Goal: Communication & Community: Answer question/provide support

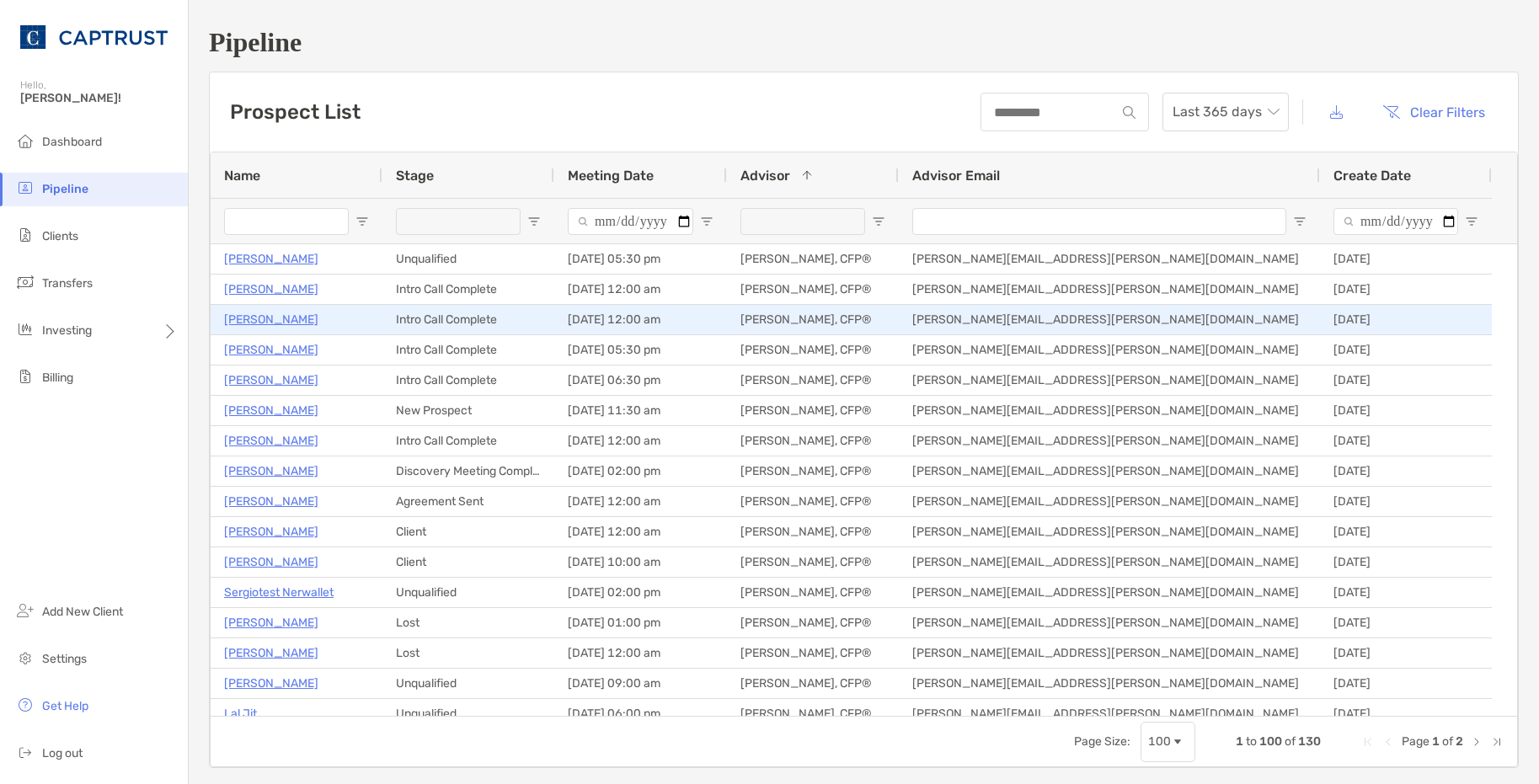
click at [271, 321] on p "Randy Ullrich" at bounding box center [271, 319] width 95 height 21
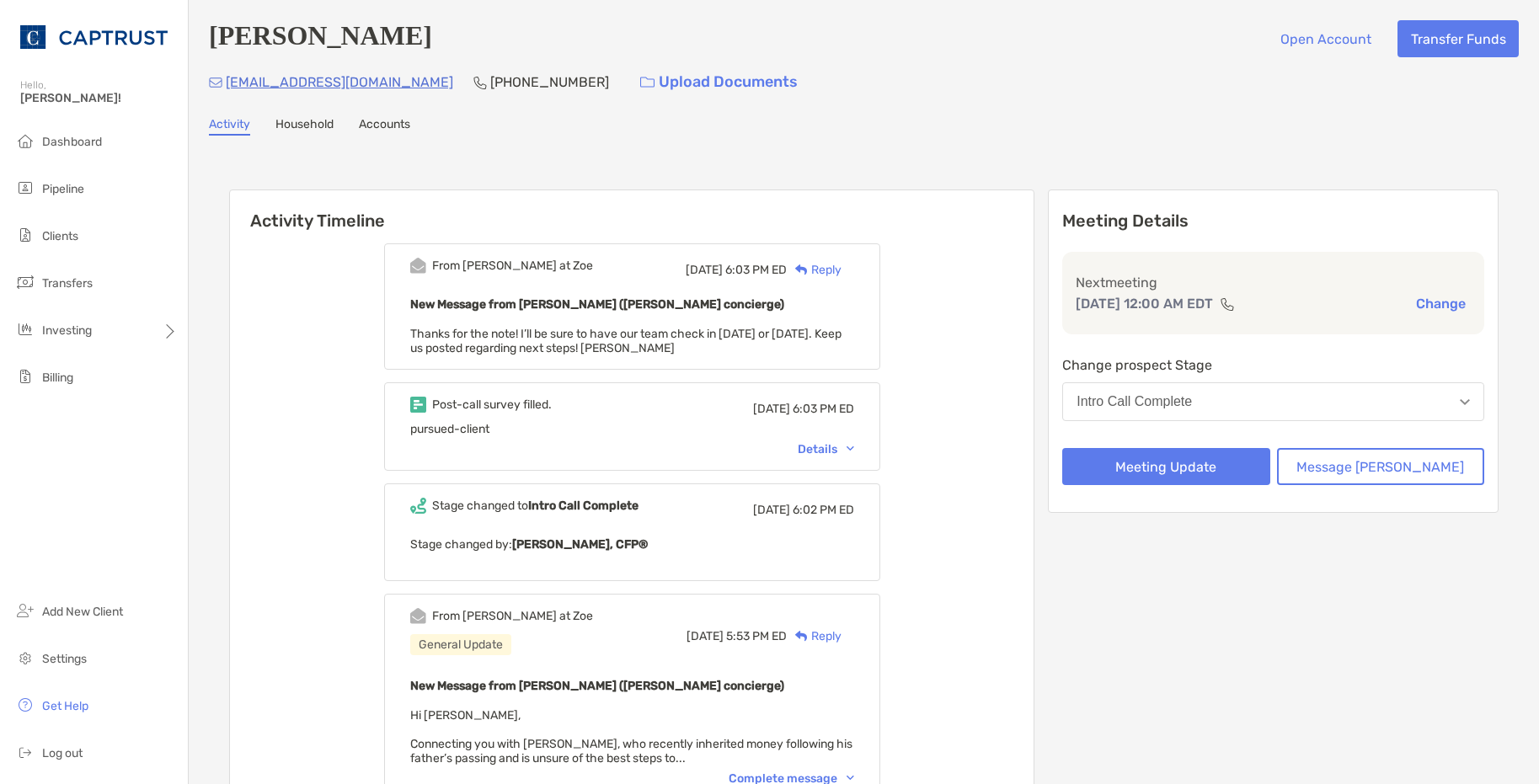
click at [842, 270] on div "Reply" at bounding box center [815, 269] width 55 height 18
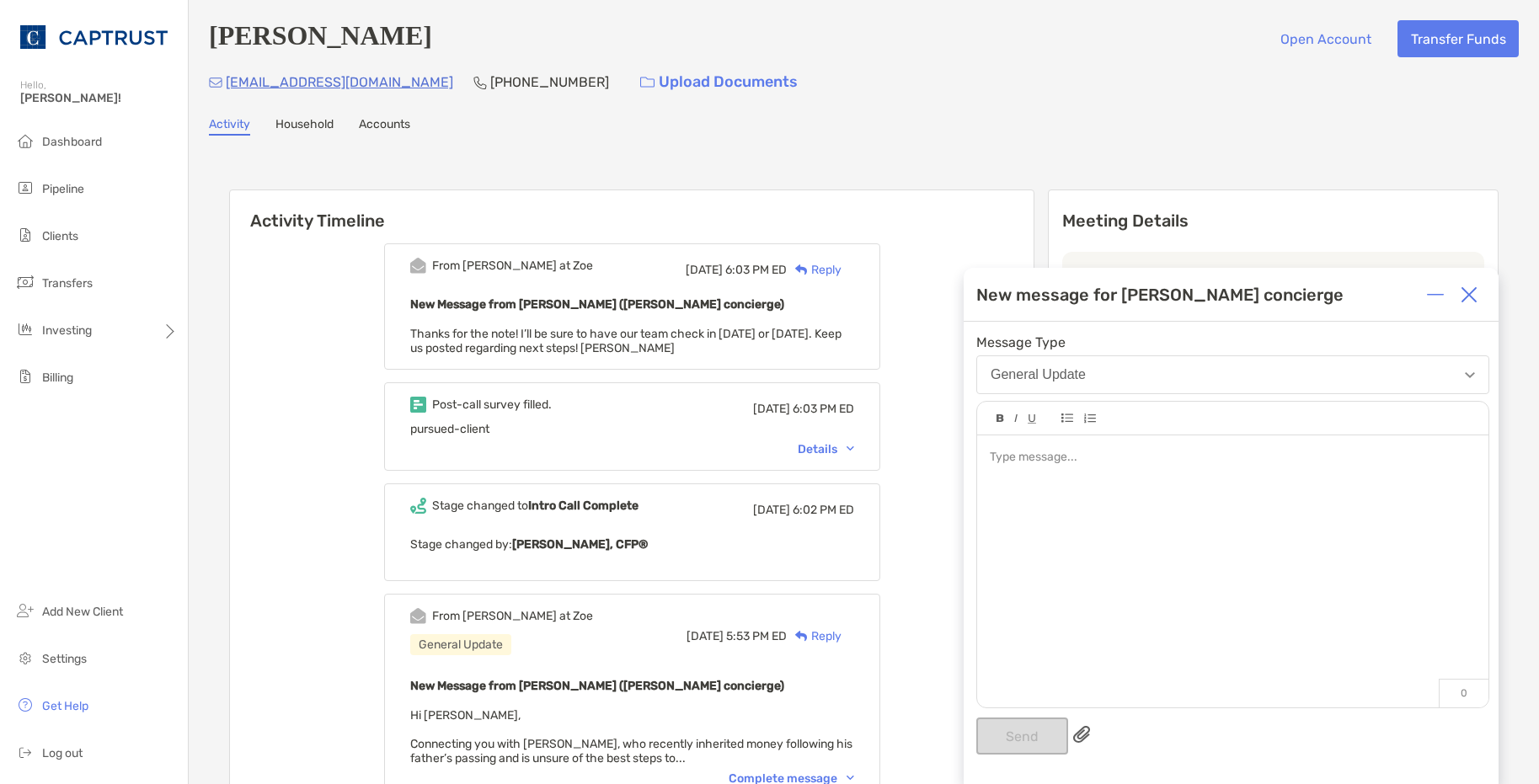
click at [1064, 621] on div at bounding box center [1233, 562] width 511 height 255
click at [1039, 729] on button "Send" at bounding box center [1022, 736] width 92 height 37
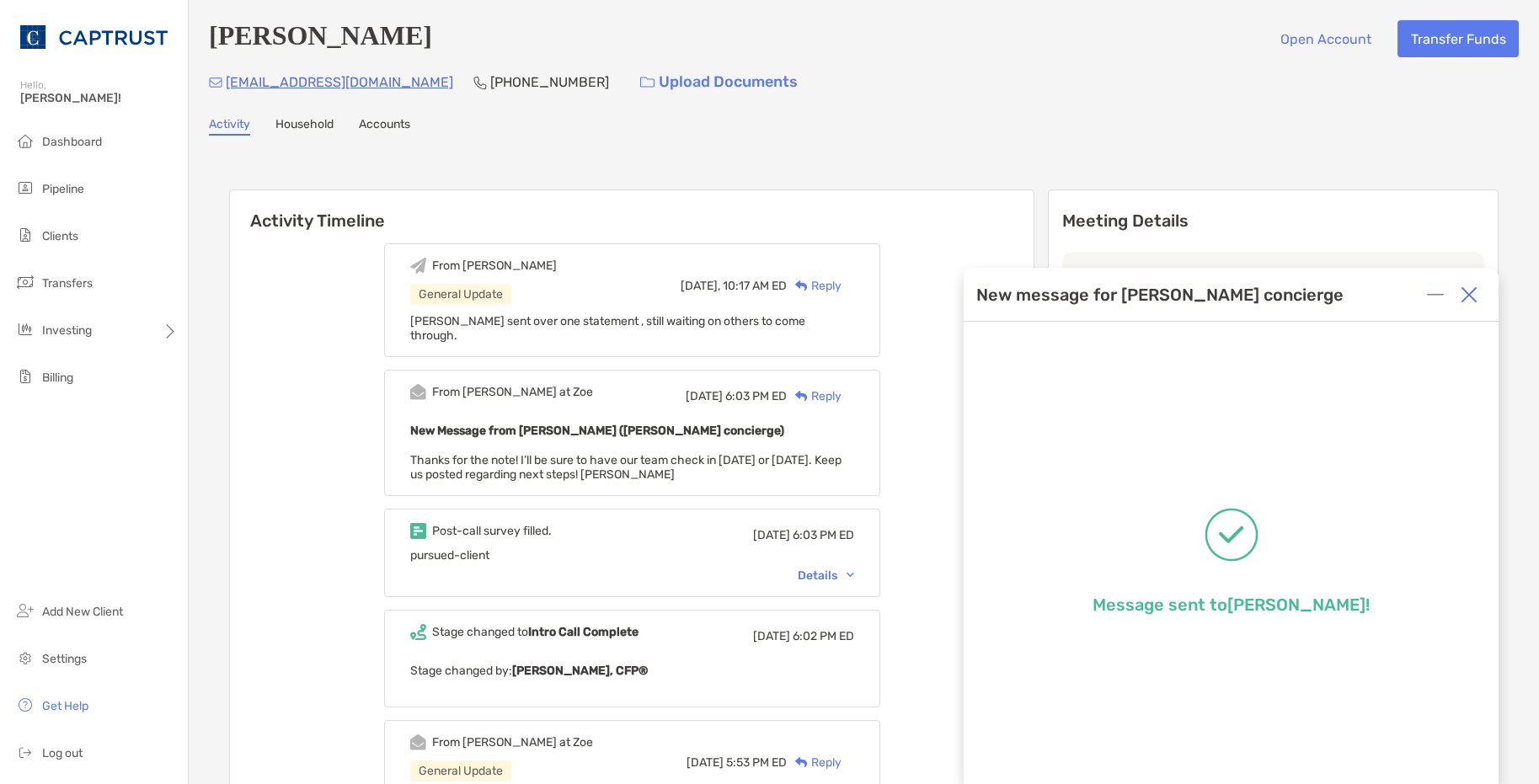
click at [1469, 289] on img at bounding box center [1470, 295] width 17 height 17
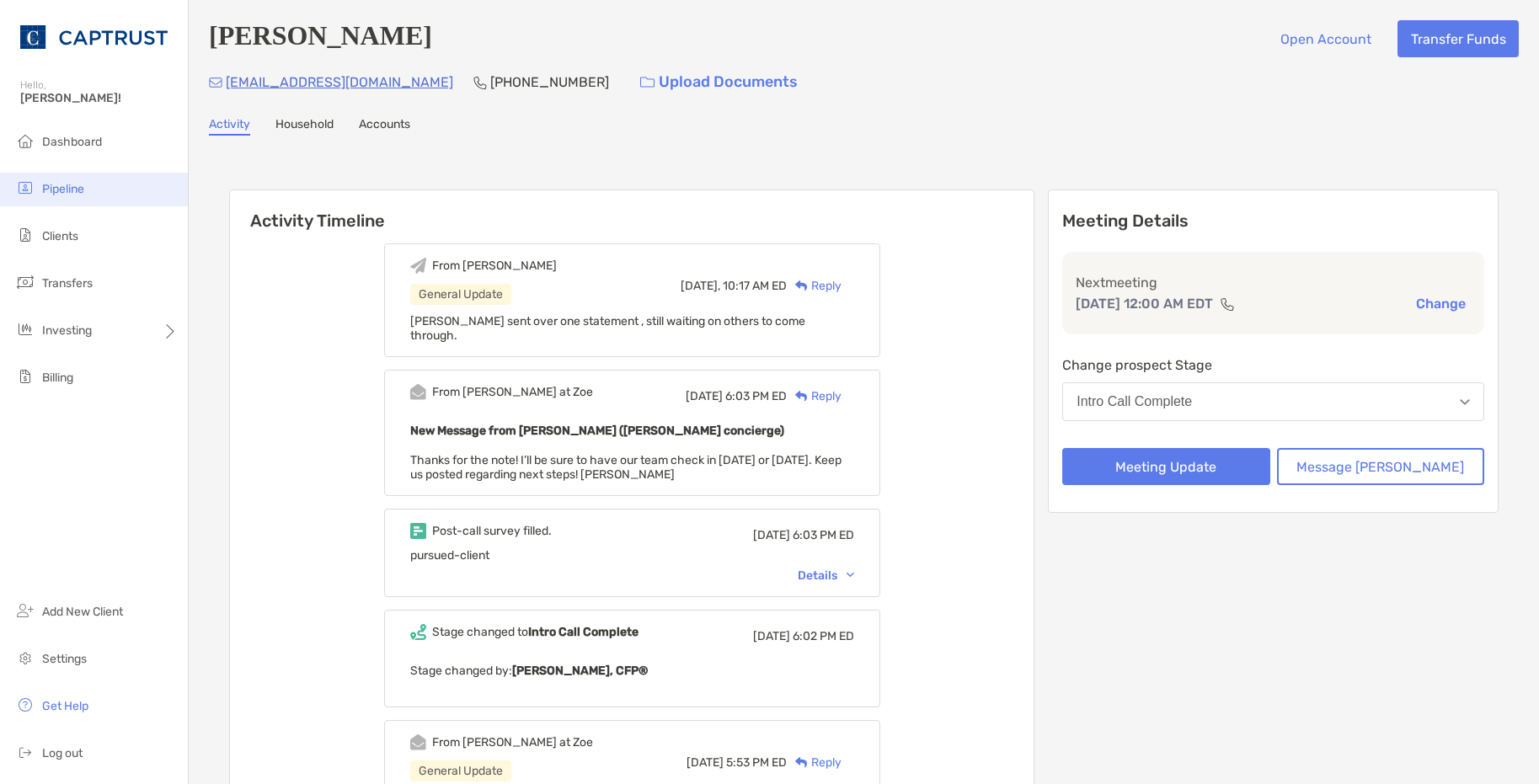
click at [78, 185] on span "Pipeline" at bounding box center [63, 189] width 42 height 14
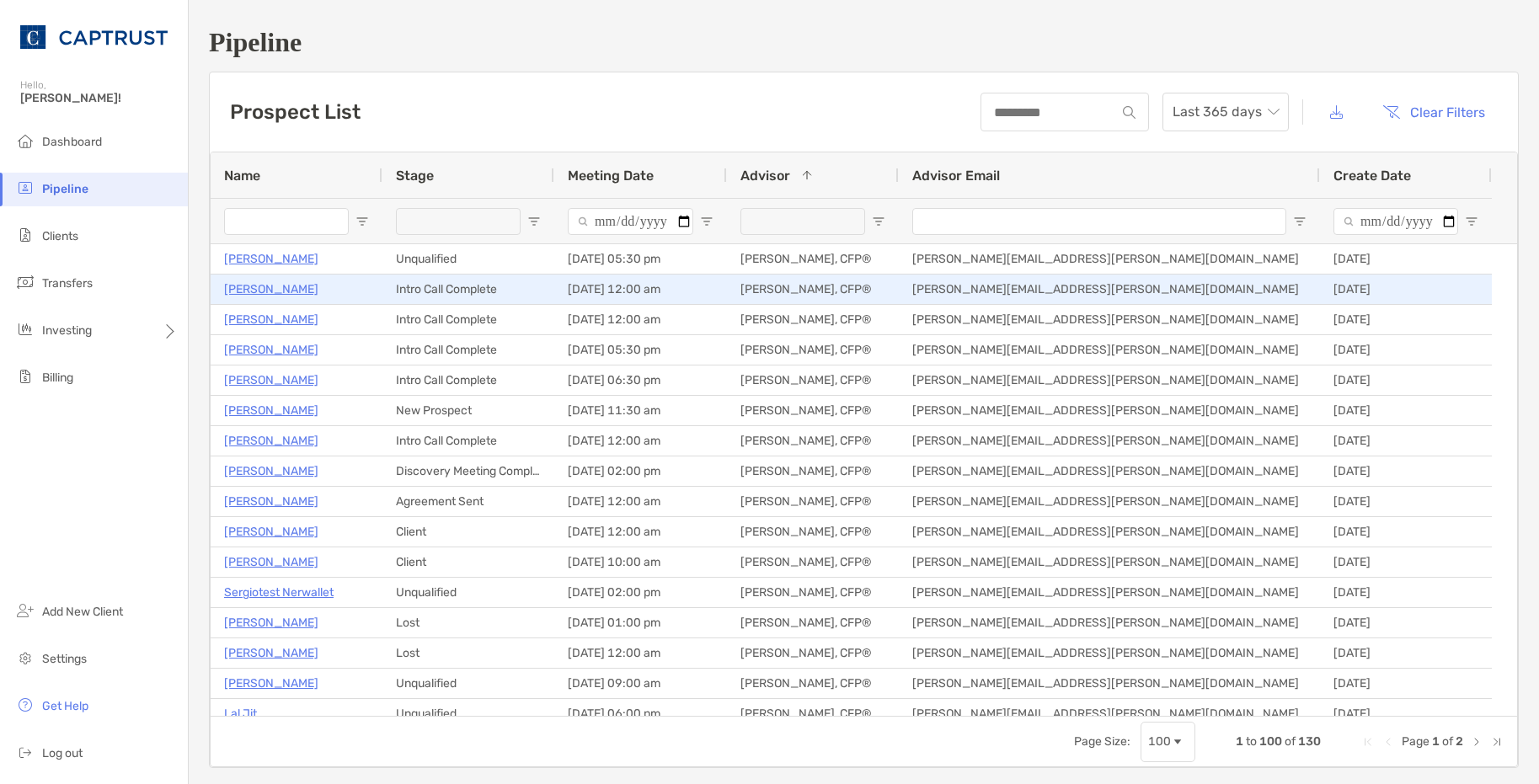
click at [278, 284] on p "John Limanto" at bounding box center [271, 289] width 95 height 21
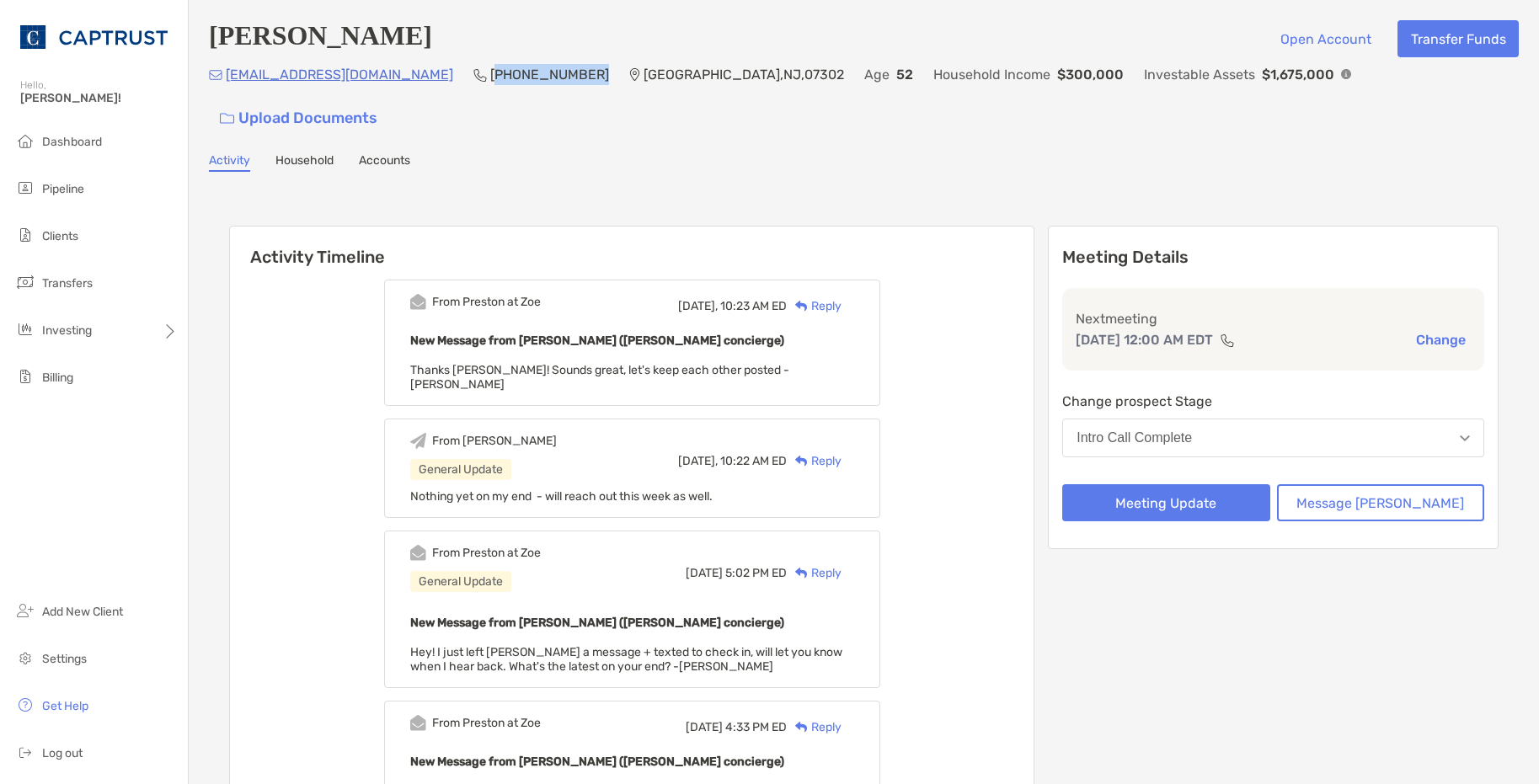
click at [507, 75] on div "johnlukeup@gmail.com (732) 221-3236 Jersey City , NJ , 07302 Age 52 Household I…" at bounding box center [864, 100] width 1310 height 72
drag, startPoint x: 502, startPoint y: 81, endPoint x: 405, endPoint y: 87, distance: 97.2
click at [473, 85] on div "(732) 221-3236" at bounding box center [540, 75] width 136 height 21
copy div "(732) 221-3236"
drag, startPoint x: 848, startPoint y: 273, endPoint x: 905, endPoint y: 353, distance: 98.2
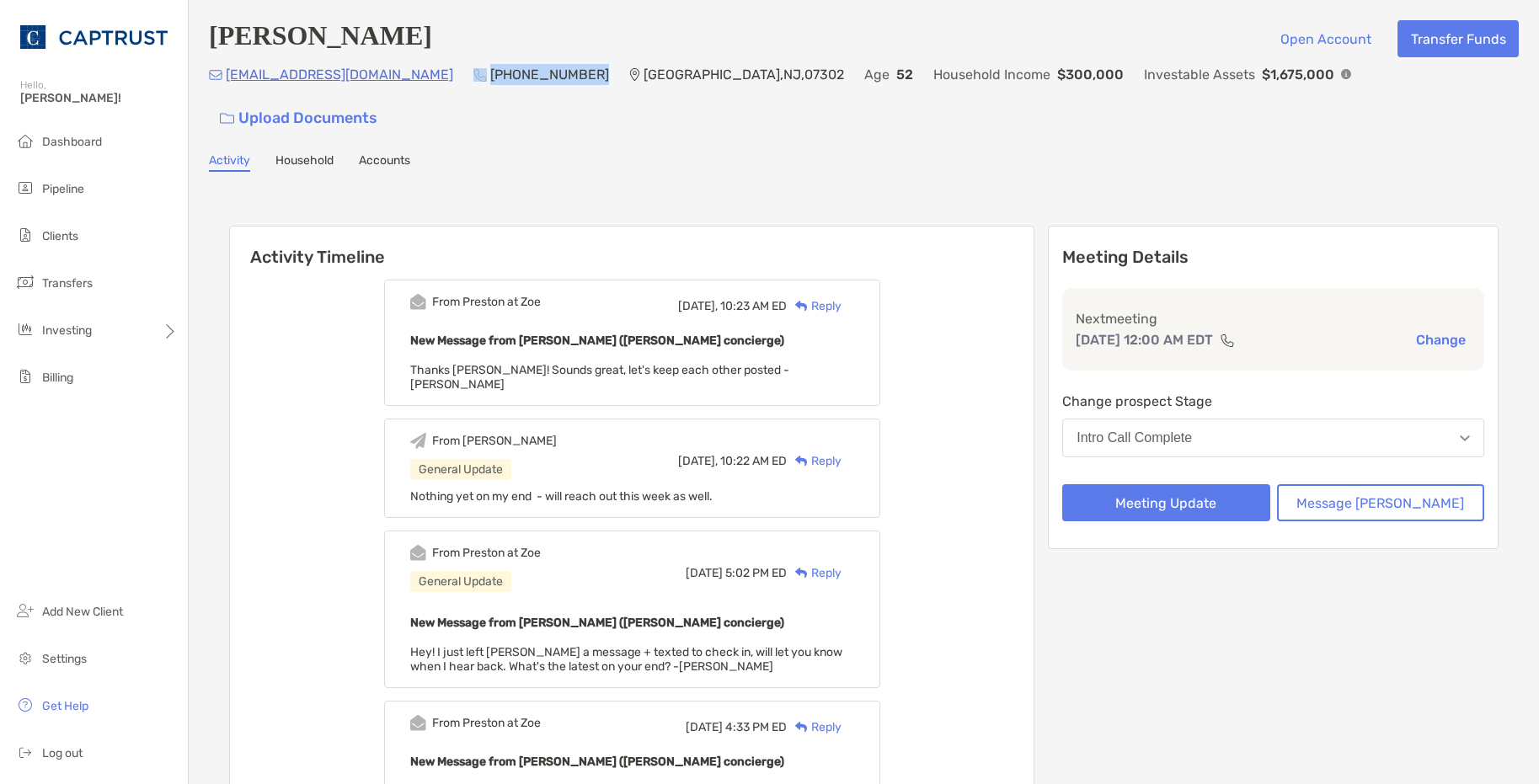
click at [842, 298] on div "Reply" at bounding box center [815, 306] width 55 height 18
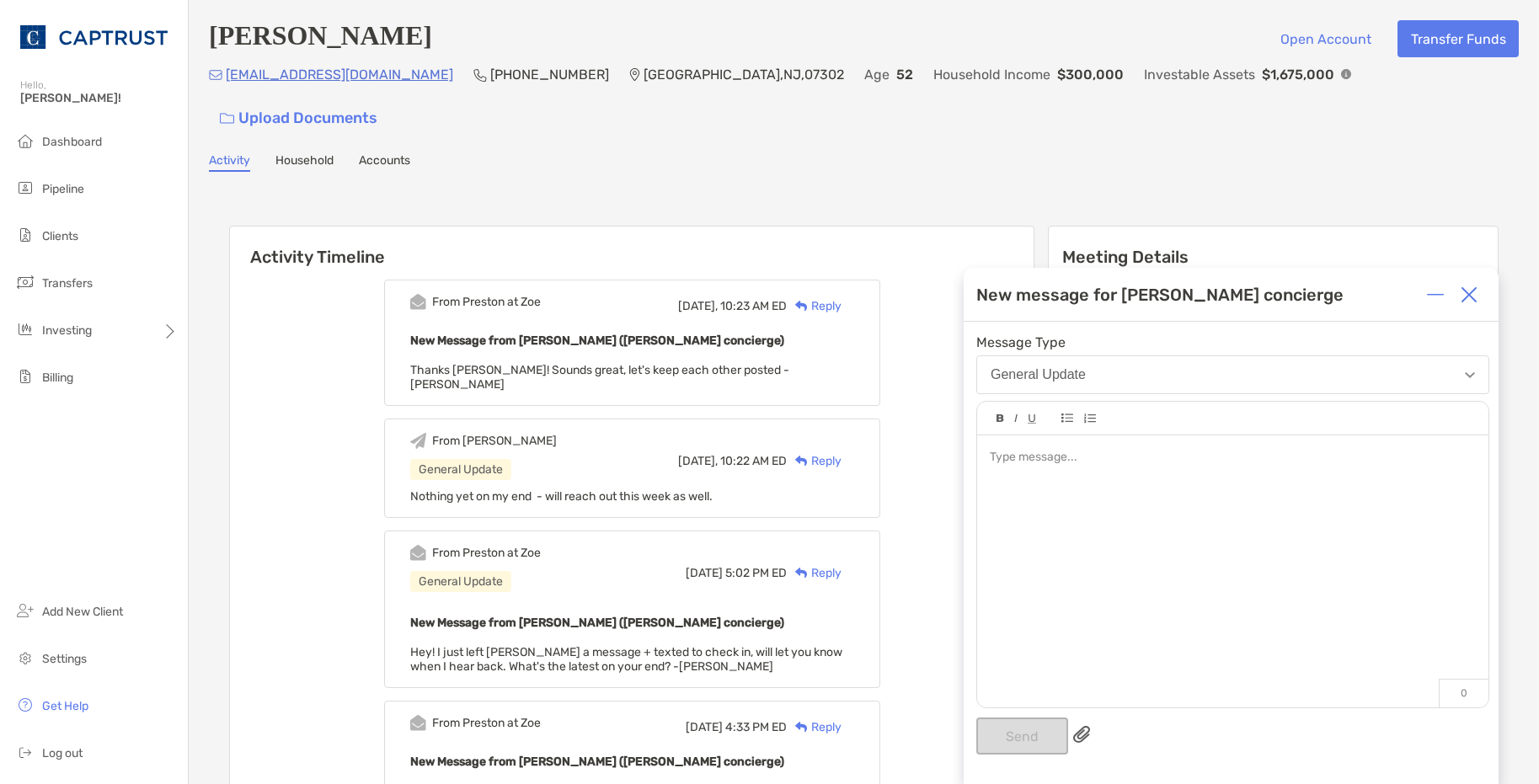
click at [1126, 479] on div at bounding box center [1233, 562] width 511 height 255
click at [1026, 735] on button "Send" at bounding box center [1022, 736] width 92 height 37
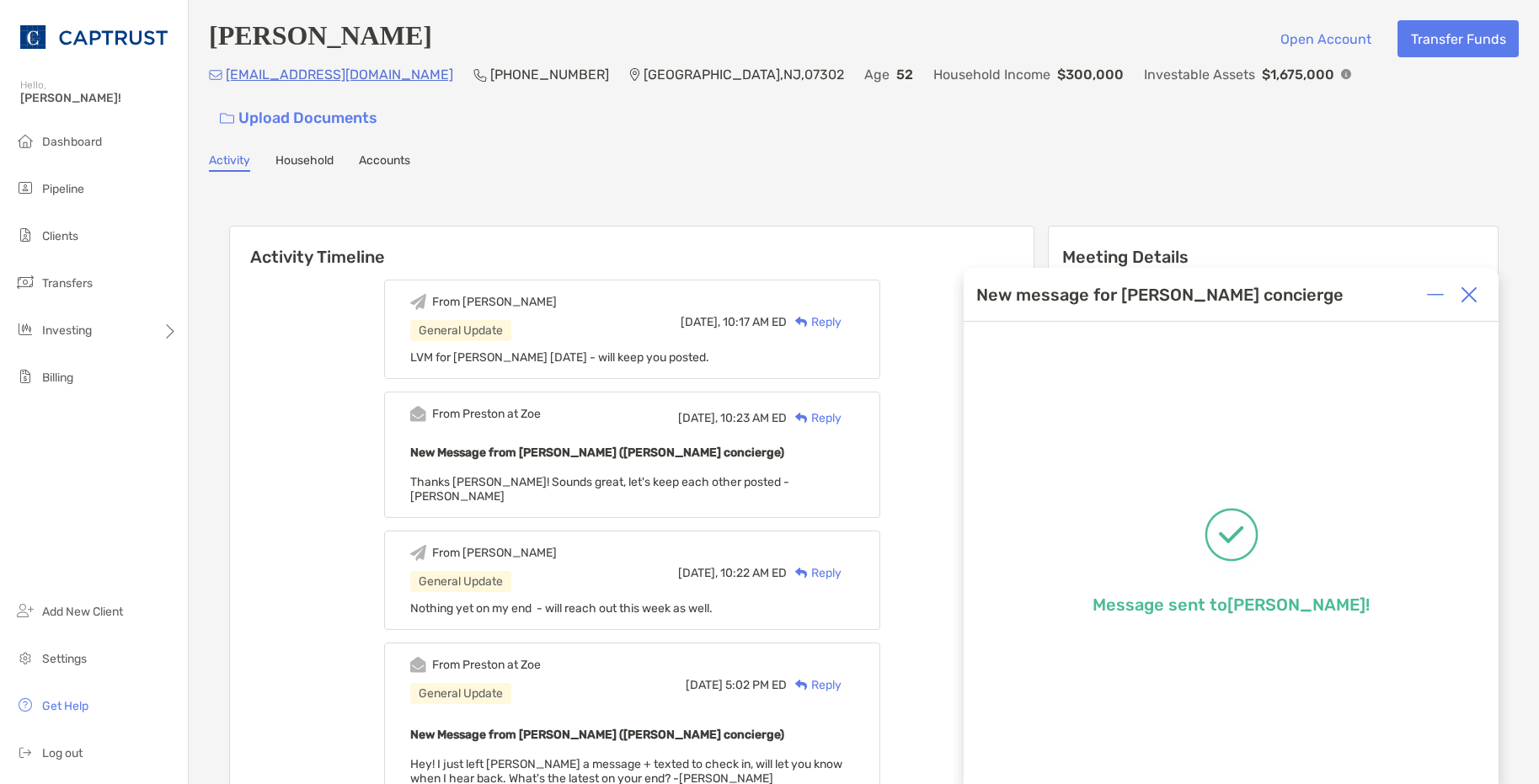
click at [1478, 295] on div at bounding box center [1470, 295] width 34 height 34
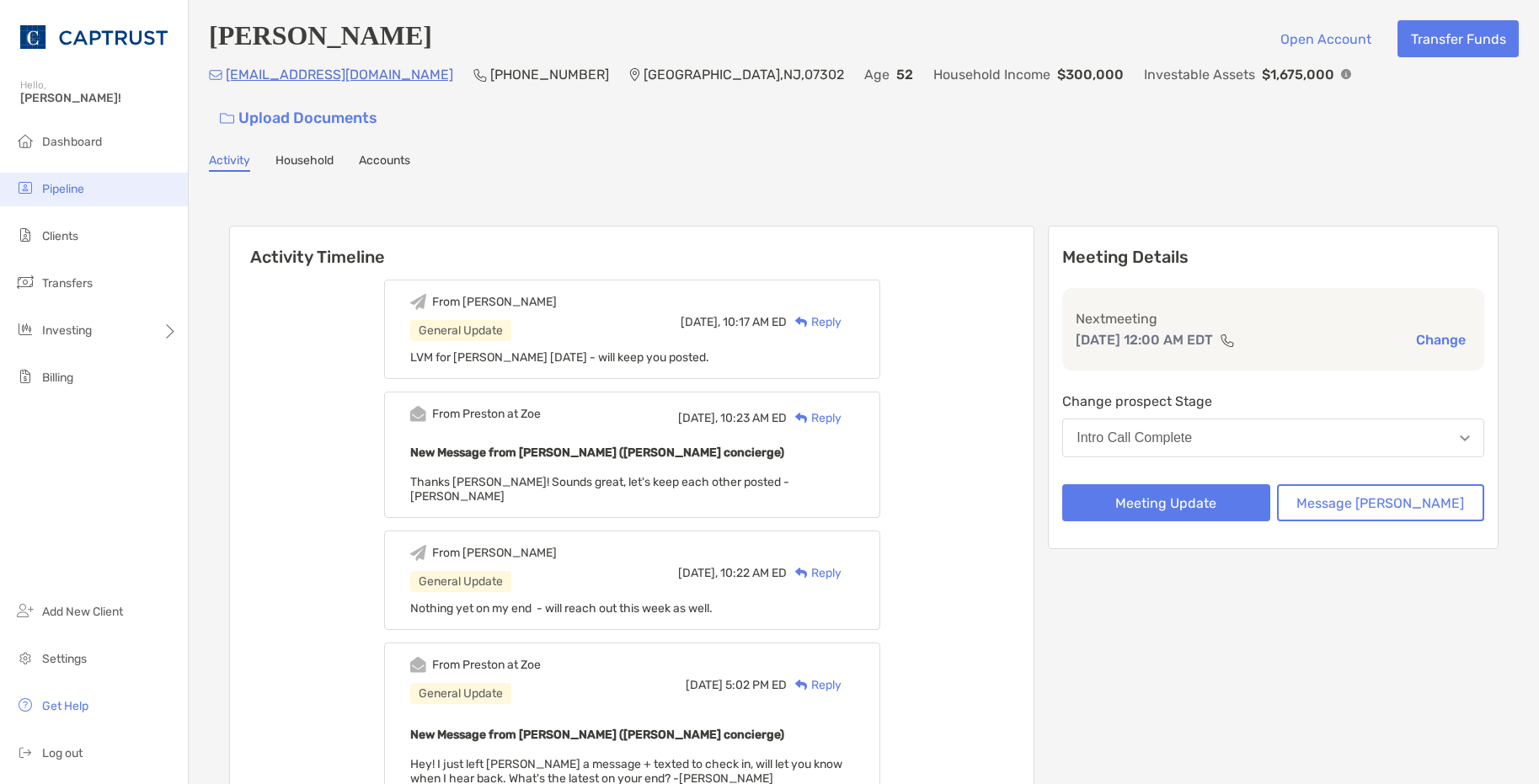
click at [83, 183] on span "Pipeline" at bounding box center [63, 189] width 42 height 14
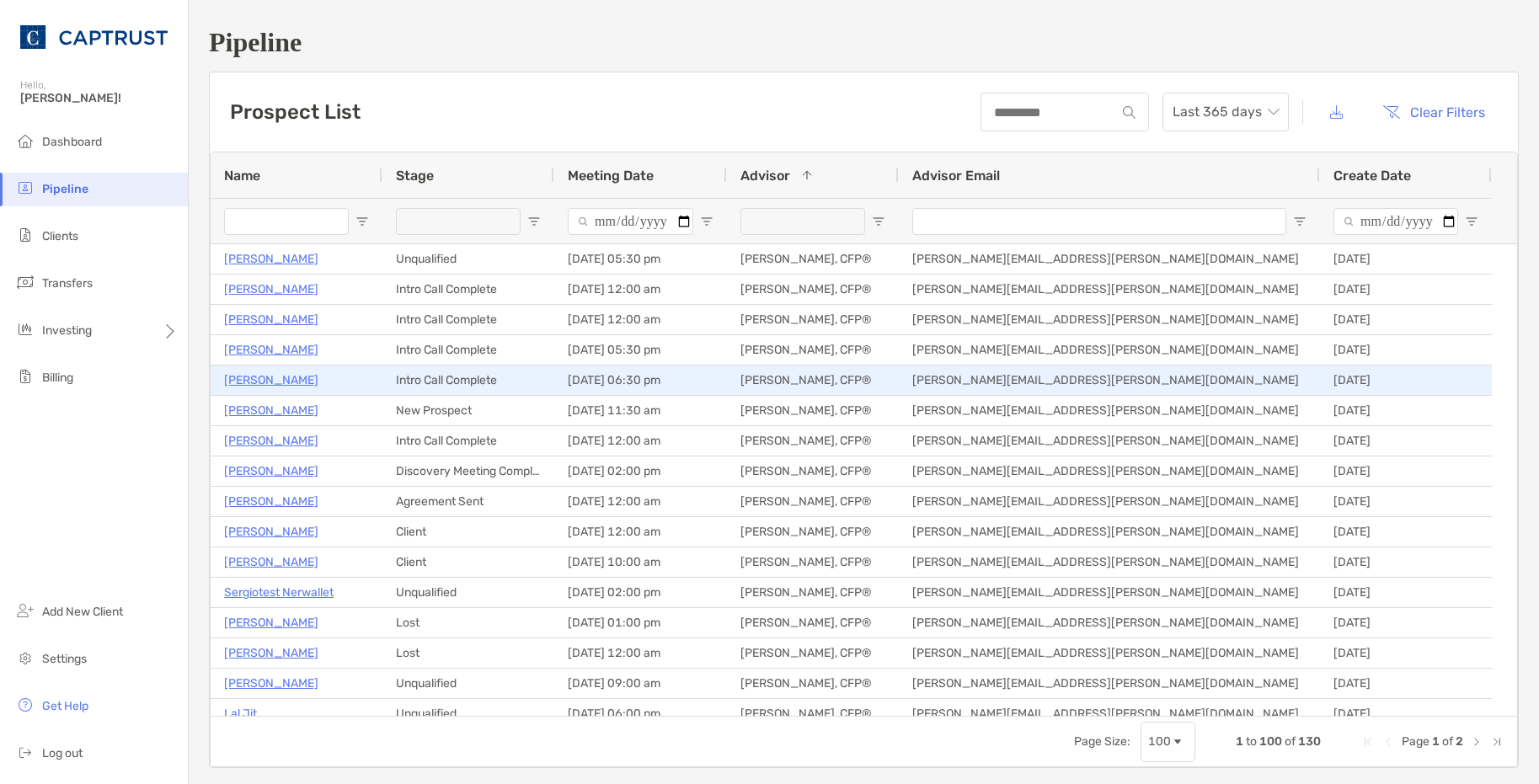
click at [257, 378] on p "[PERSON_NAME]" at bounding box center [271, 380] width 95 height 21
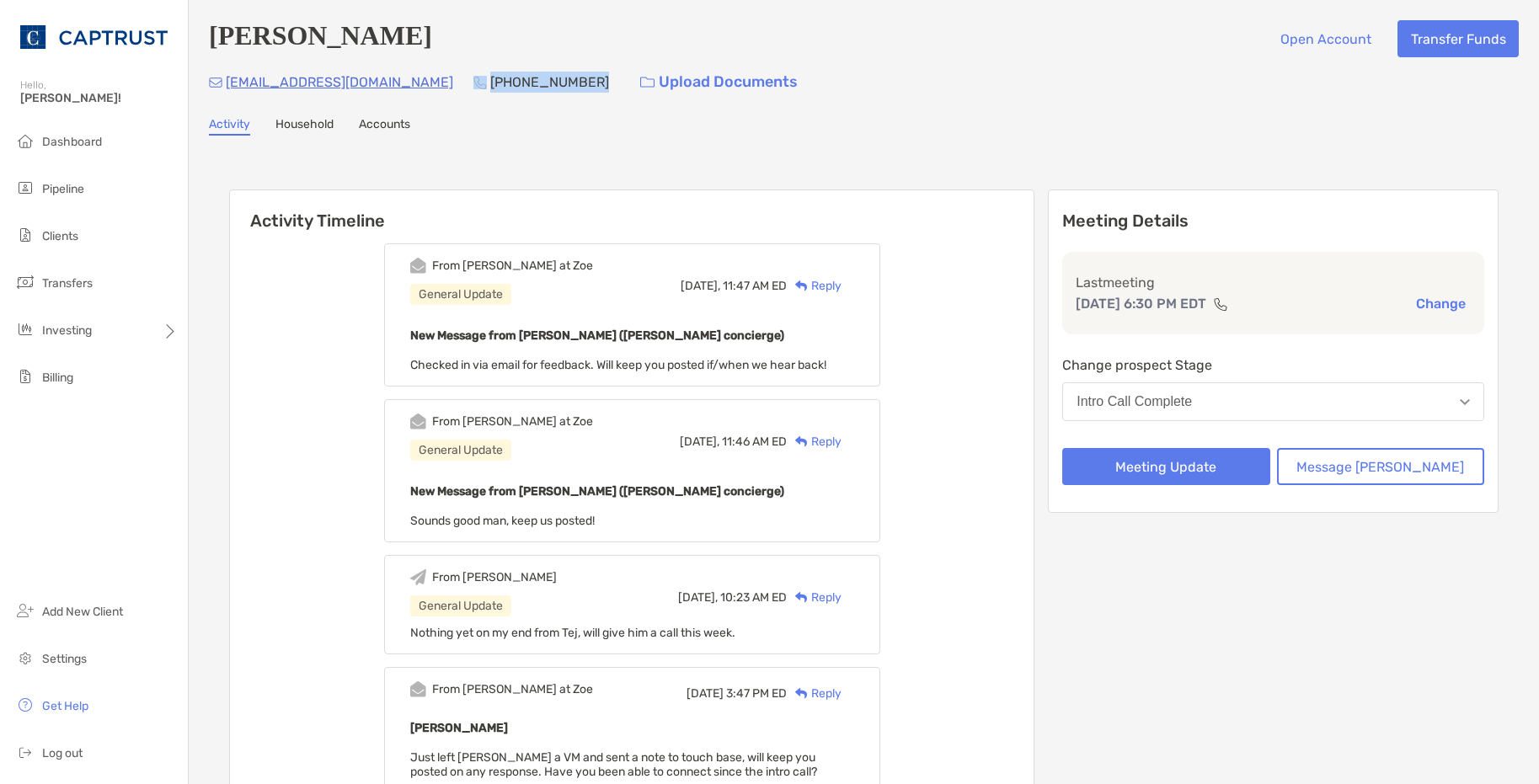
drag, startPoint x: 505, startPoint y: 85, endPoint x: 404, endPoint y: 87, distance: 101.0
click at [404, 87] on div "[EMAIL_ADDRESS][DOMAIN_NAME] [PHONE_NUMBER] Upload Documents" at bounding box center [864, 82] width 1310 height 36
drag, startPoint x: 405, startPoint y: 87, endPoint x: 457, endPoint y: 143, distance: 76.4
drag, startPoint x: 457, startPoint y: 143, endPoint x: 471, endPoint y: 82, distance: 62.6
click at [490, 82] on p "(484) 787-7411" at bounding box center [549, 82] width 119 height 21
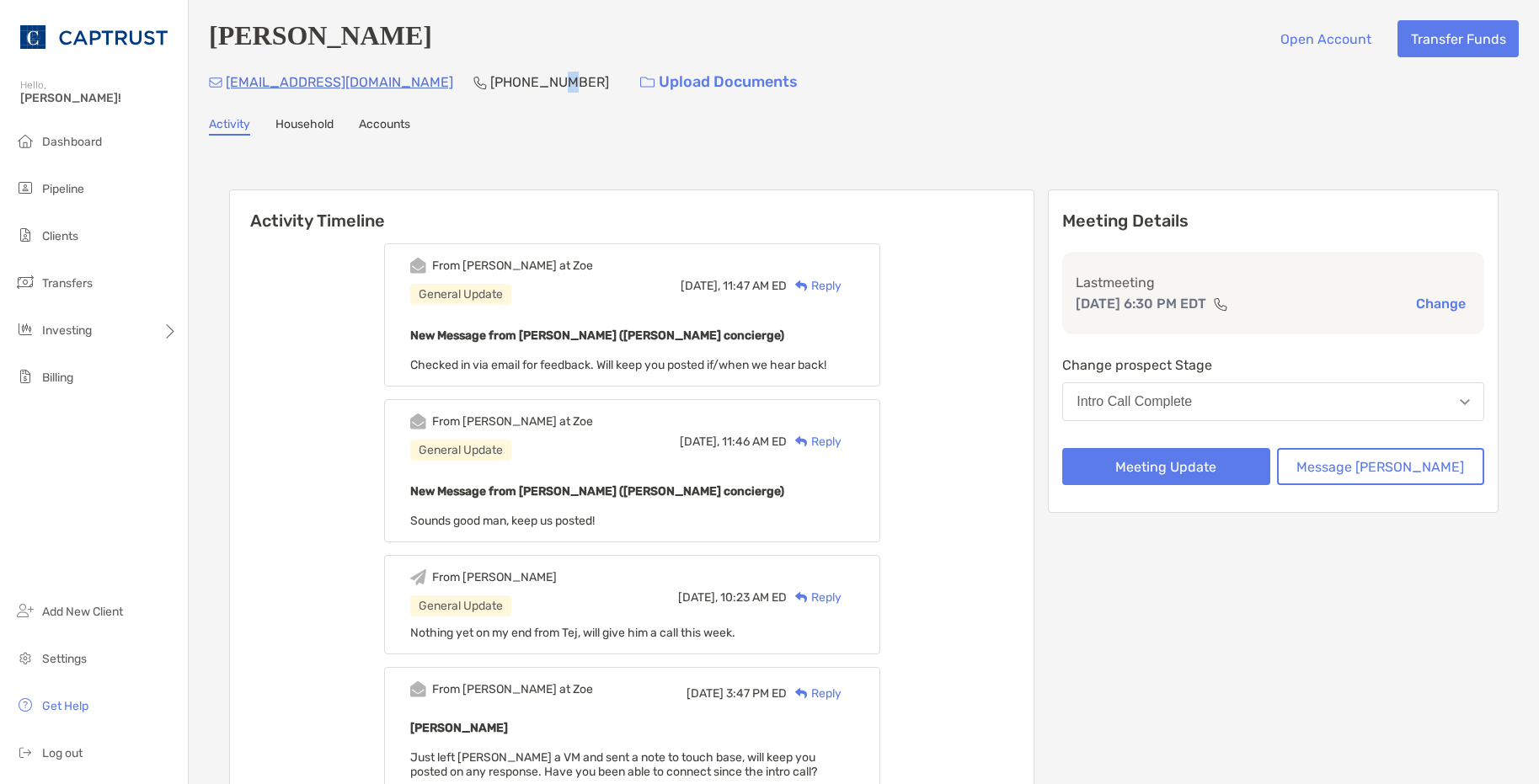
click at [490, 82] on p "(484) 787-7411" at bounding box center [549, 82] width 119 height 21
click at [490, 80] on p "(484) 787-7411" at bounding box center [549, 82] width 119 height 21
click at [490, 81] on p "(484) 787-7411" at bounding box center [549, 82] width 119 height 21
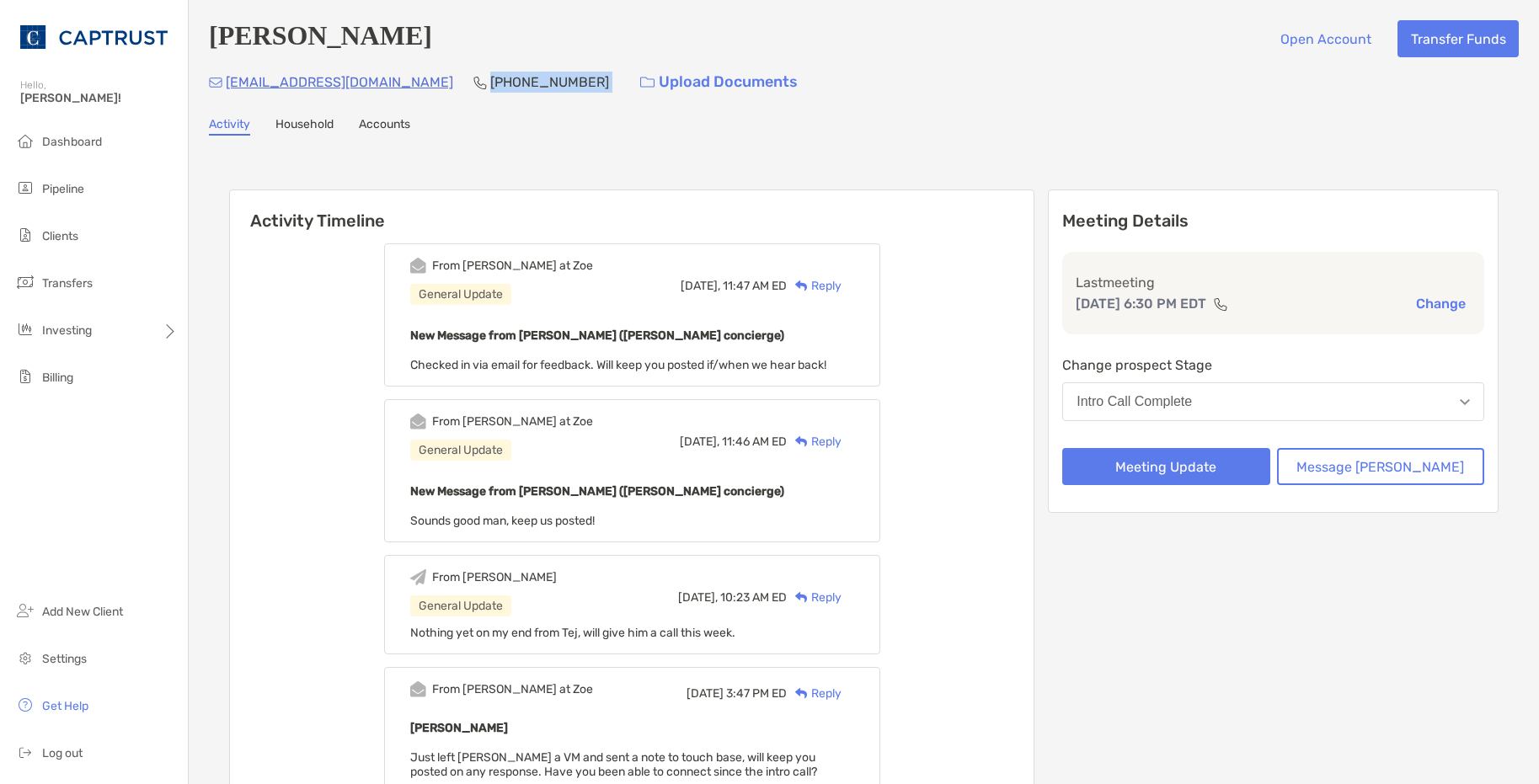
copy p "(484) 787-7411"
drag, startPoint x: 481, startPoint y: 196, endPoint x: 432, endPoint y: 186, distance: 50.0
click at [481, 197] on h6 "Activity Timeline" at bounding box center [632, 210] width 804 height 41
click at [842, 295] on div "Reply" at bounding box center [815, 285] width 55 height 18
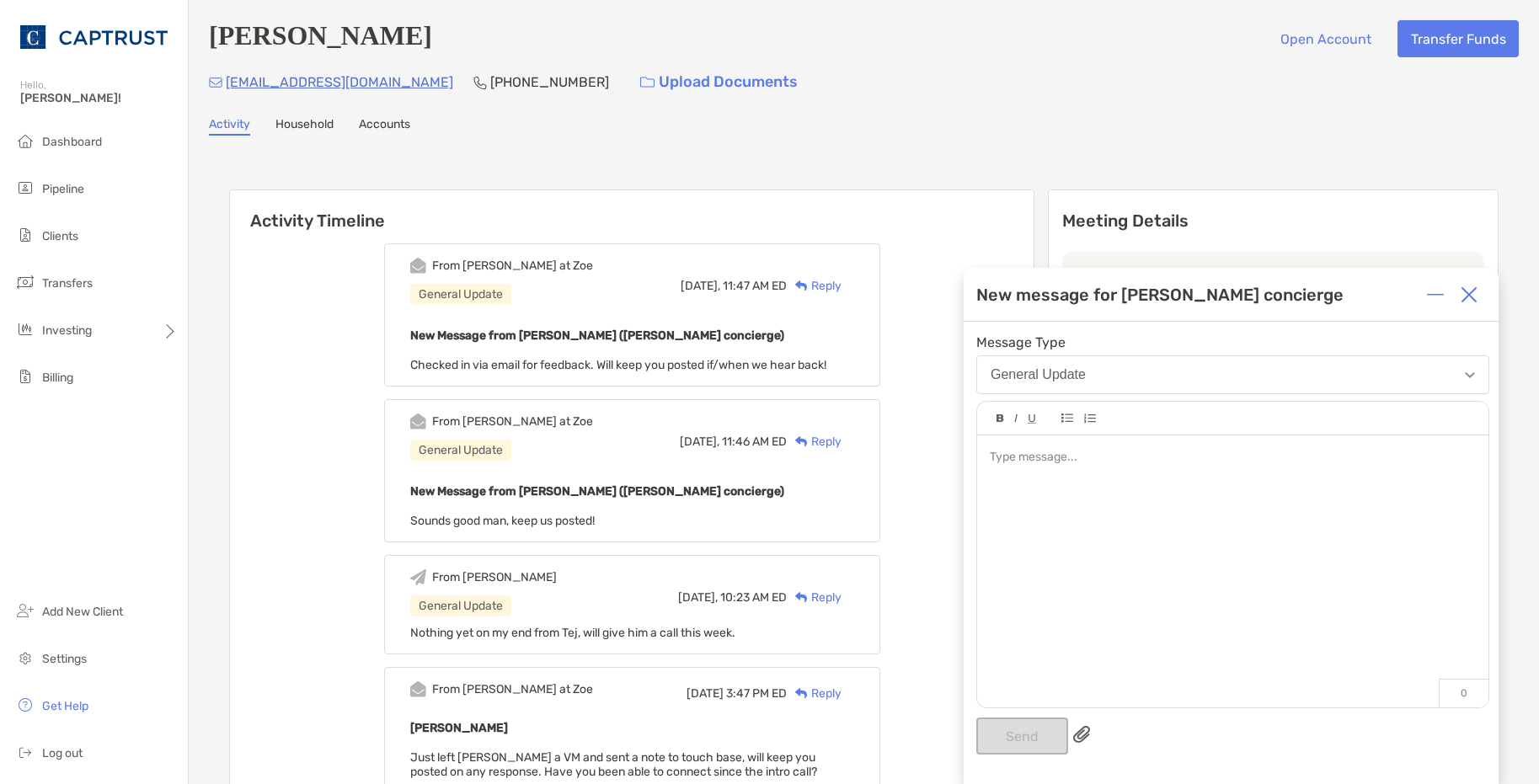
click at [1090, 487] on div at bounding box center [1233, 562] width 511 height 255
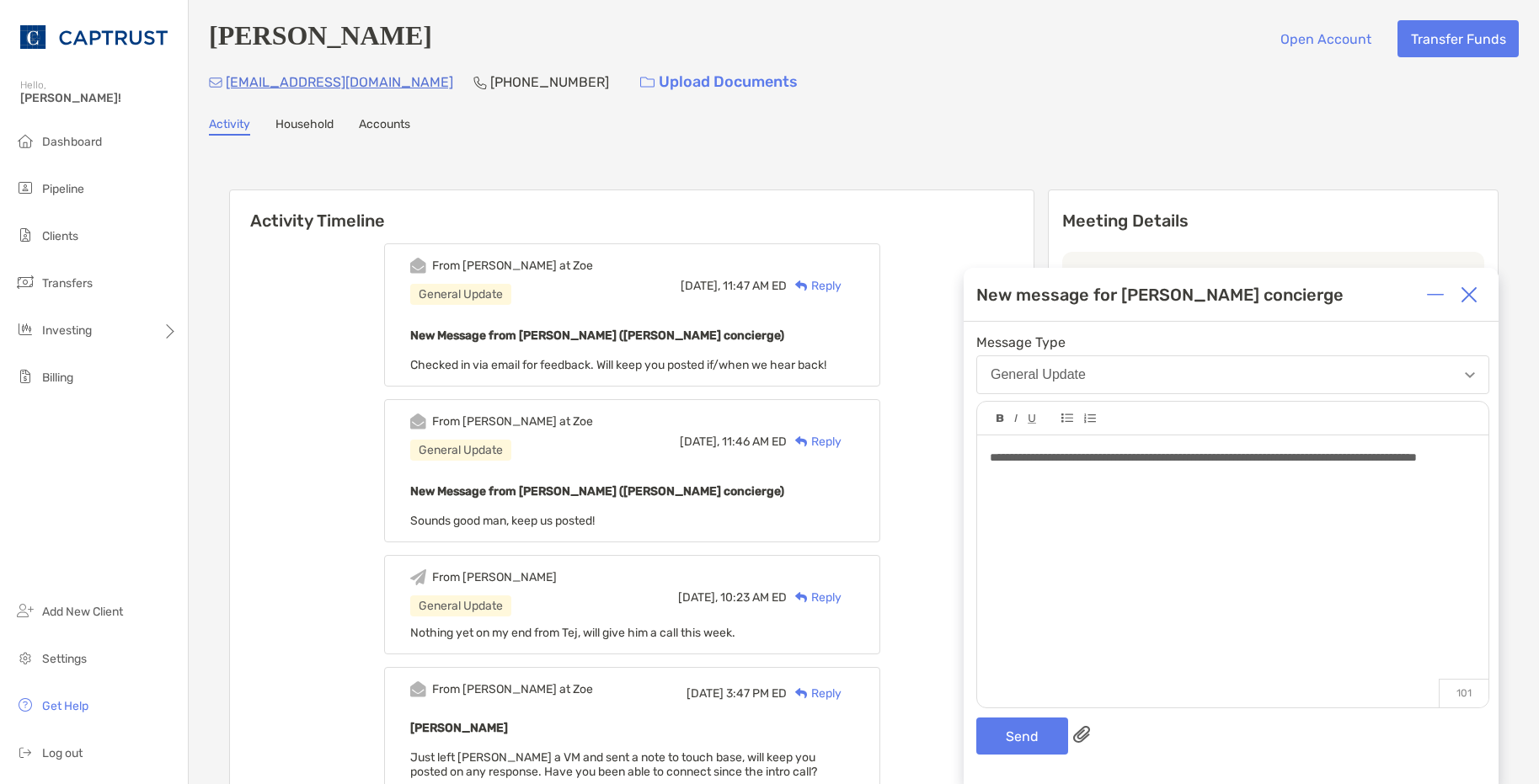
click at [1198, 466] on div "**********" at bounding box center [1233, 458] width 486 height 18
click at [1047, 738] on button "Send" at bounding box center [1022, 736] width 92 height 37
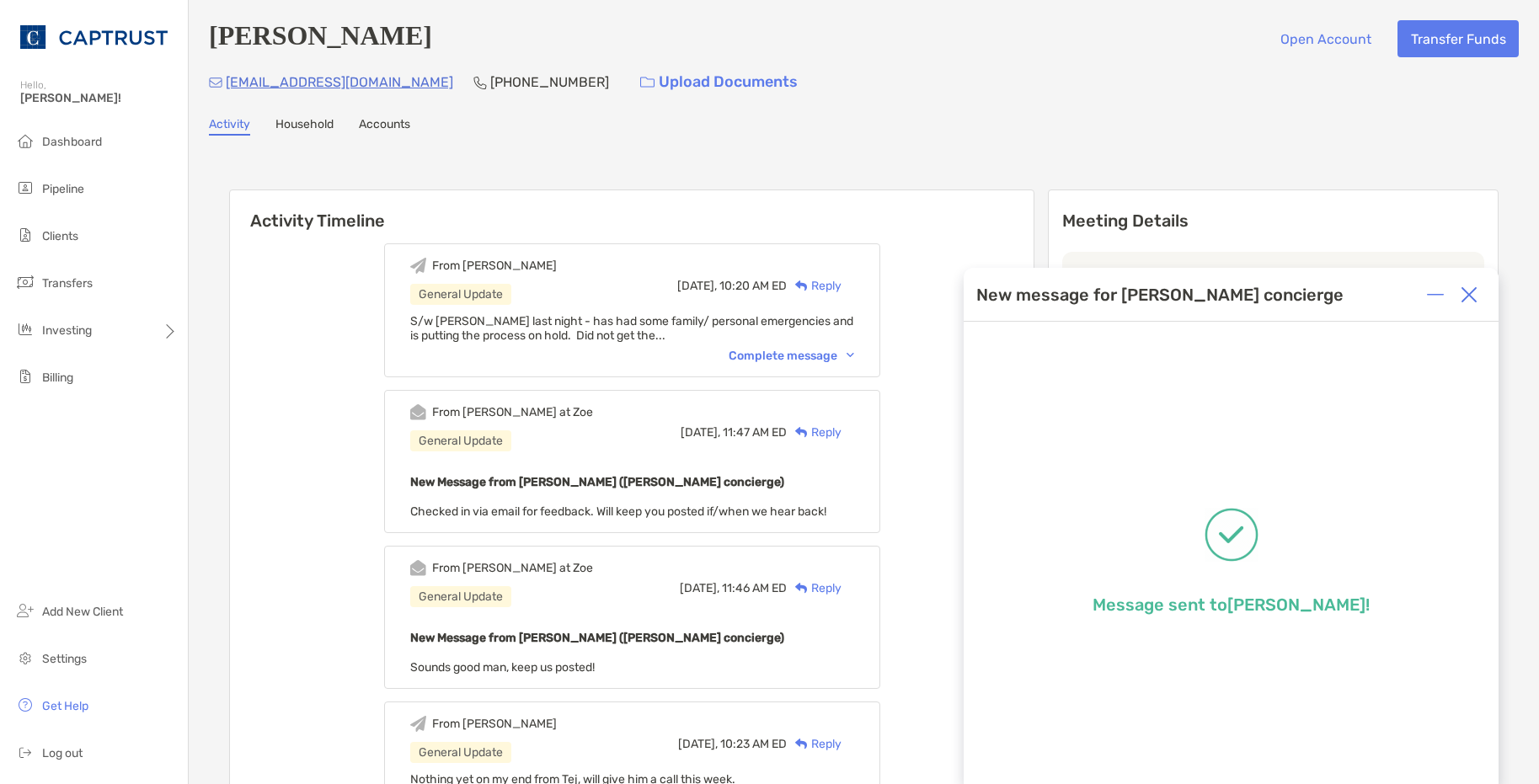
click at [1472, 296] on img at bounding box center [1470, 295] width 17 height 17
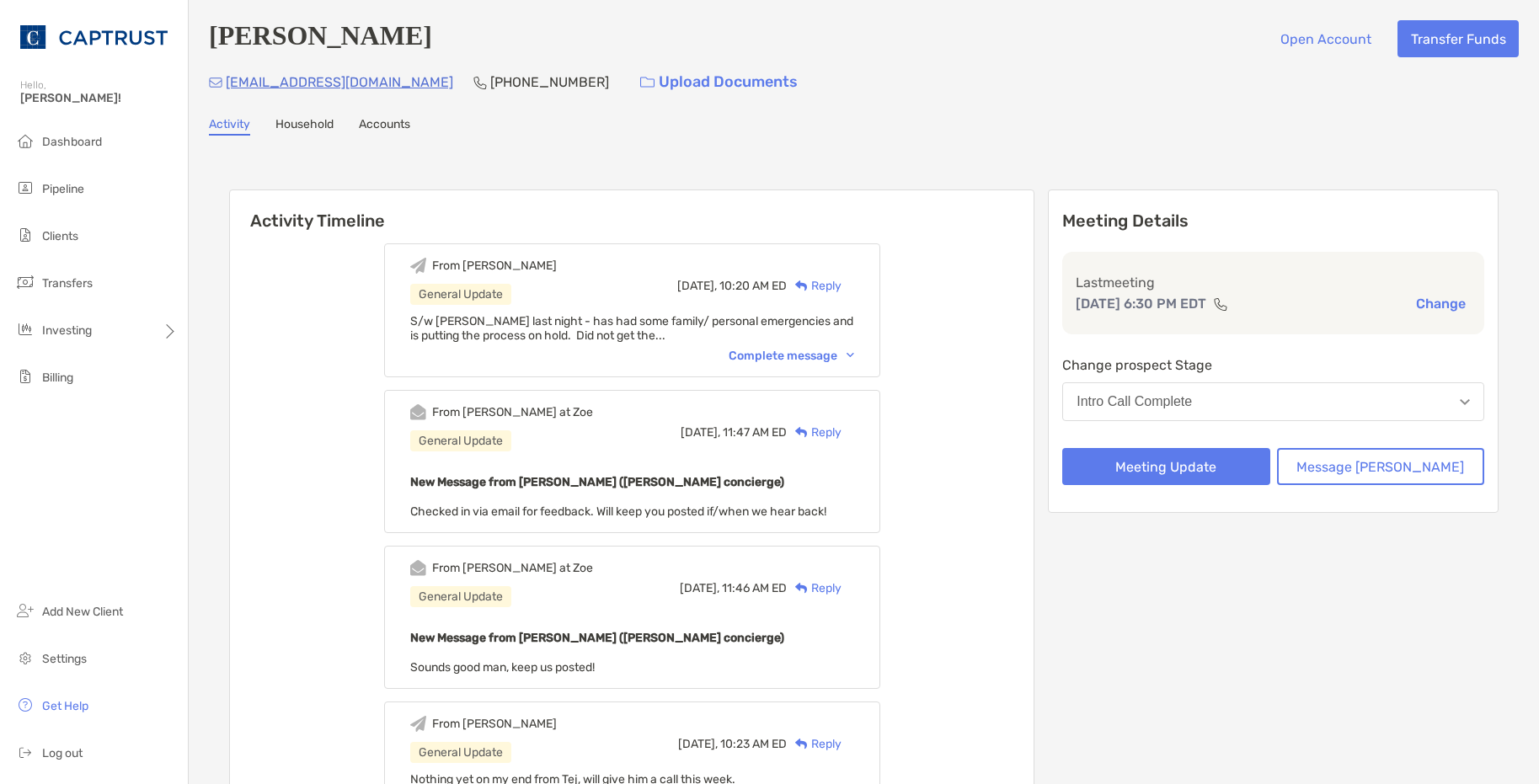
drag, startPoint x: 1004, startPoint y: 137, endPoint x: 797, endPoint y: 249, distance: 235.4
click at [65, 192] on span "Pipeline" at bounding box center [63, 189] width 42 height 14
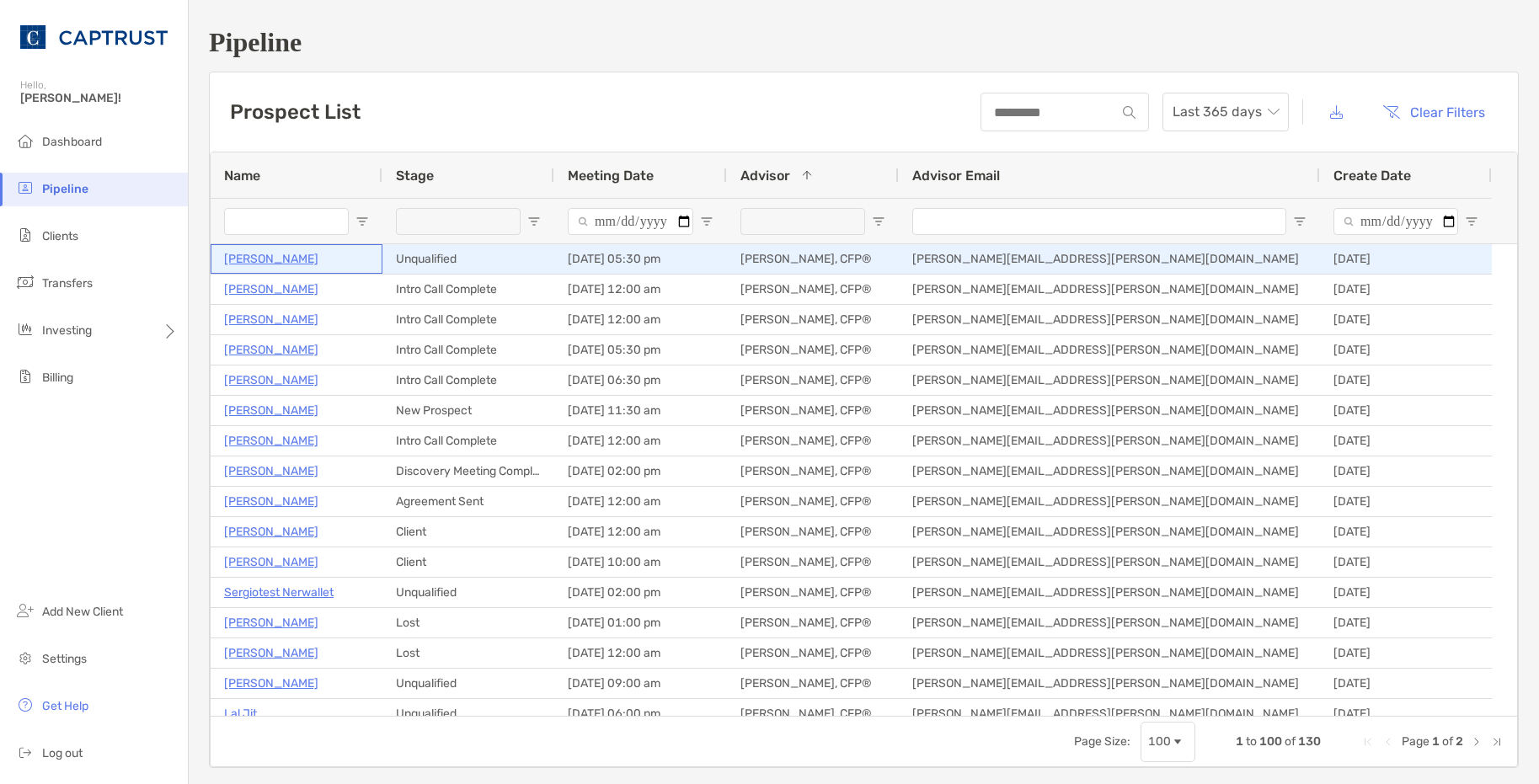
click at [284, 261] on p "Lawrence Piccirilli" at bounding box center [271, 259] width 95 height 21
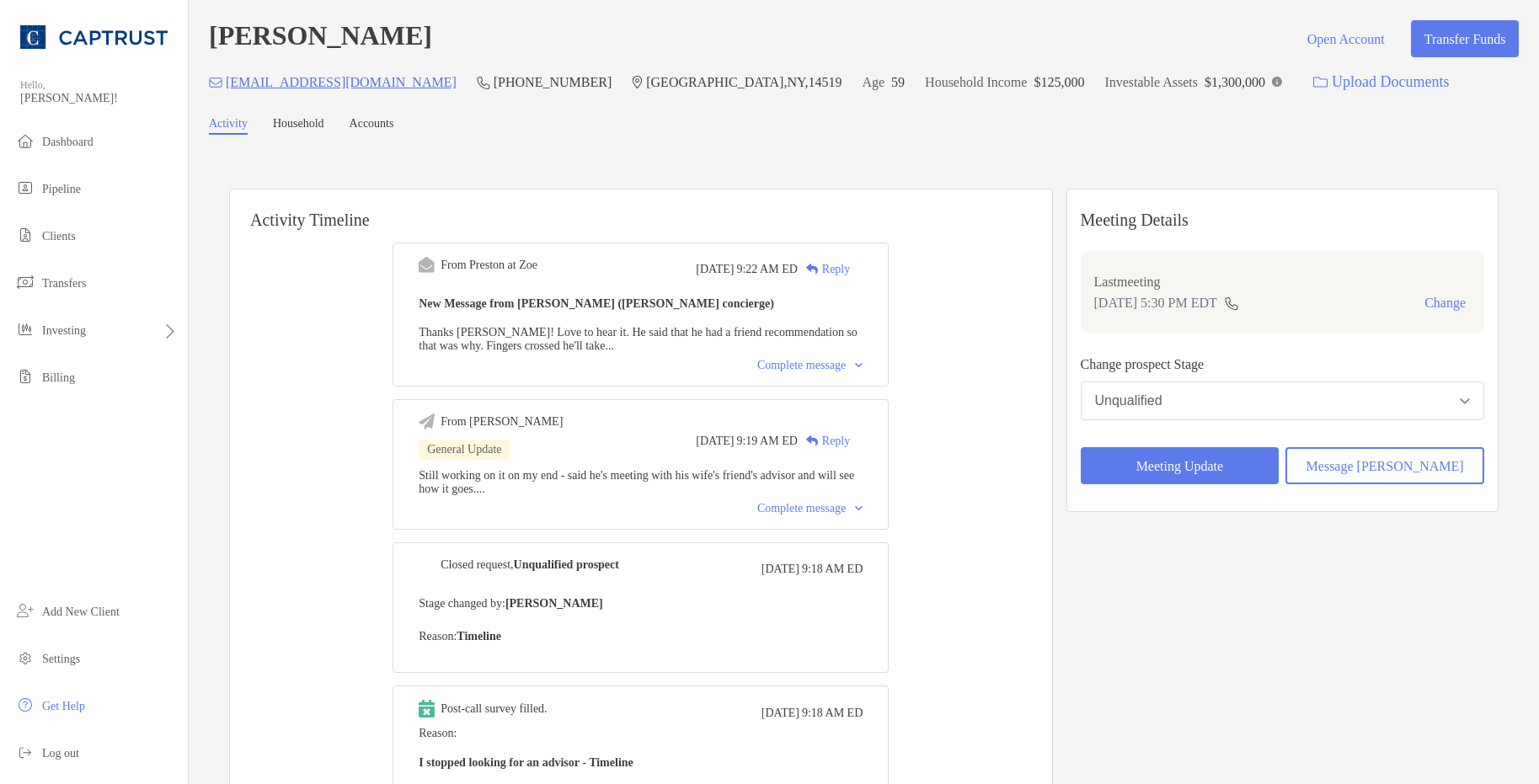
click at [858, 372] on div "Complete message" at bounding box center [810, 366] width 105 height 13
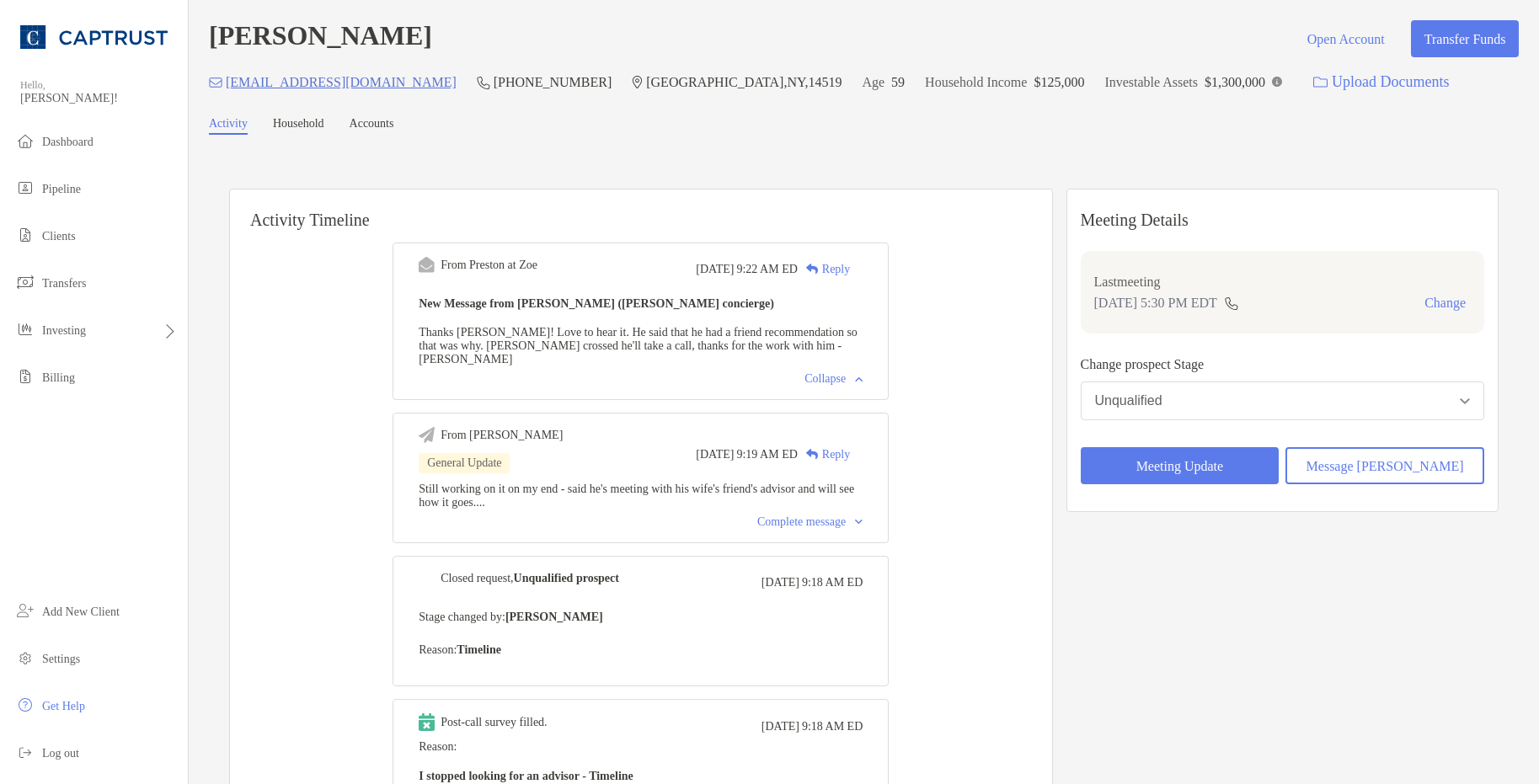
click at [847, 380] on div "Collapse" at bounding box center [834, 379] width 58 height 13
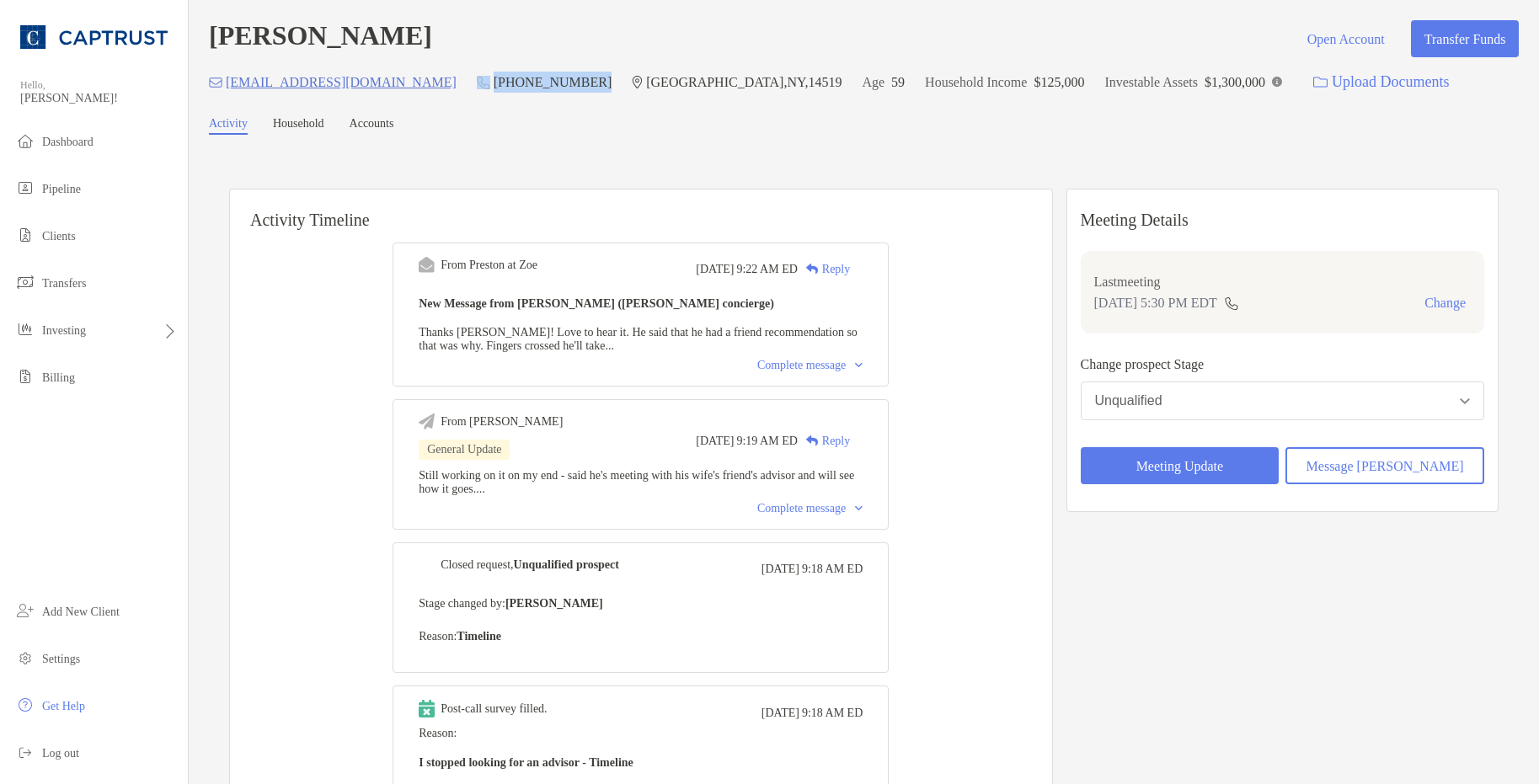
drag, startPoint x: 502, startPoint y: 87, endPoint x: 396, endPoint y: 86, distance: 106.0
click at [396, 86] on div "lpiccirilli2@yahoo.com (585) 474-1639 Ontario , NY , 14519 Age 59 Household Inc…" at bounding box center [864, 82] width 1310 height 36
drag, startPoint x: 396, startPoint y: 86, endPoint x: 467, endPoint y: 161, distance: 103.3
drag, startPoint x: 467, startPoint y: 161, endPoint x: 78, endPoint y: 188, distance: 389.9
click at [78, 188] on span "Pipeline" at bounding box center [61, 189] width 39 height 12
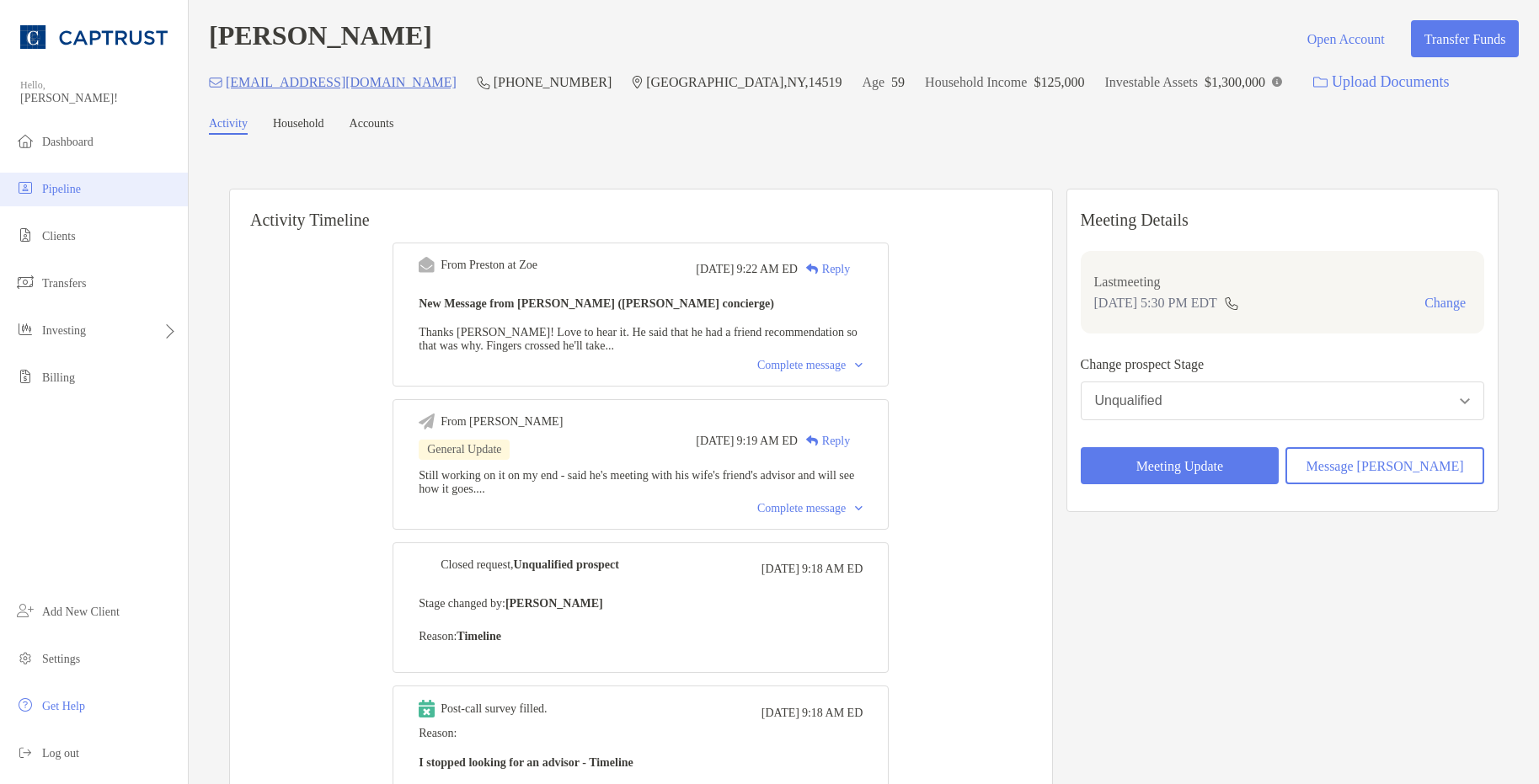
click at [77, 188] on span "Pipeline" at bounding box center [61, 189] width 39 height 12
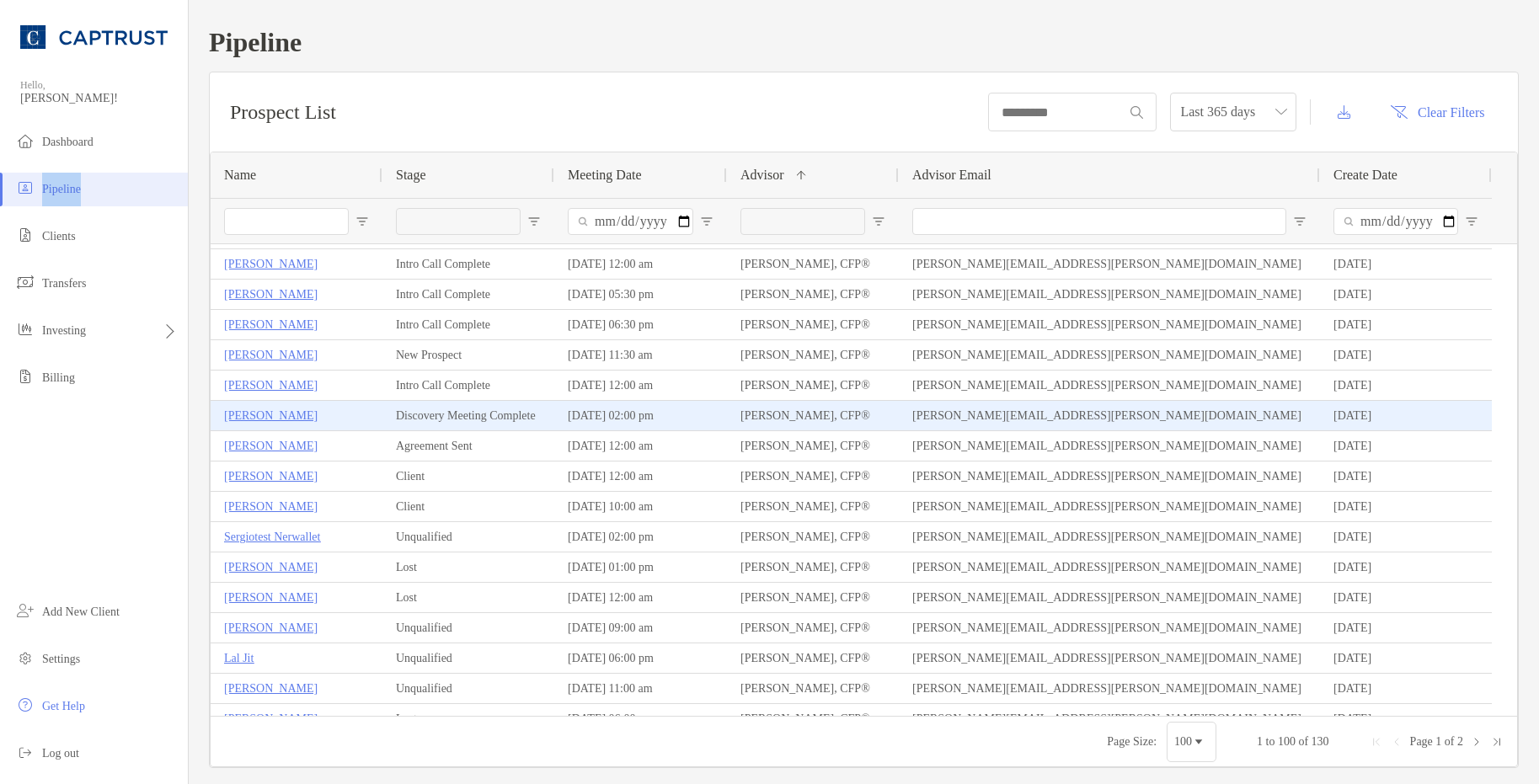
scroll to position [84, 0]
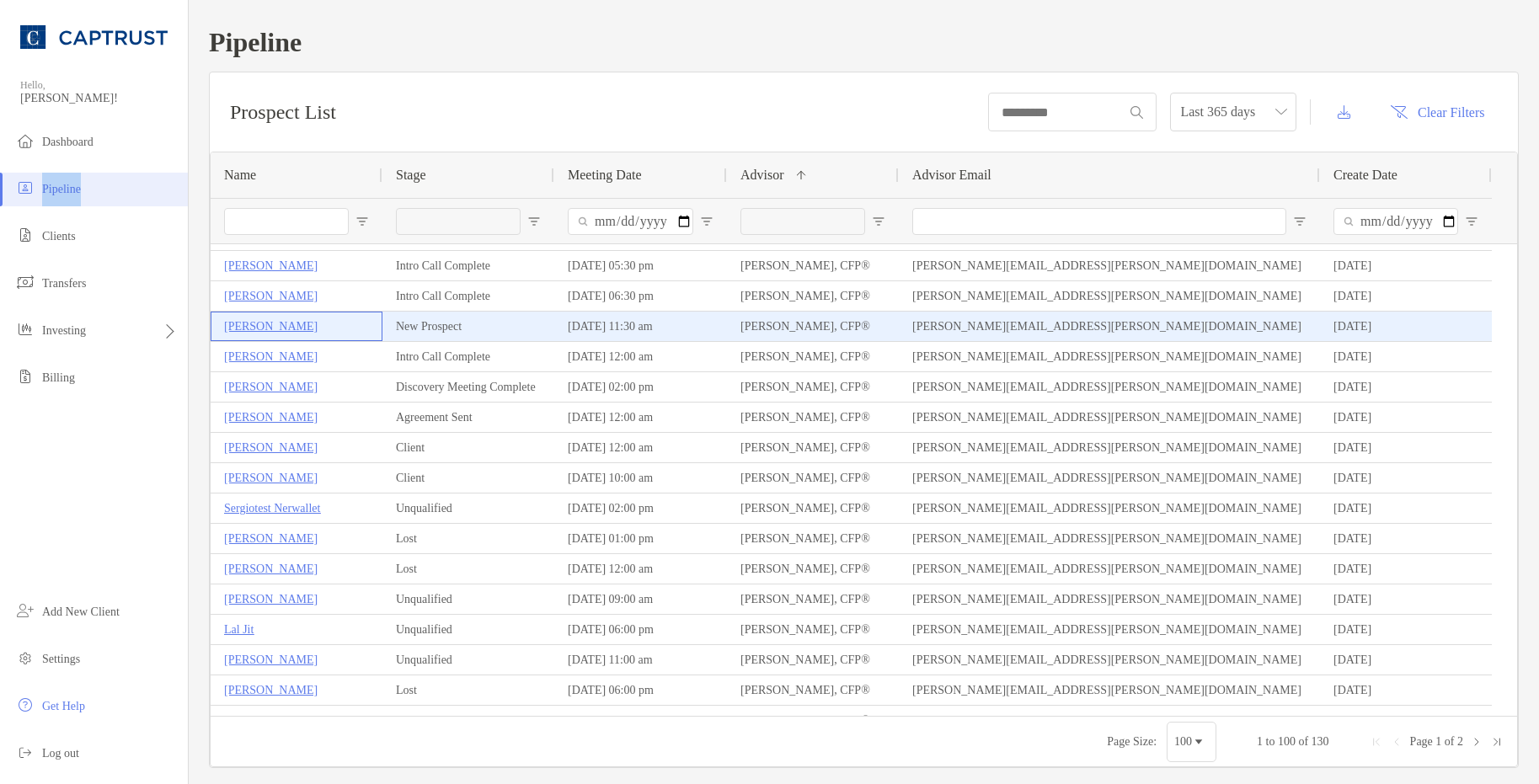
click at [276, 325] on p "[PERSON_NAME]" at bounding box center [270, 326] width 94 height 21
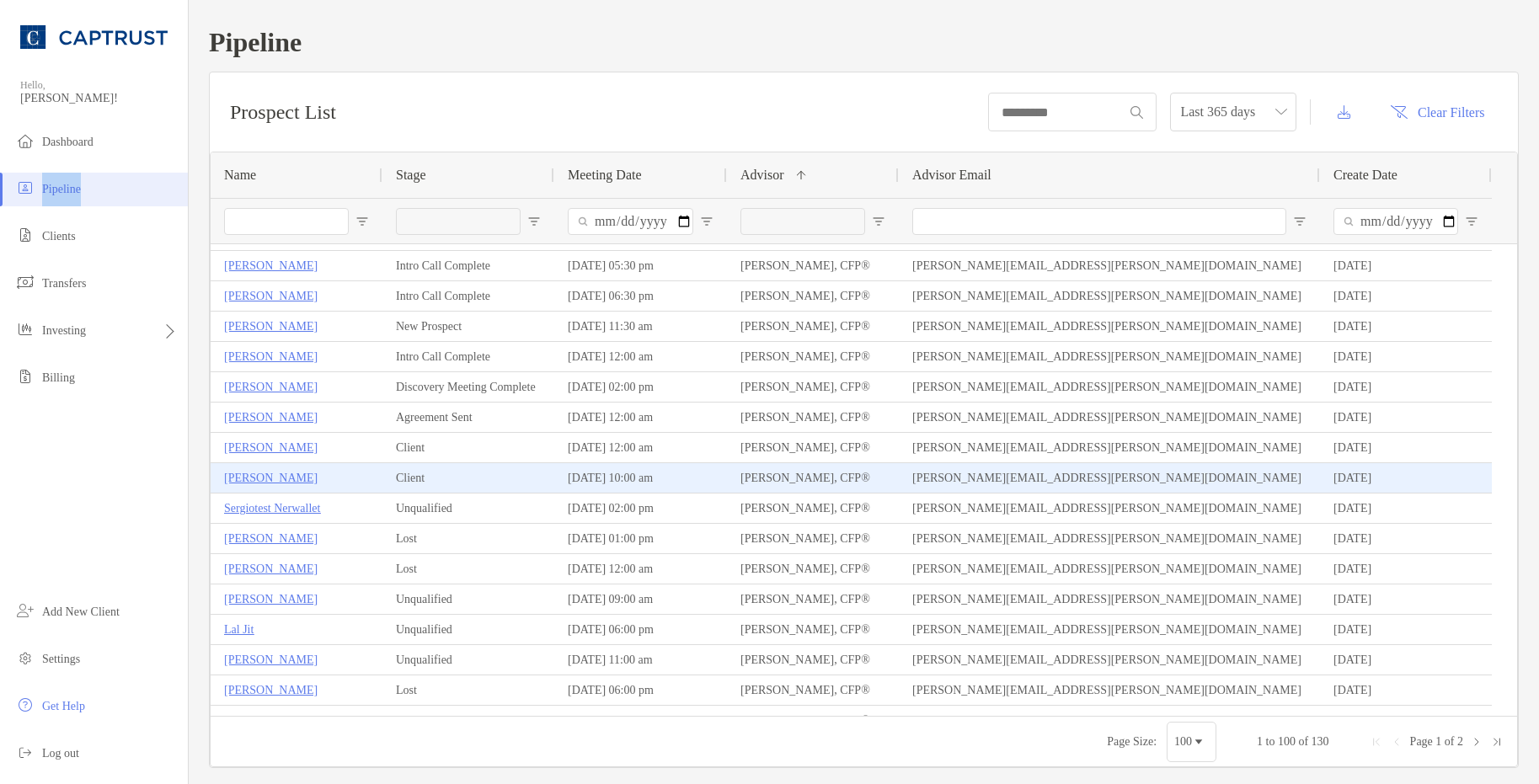
click at [270, 476] on p "[PERSON_NAME]" at bounding box center [270, 478] width 94 height 21
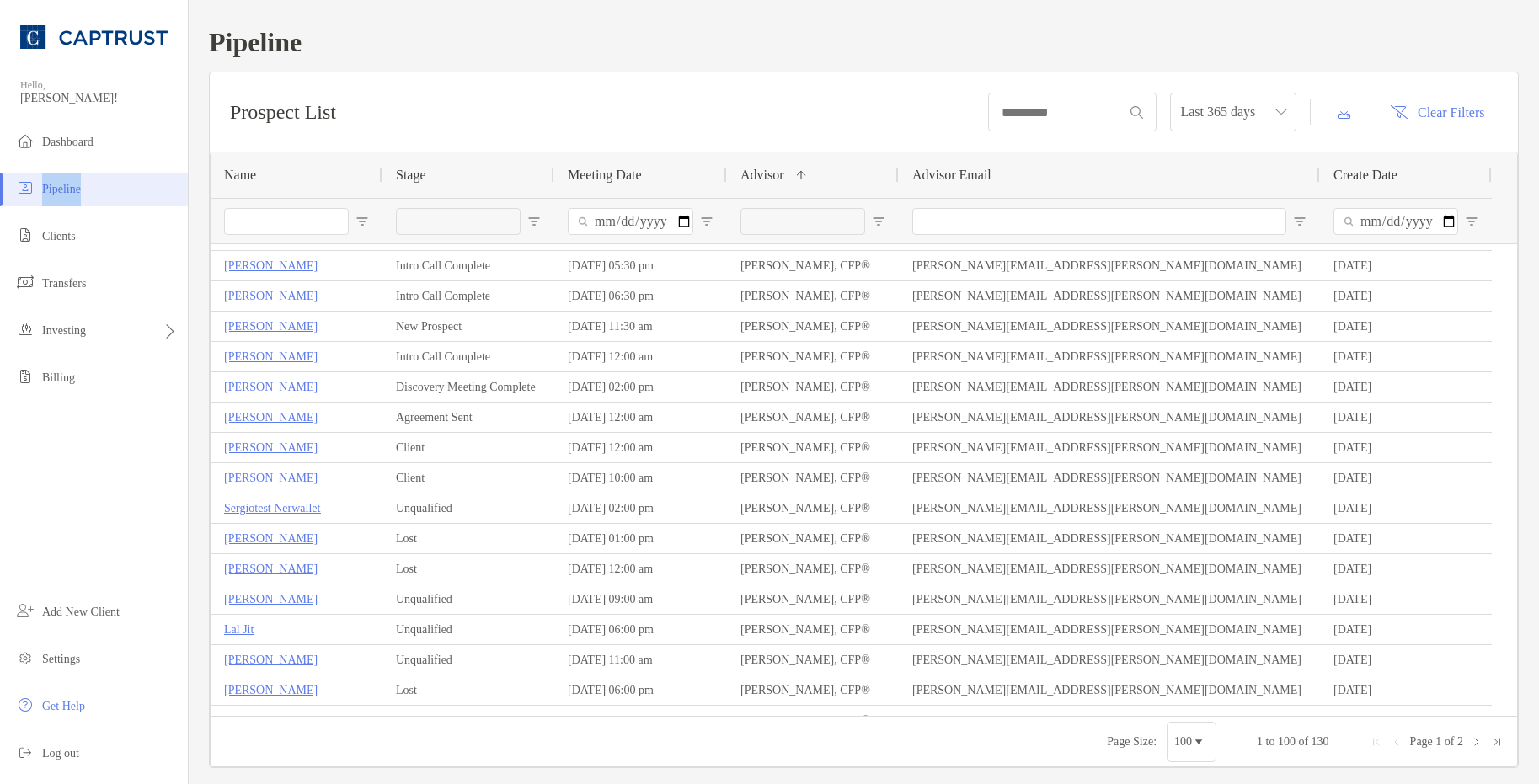
click at [284, 220] on input "Name Filter Input" at bounding box center [285, 221] width 124 height 27
type input "*****"
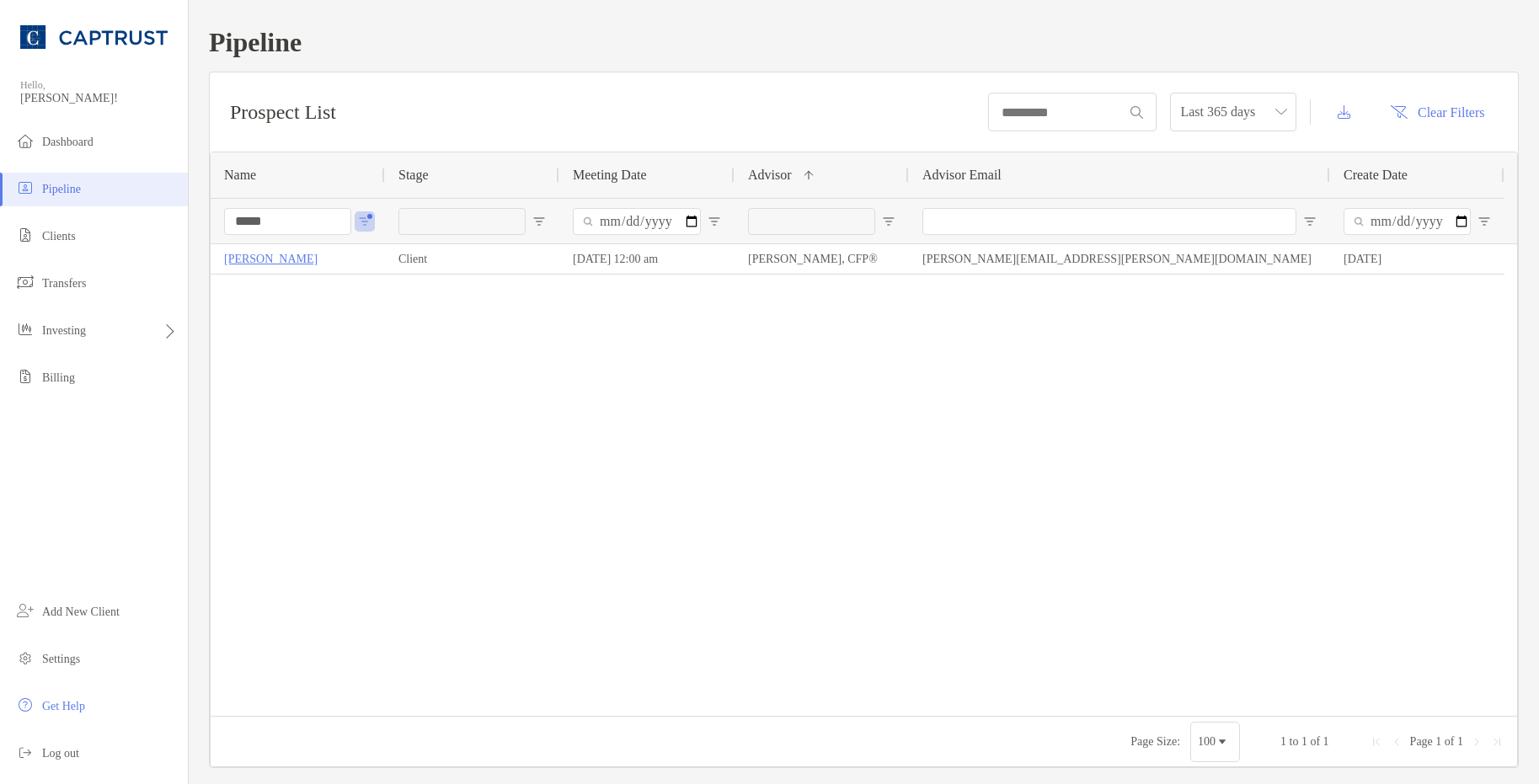
scroll to position [0, 0]
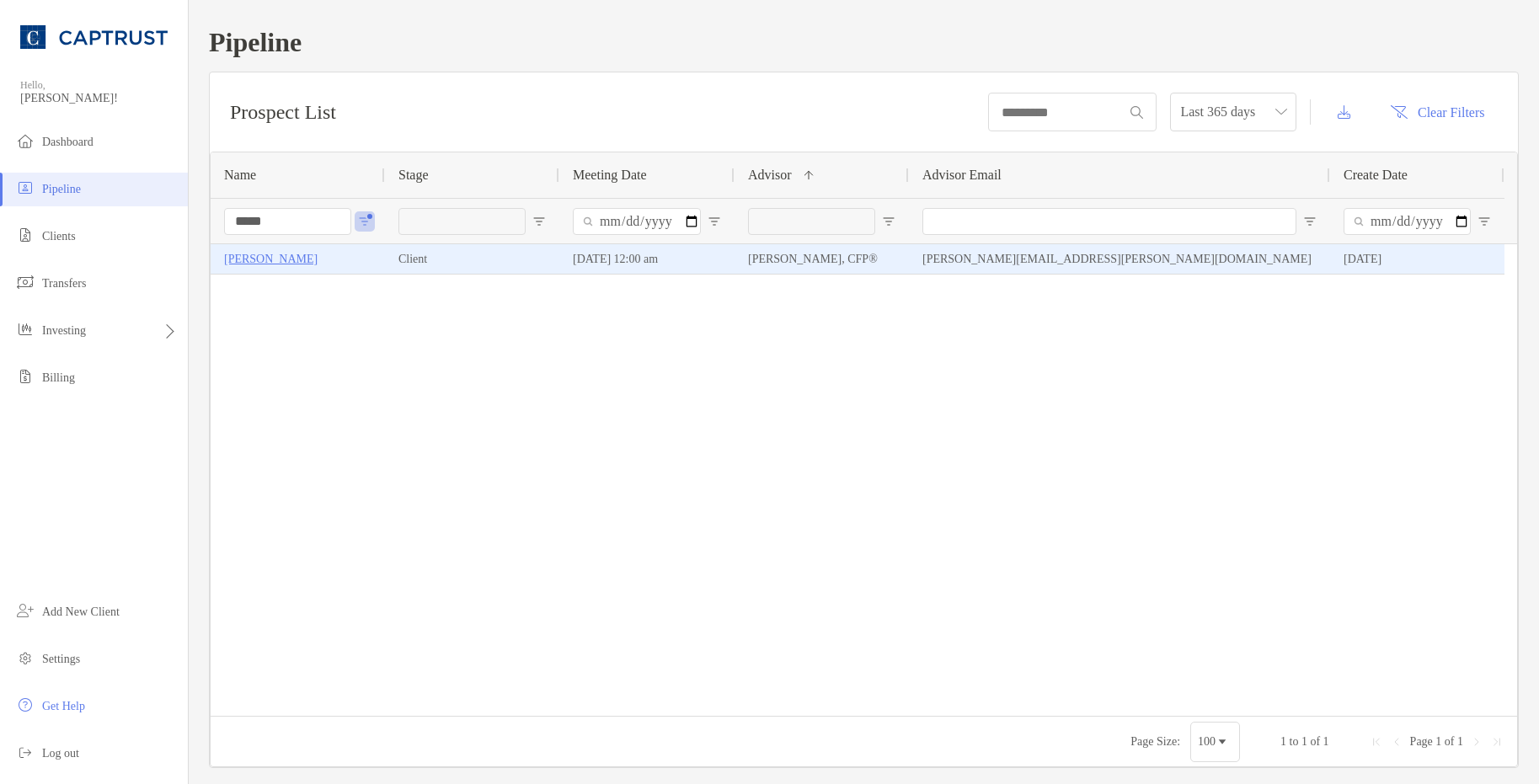
click at [252, 264] on p "[PERSON_NAME]" at bounding box center [270, 259] width 94 height 21
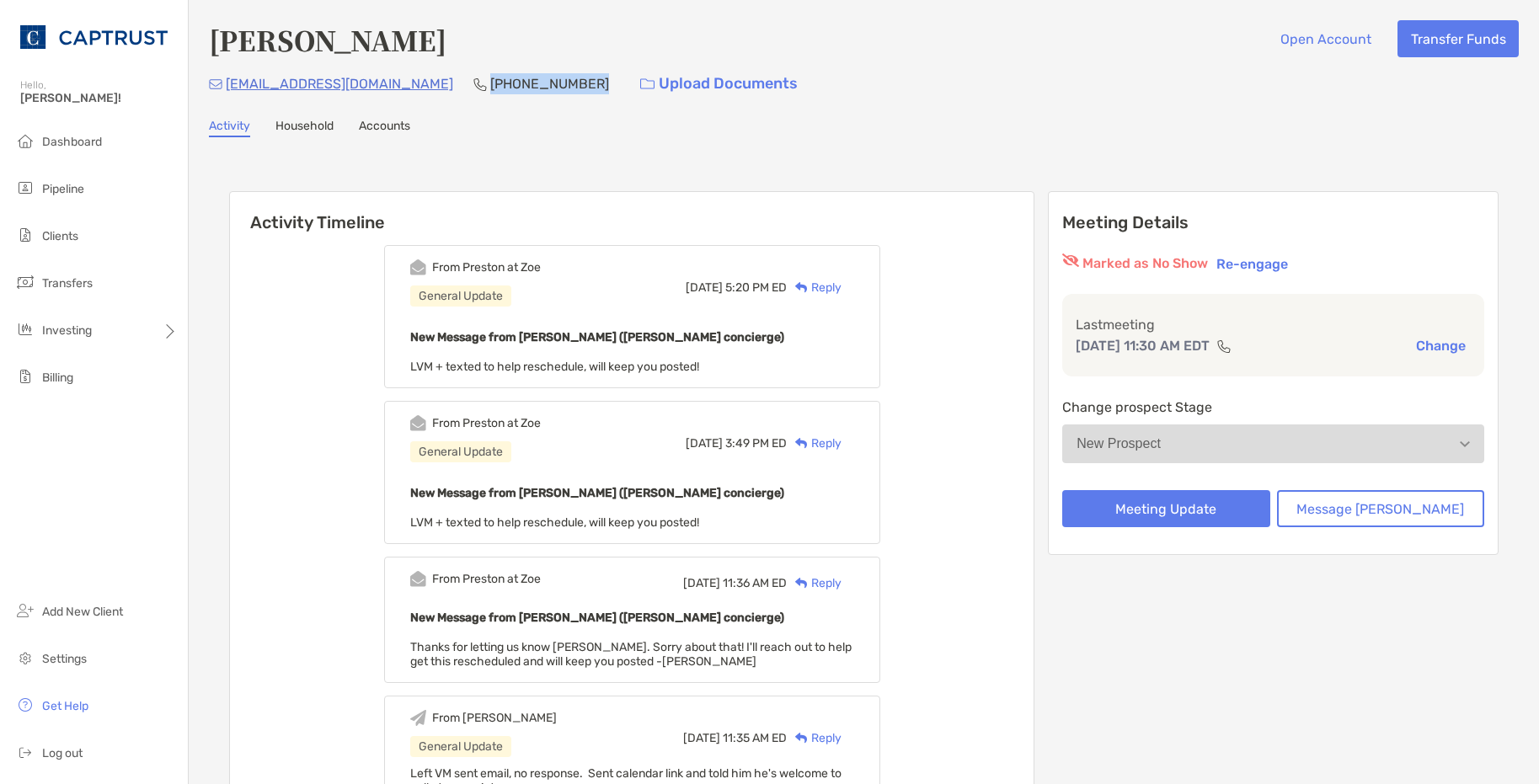
drag, startPoint x: 521, startPoint y: 82, endPoint x: 430, endPoint y: 91, distance: 91.4
click at [490, 91] on p "[PHONE_NUMBER]" at bounding box center [549, 83] width 119 height 21
drag, startPoint x: 430, startPoint y: 91, endPoint x: 486, endPoint y: 120, distance: 63.1
click at [487, 122] on div "Activity Household Accounts" at bounding box center [864, 128] width 1310 height 19
click at [490, 87] on p "[PHONE_NUMBER]" at bounding box center [549, 83] width 119 height 21
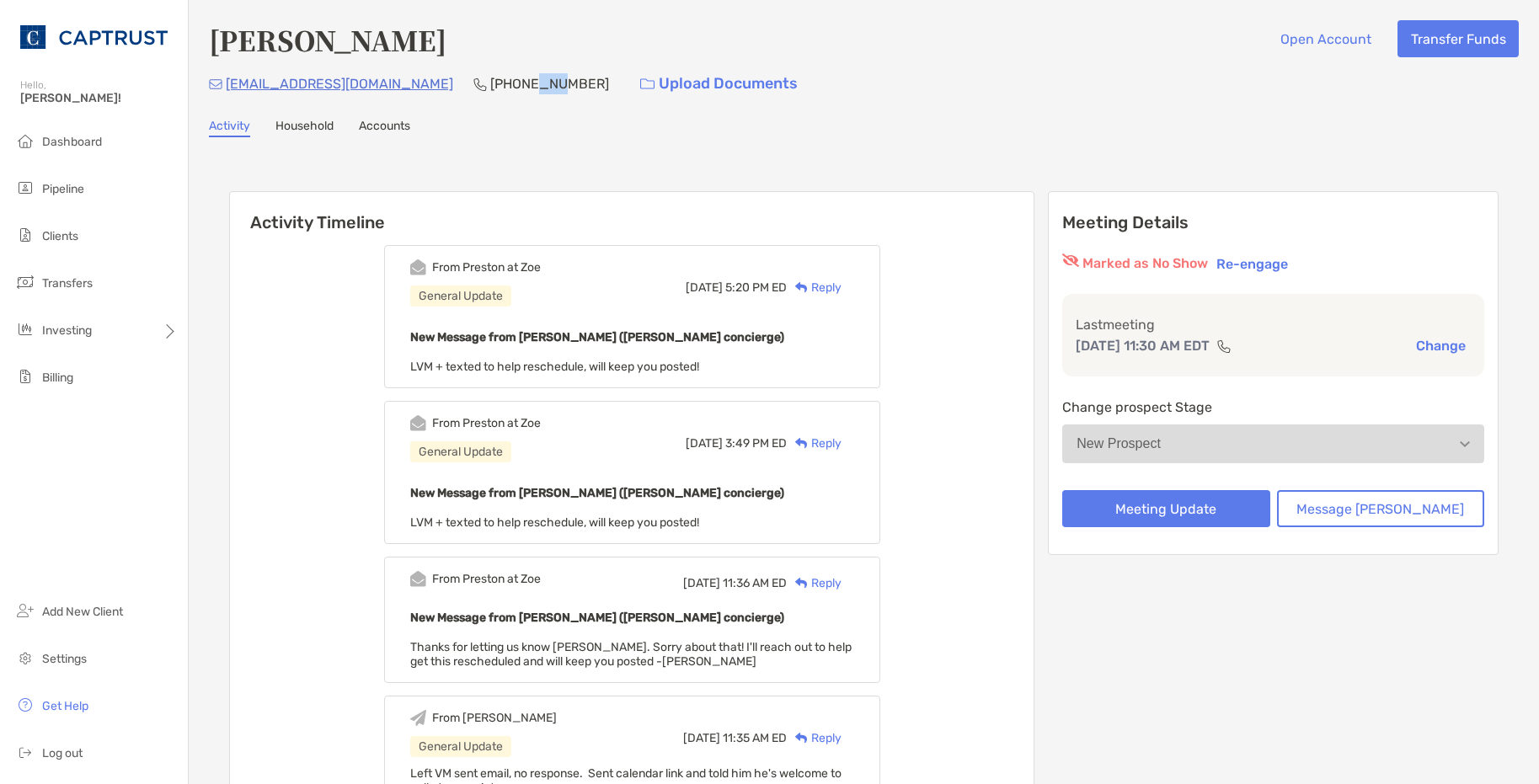
click at [490, 87] on p "[PHONE_NUMBER]" at bounding box center [549, 83] width 119 height 21
copy p "[PHONE_NUMBER]"
click at [925, 185] on div "Activity Timeline From [GEOGRAPHIC_DATA] at Zoe General Update [DATE] 5:20 PM E…" at bounding box center [864, 765] width 1270 height 1182
click at [1147, 67] on div "[EMAIL_ADDRESS][DOMAIN_NAME] [PHONE_NUMBER] Upload Documents" at bounding box center [864, 83] width 1310 height 36
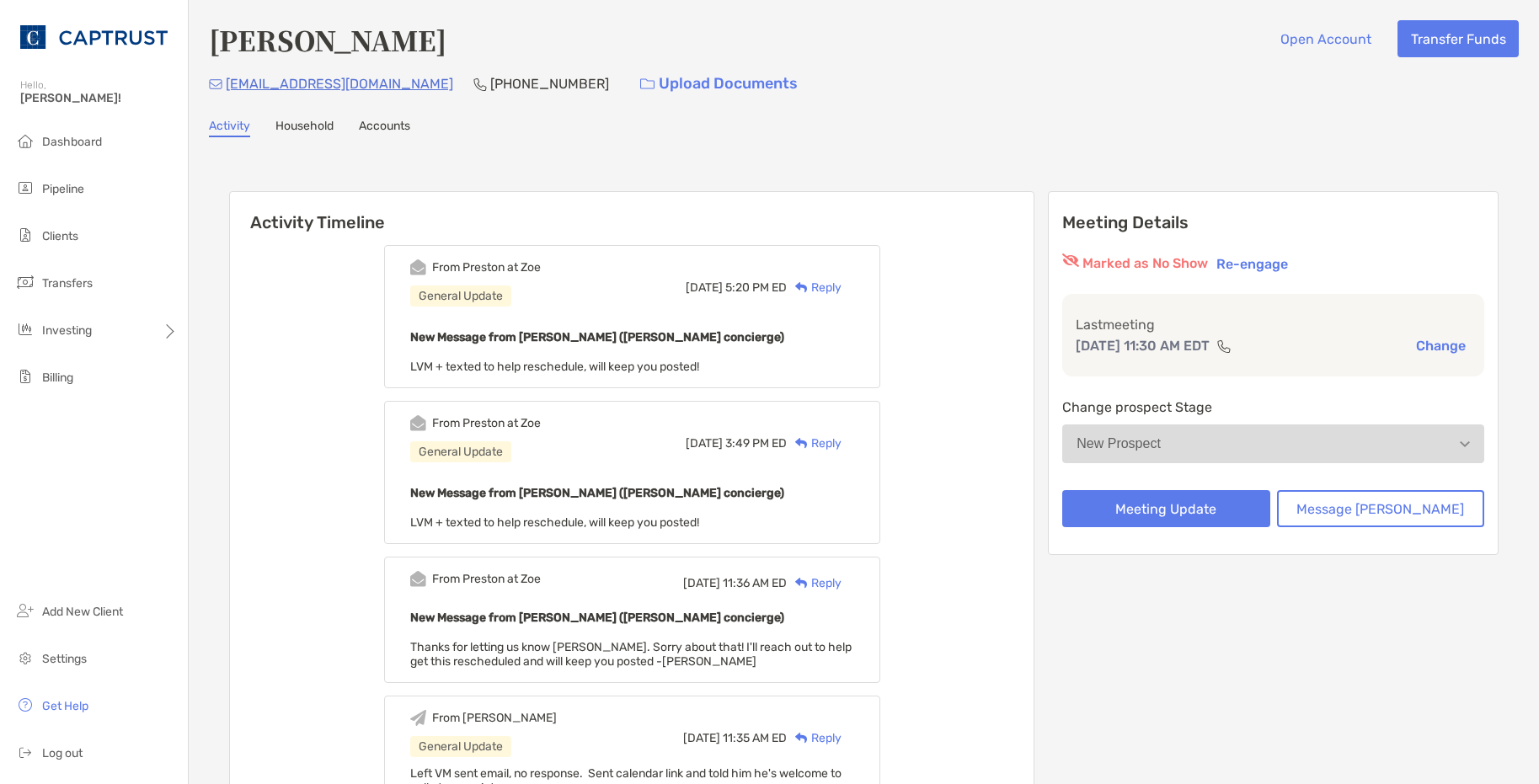
click at [842, 287] on div "Reply" at bounding box center [815, 287] width 55 height 18
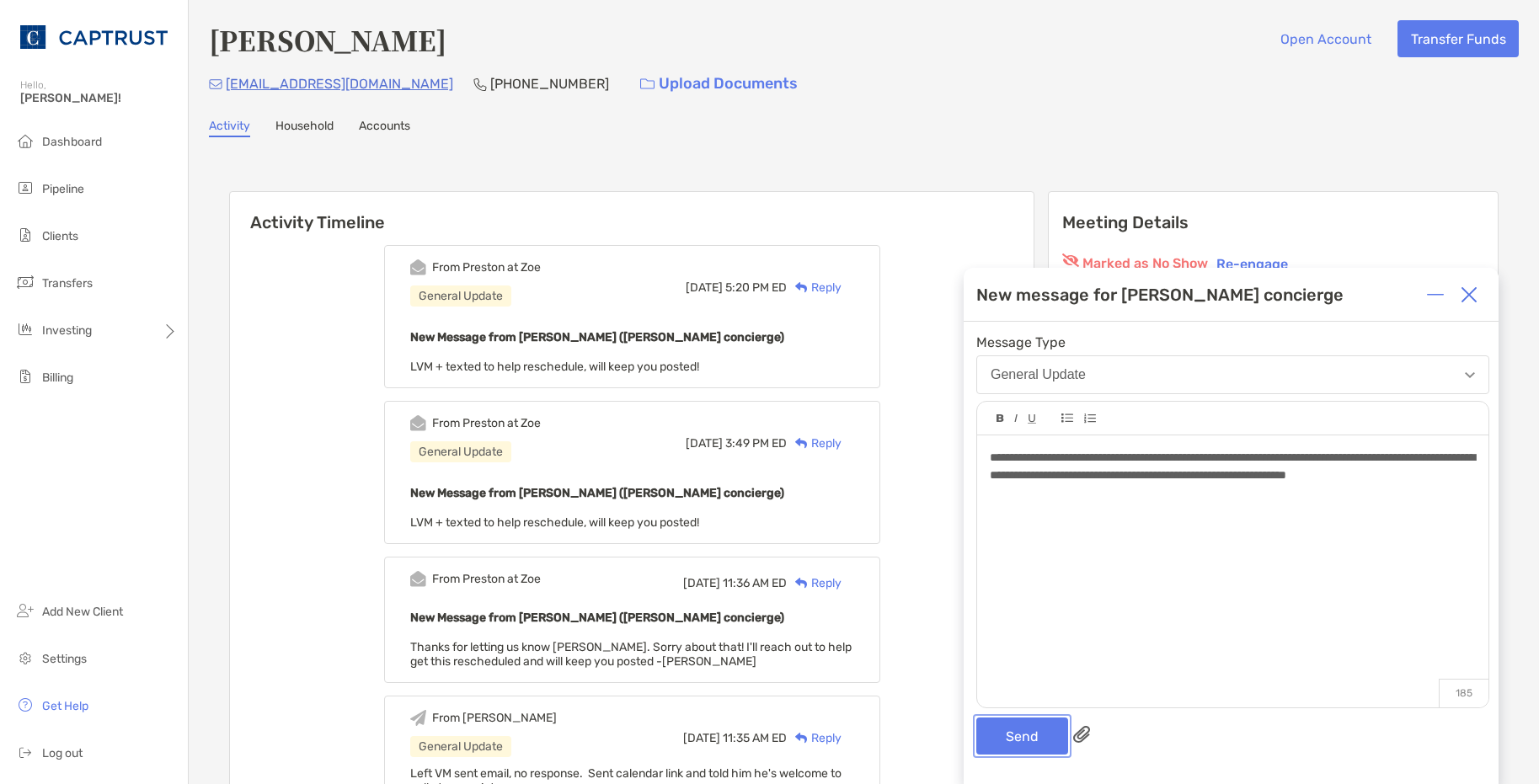
click at [1039, 740] on button "Send" at bounding box center [1022, 736] width 92 height 37
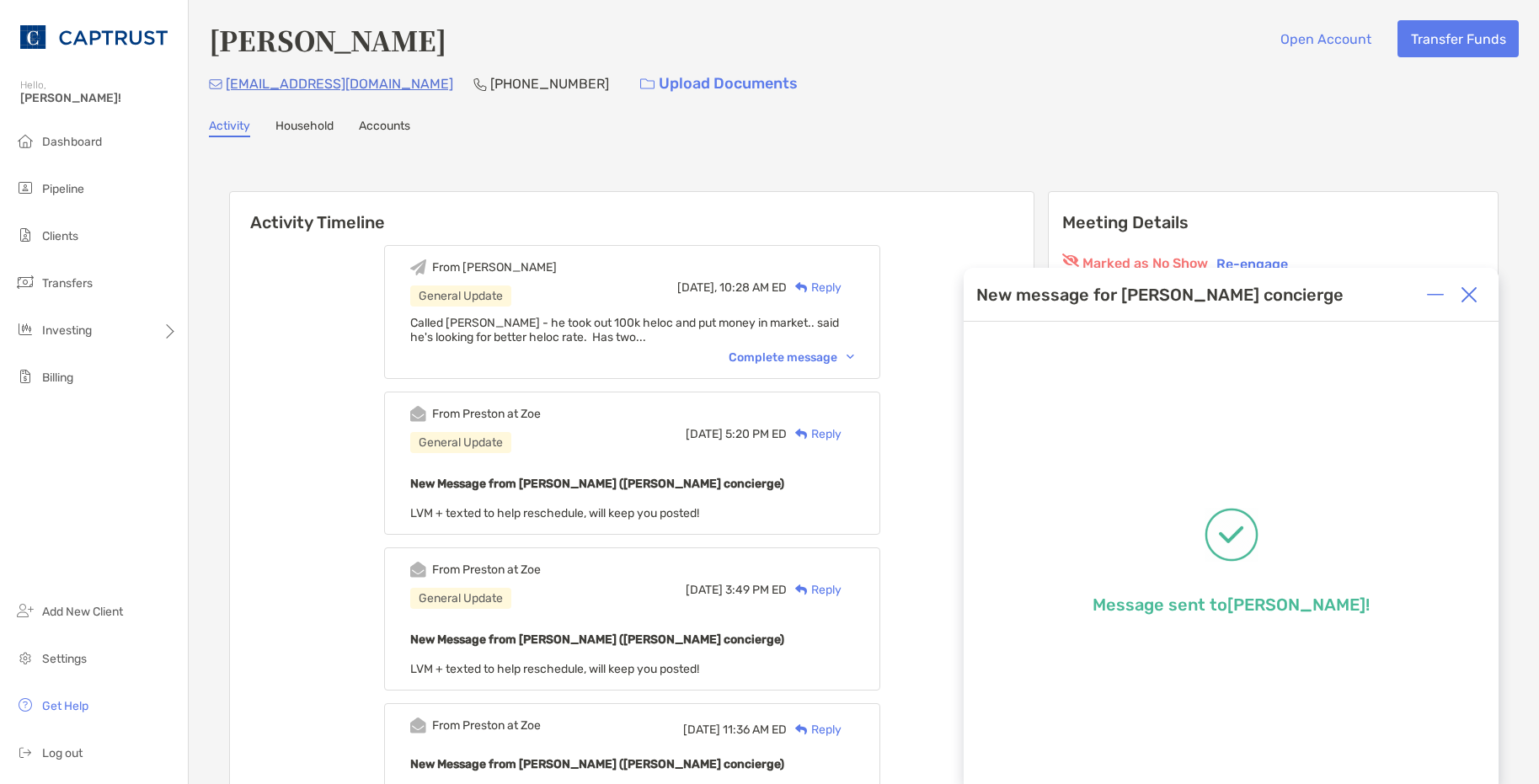
click at [1466, 291] on img at bounding box center [1470, 295] width 17 height 17
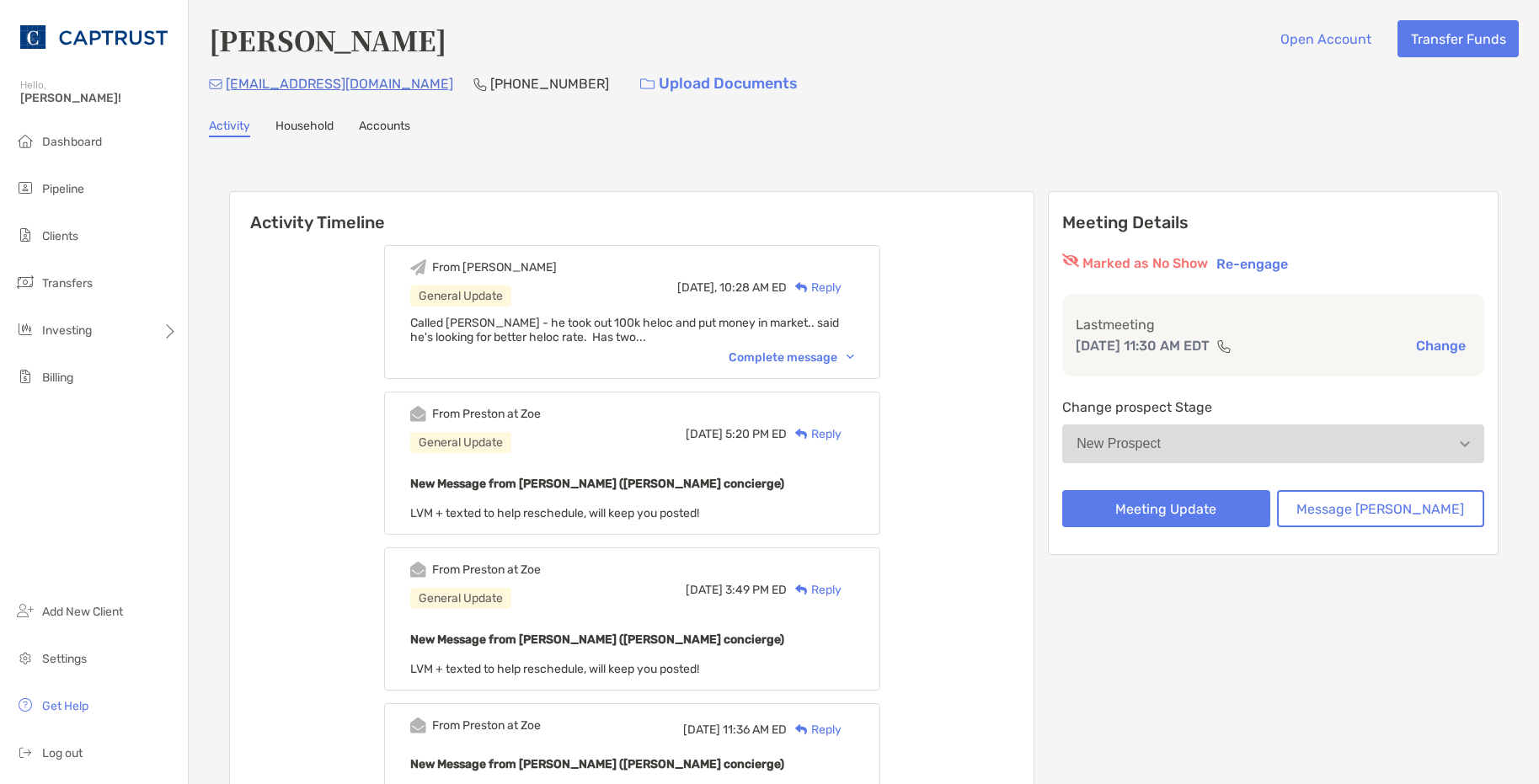
click at [1303, 123] on div "Activity Household Accounts" at bounding box center [864, 128] width 1310 height 19
click at [805, 360] on div "Complete message" at bounding box center [792, 357] width 125 height 14
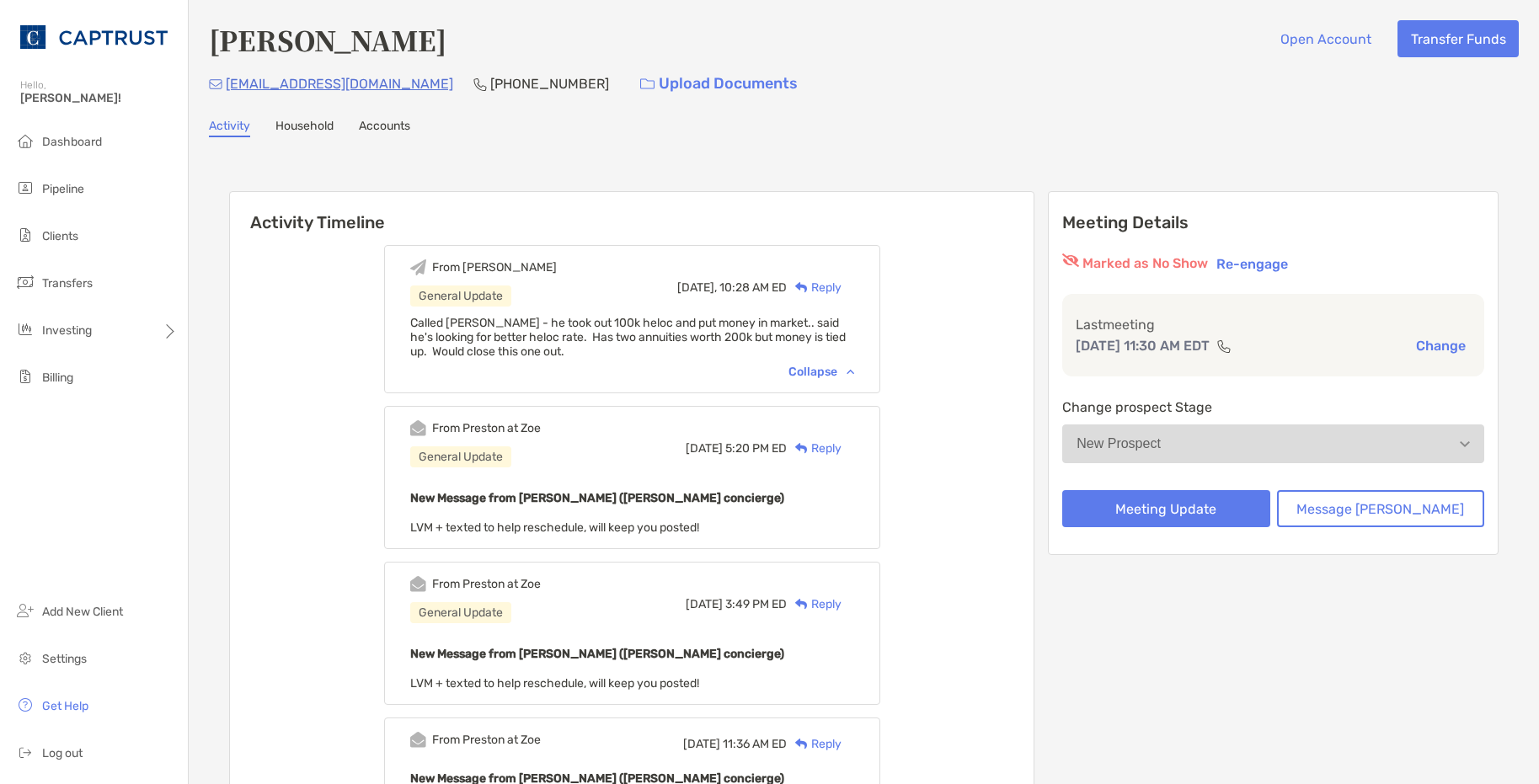
click at [854, 374] on div "Collapse" at bounding box center [821, 372] width 65 height 14
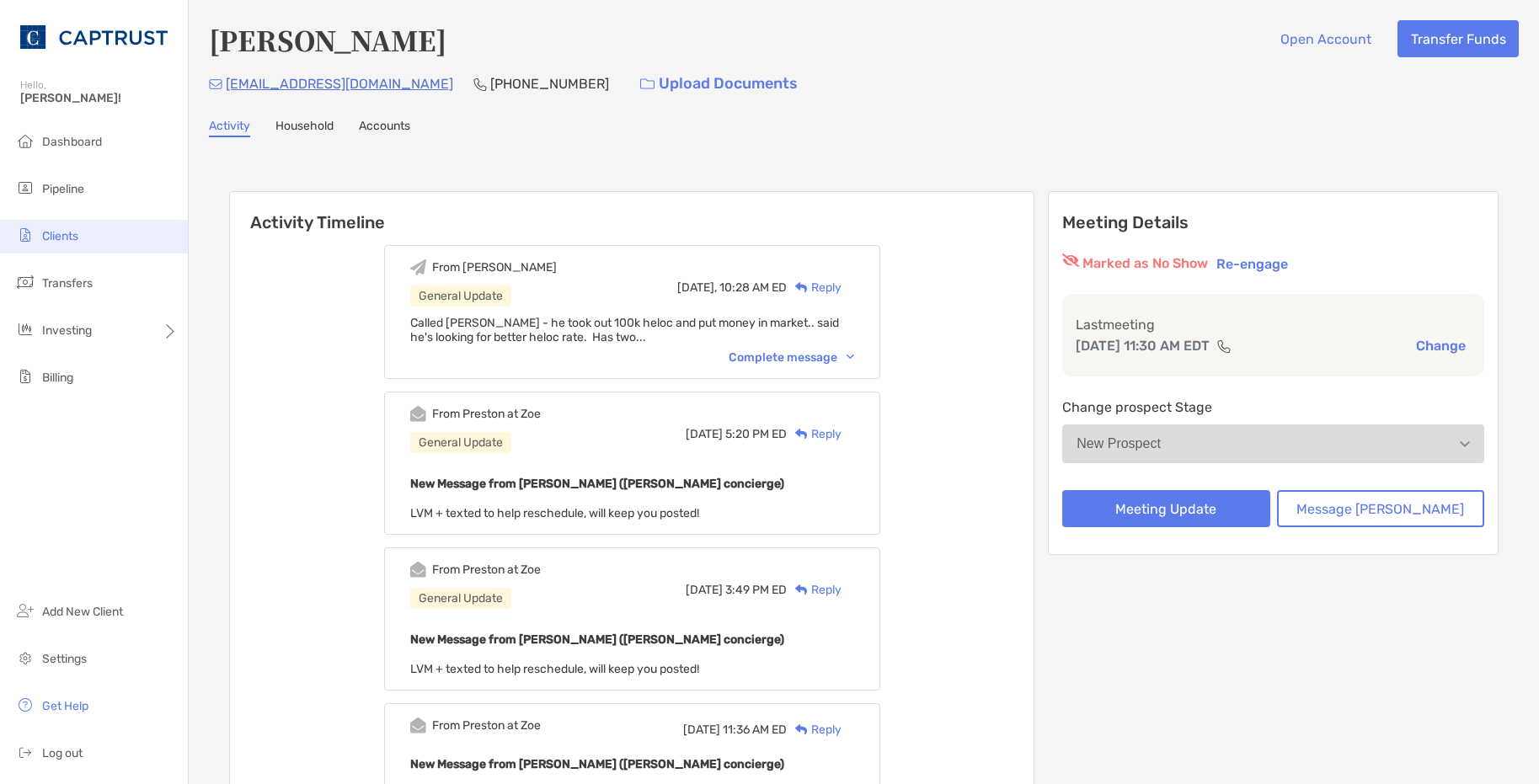
click at [96, 234] on li "Clients" at bounding box center [94, 237] width 188 height 34
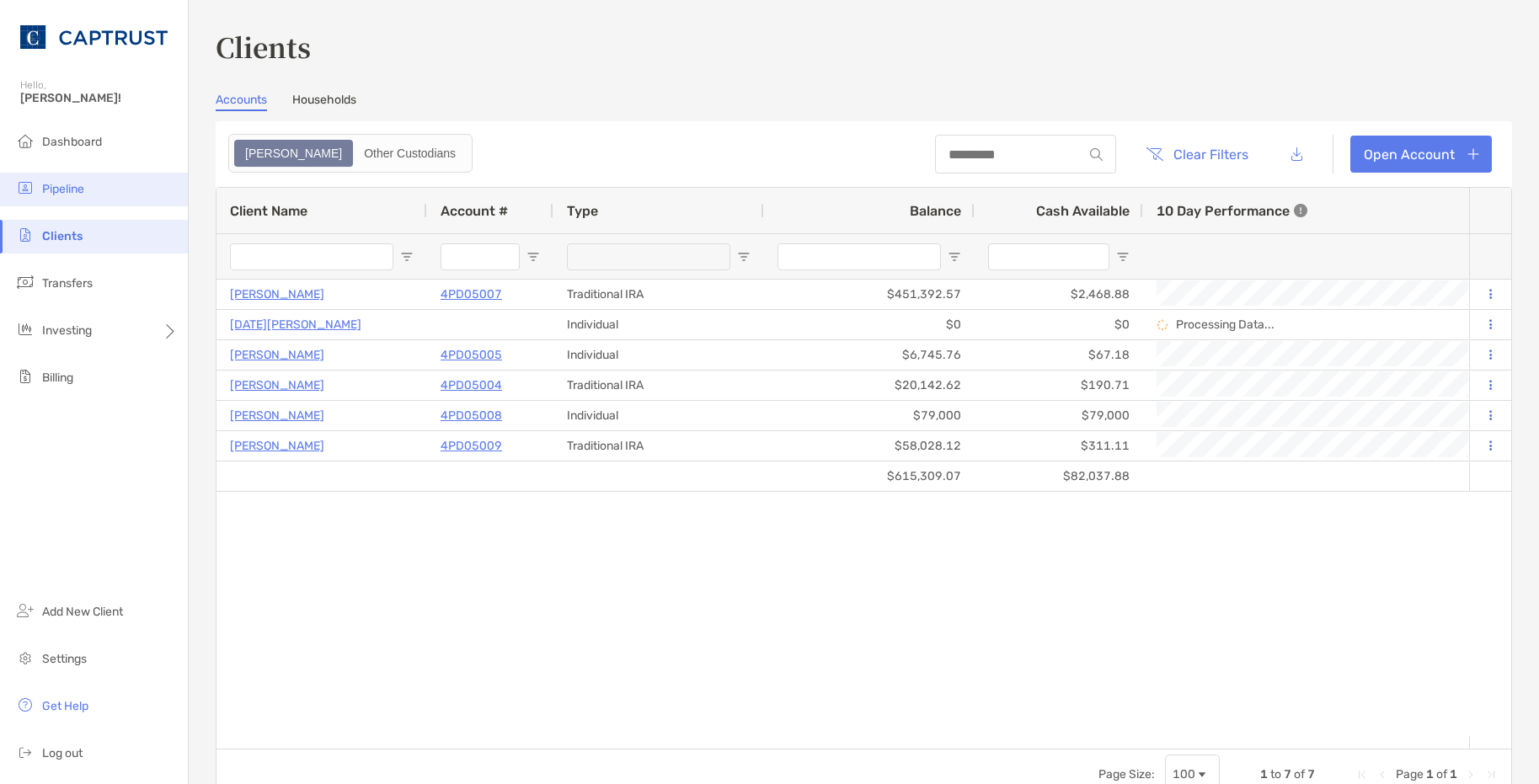
click at [87, 175] on li "Pipeline" at bounding box center [94, 190] width 188 height 34
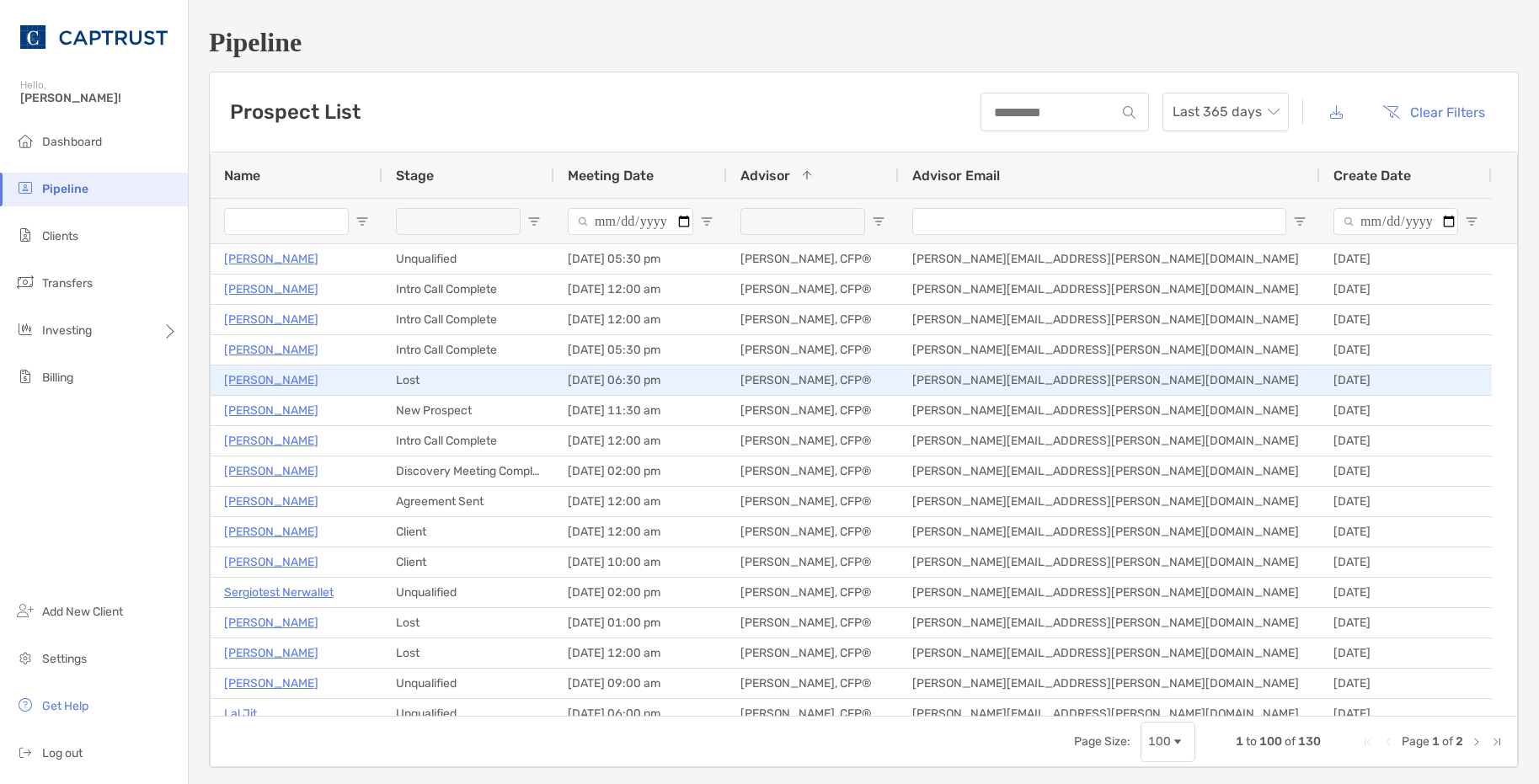
click at [279, 378] on p "[PERSON_NAME]" at bounding box center [271, 380] width 95 height 21
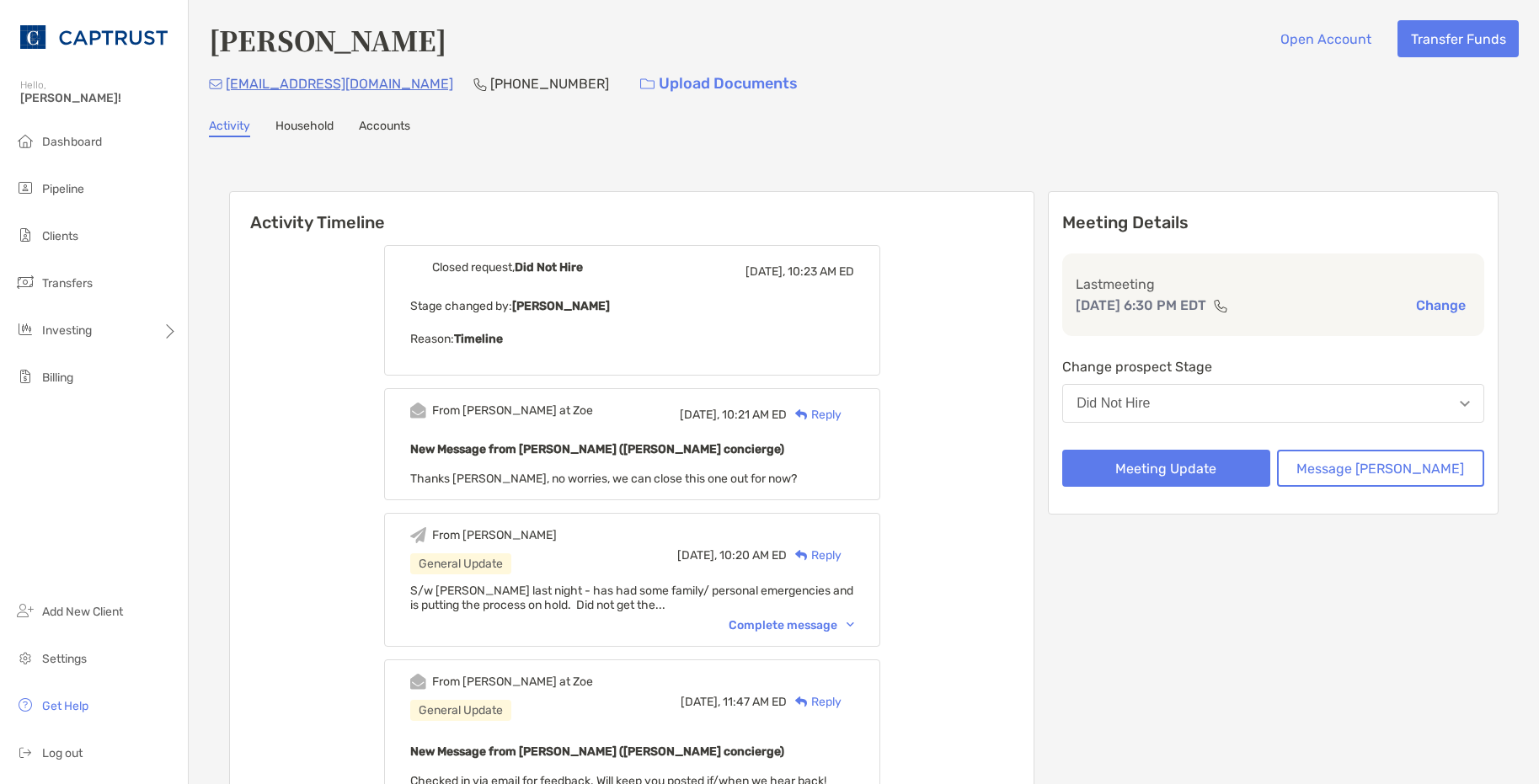
click at [842, 411] on div "Reply" at bounding box center [815, 414] width 55 height 18
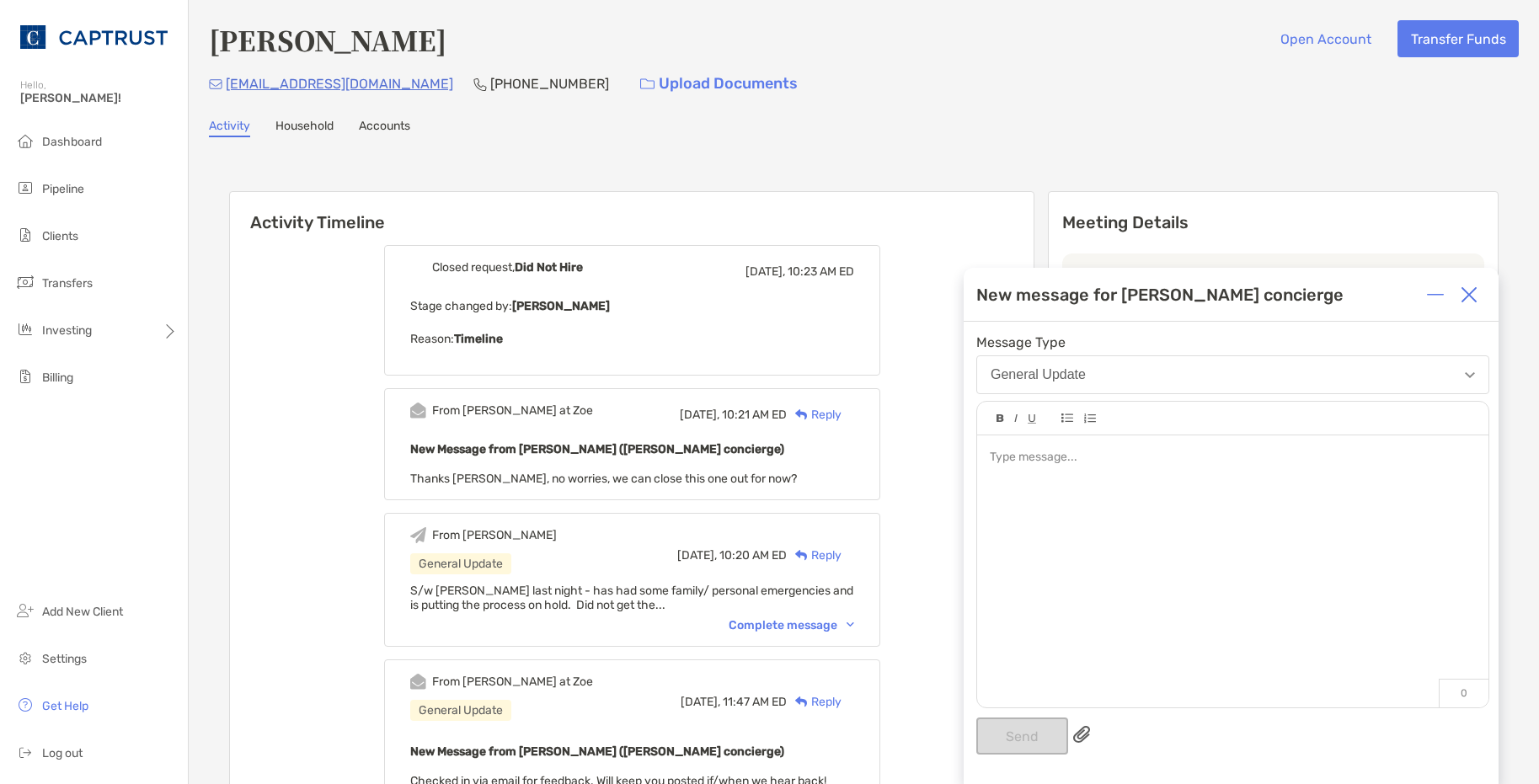
click at [1200, 556] on div at bounding box center [1233, 562] width 511 height 255
click at [997, 732] on button "Send" at bounding box center [1022, 736] width 92 height 37
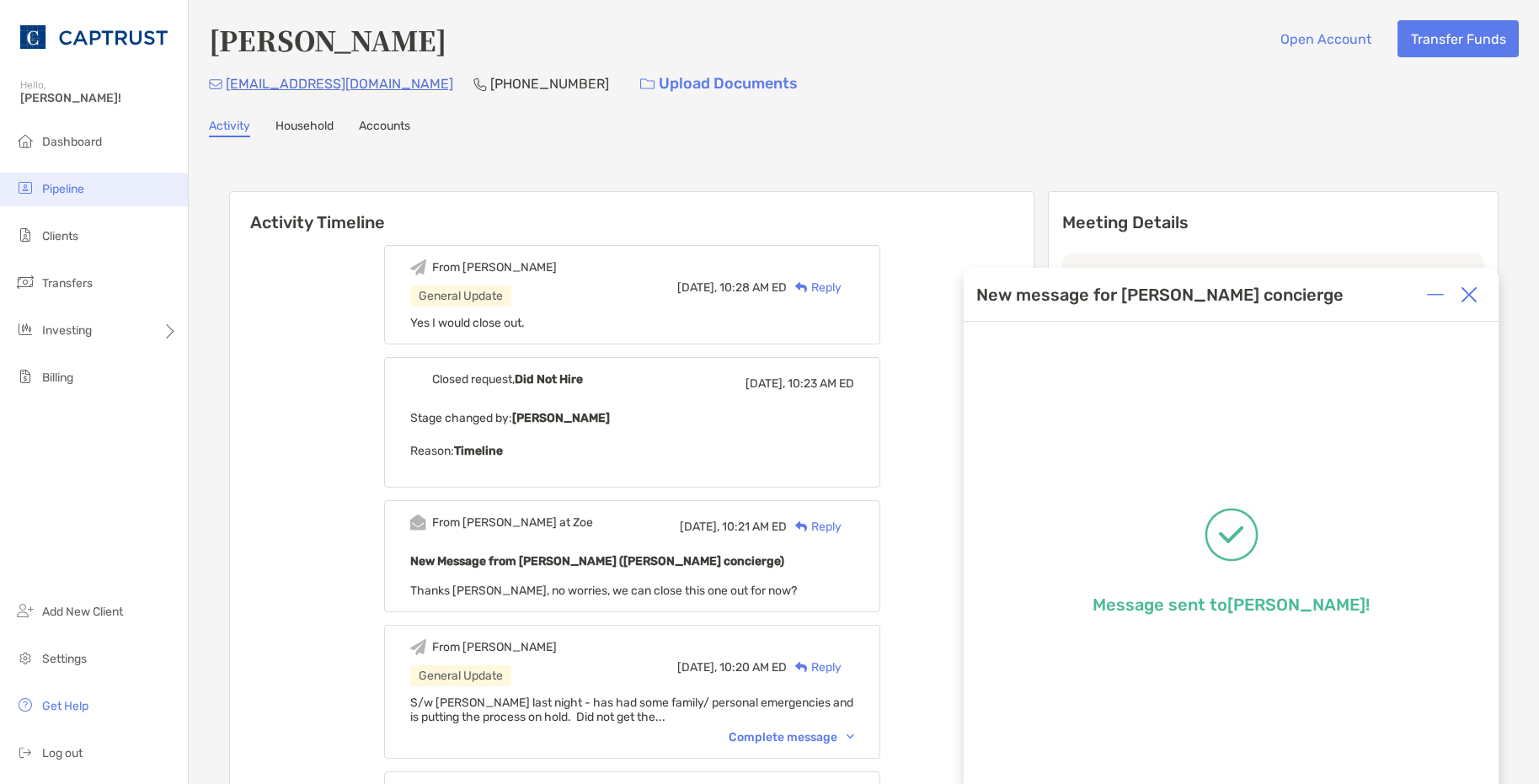
click at [71, 182] on span "Pipeline" at bounding box center [63, 189] width 42 height 14
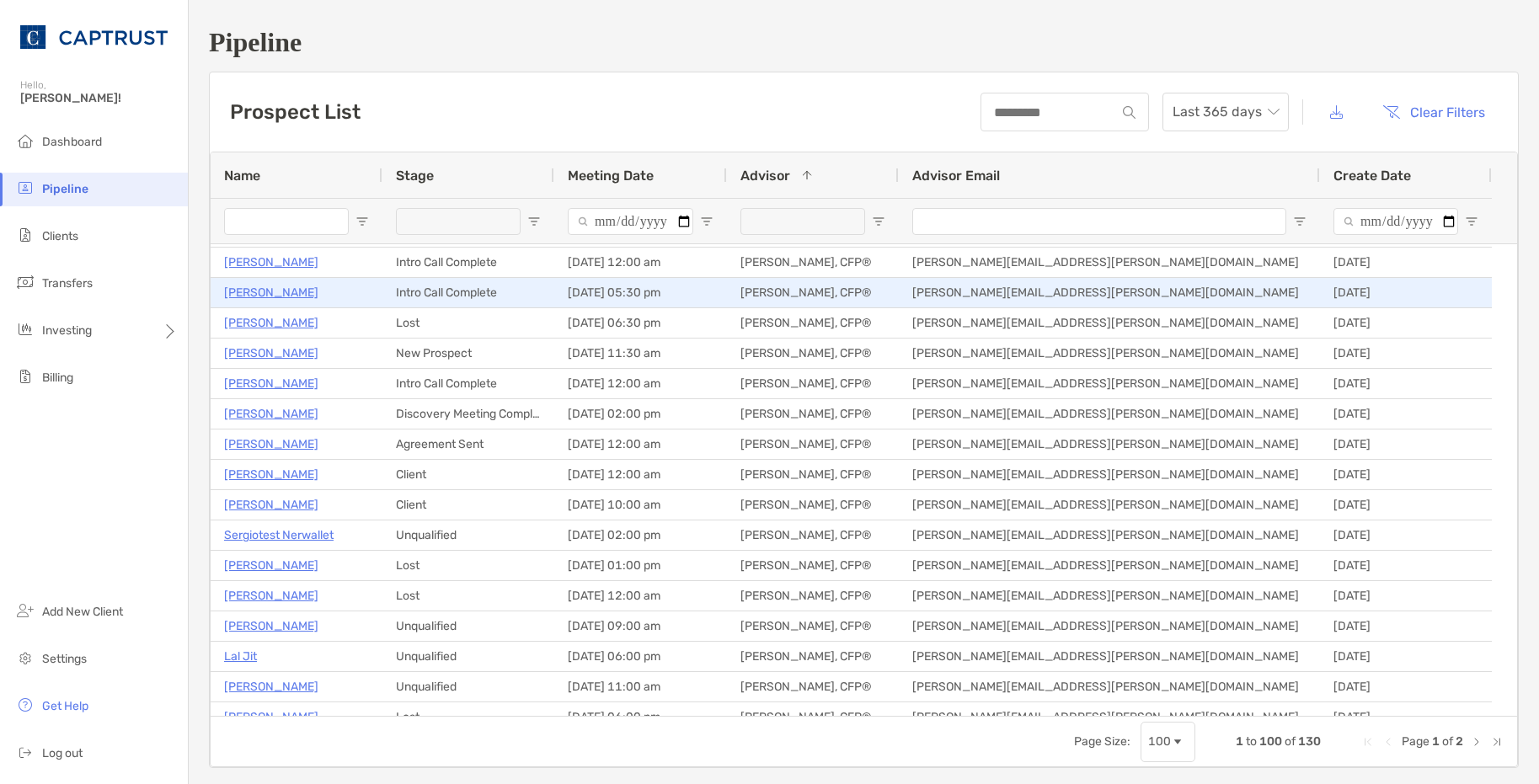
scroll to position [84, 0]
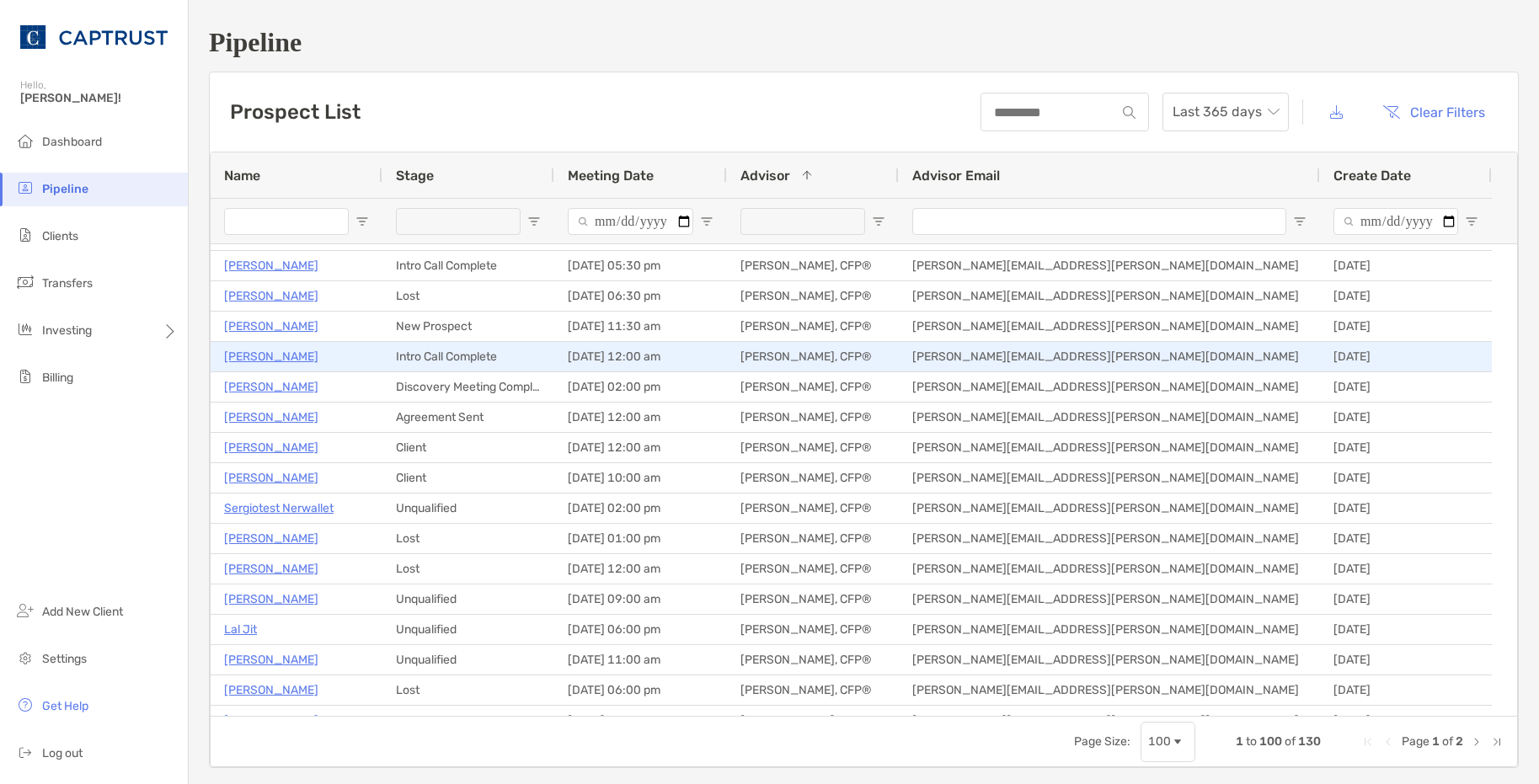
click at [277, 352] on p "[PERSON_NAME]" at bounding box center [271, 356] width 95 height 21
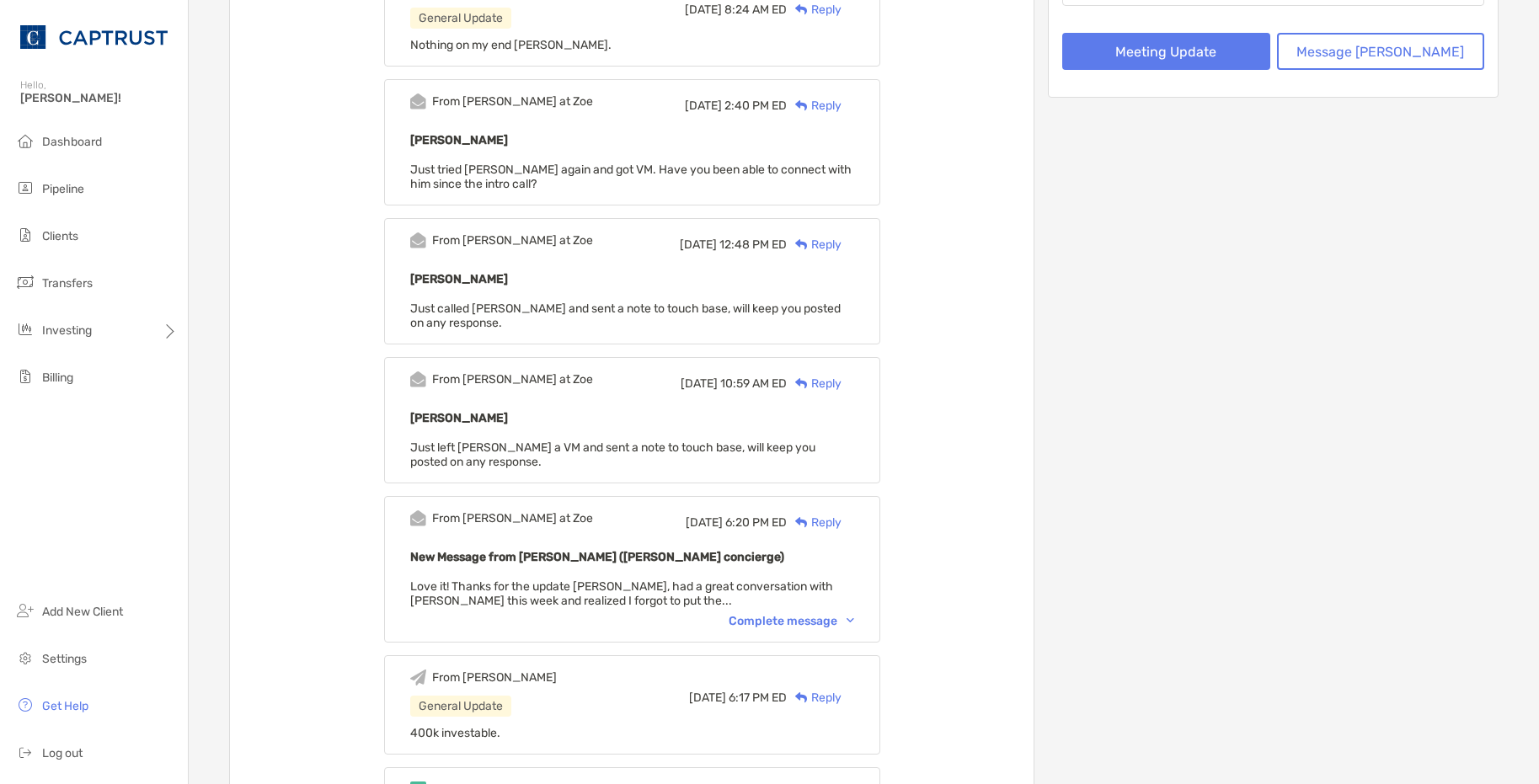
scroll to position [421, 0]
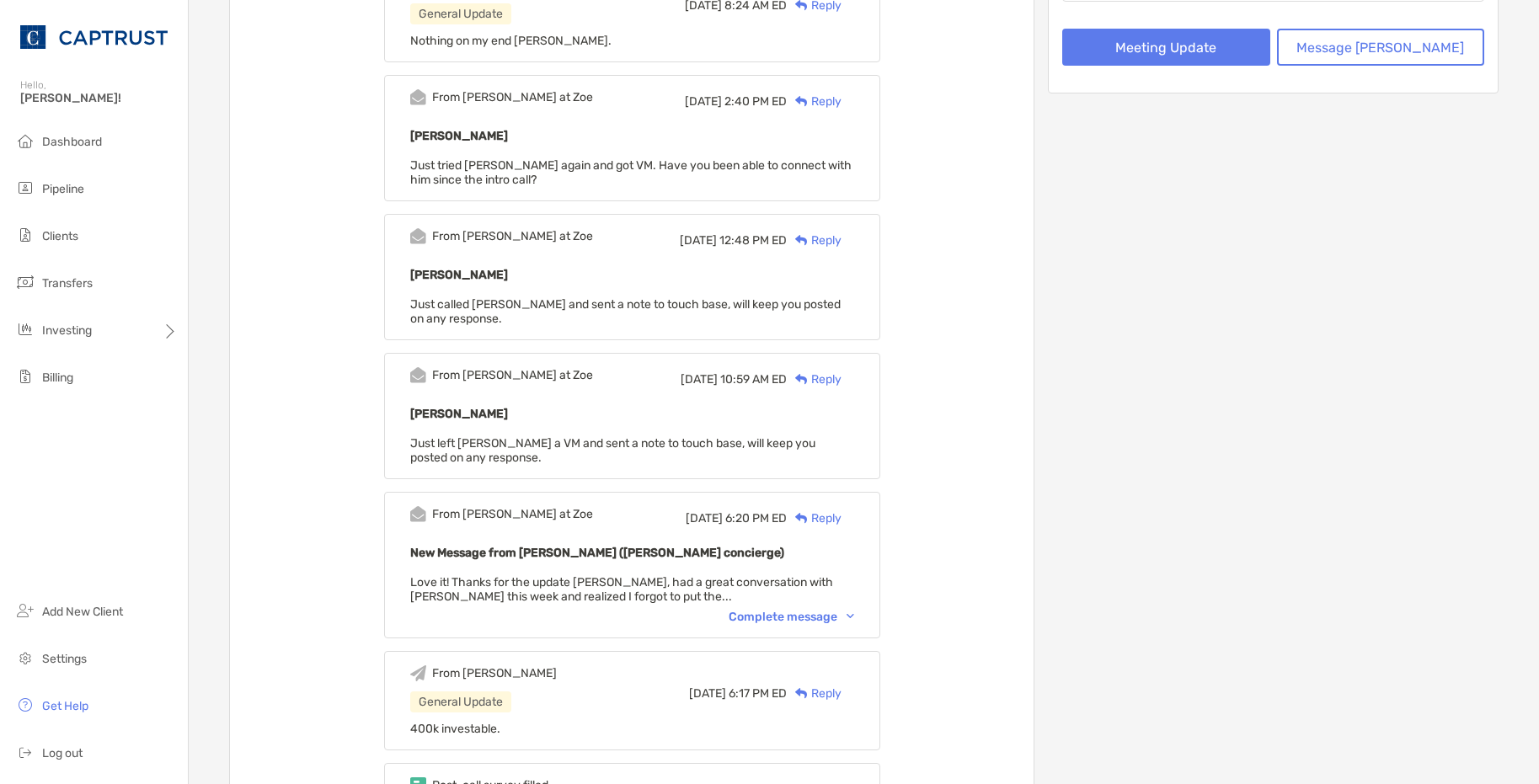
click at [847, 619] on div "Complete message" at bounding box center [792, 616] width 125 height 14
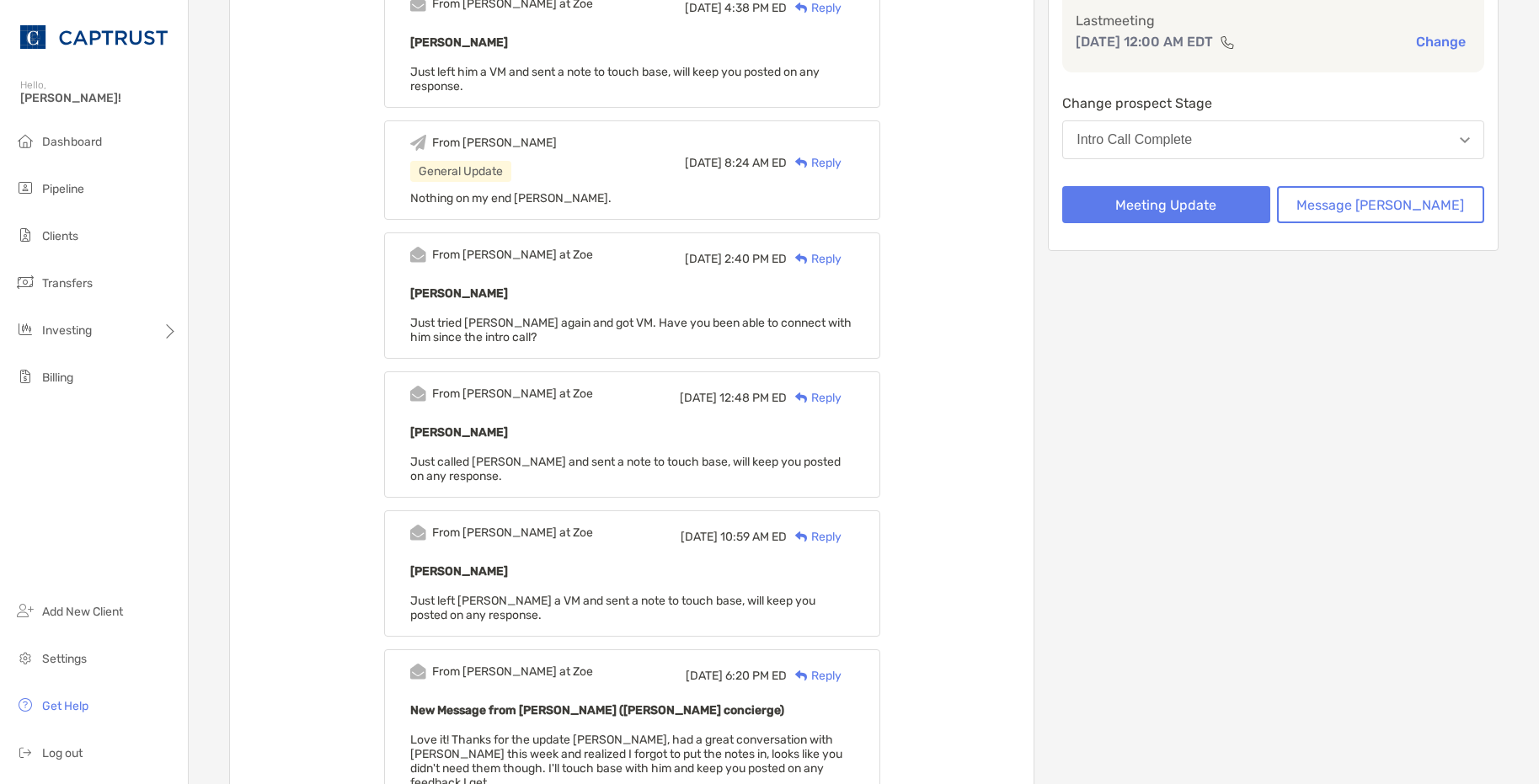
scroll to position [0, 0]
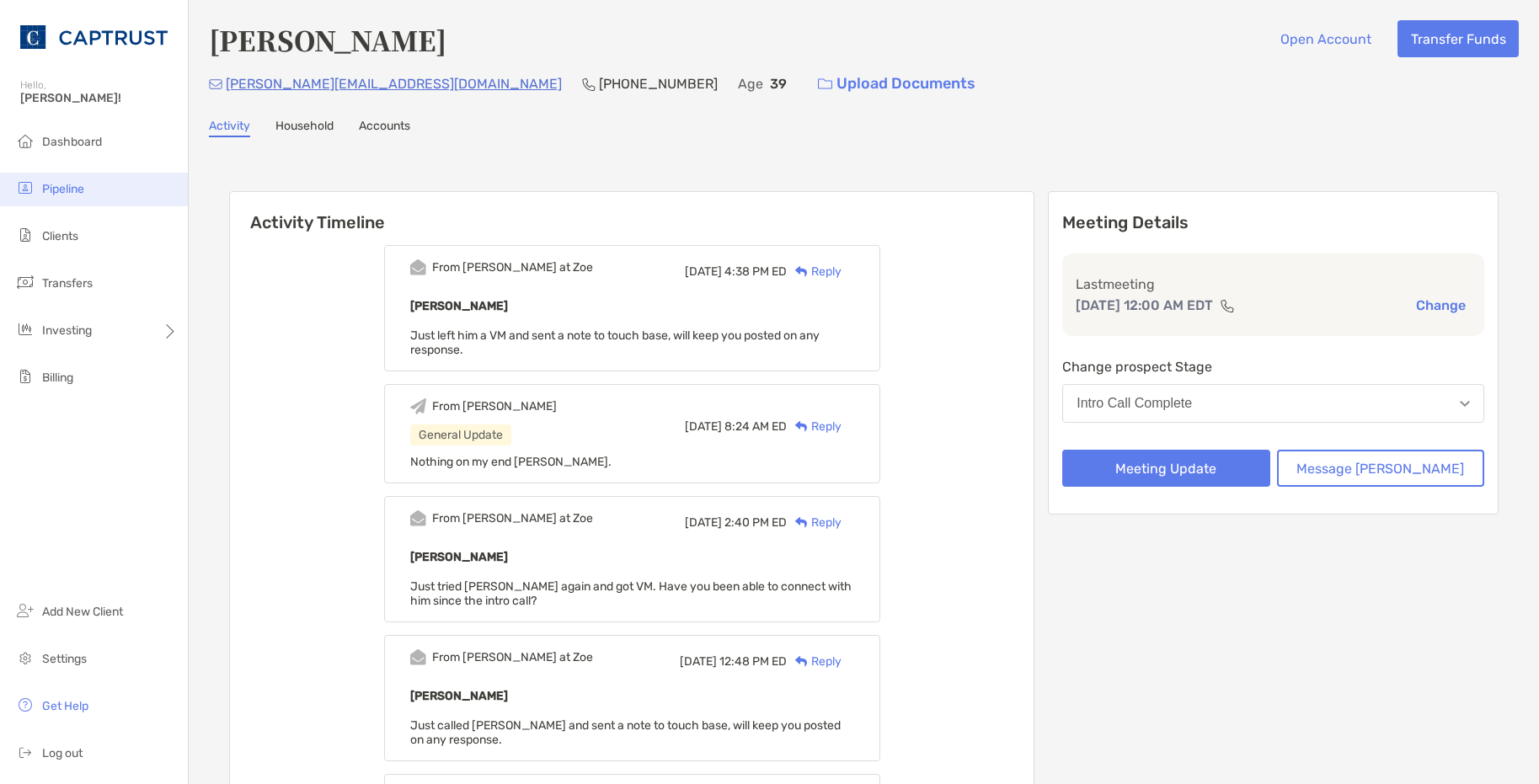
click at [83, 183] on span "Pipeline" at bounding box center [63, 189] width 42 height 14
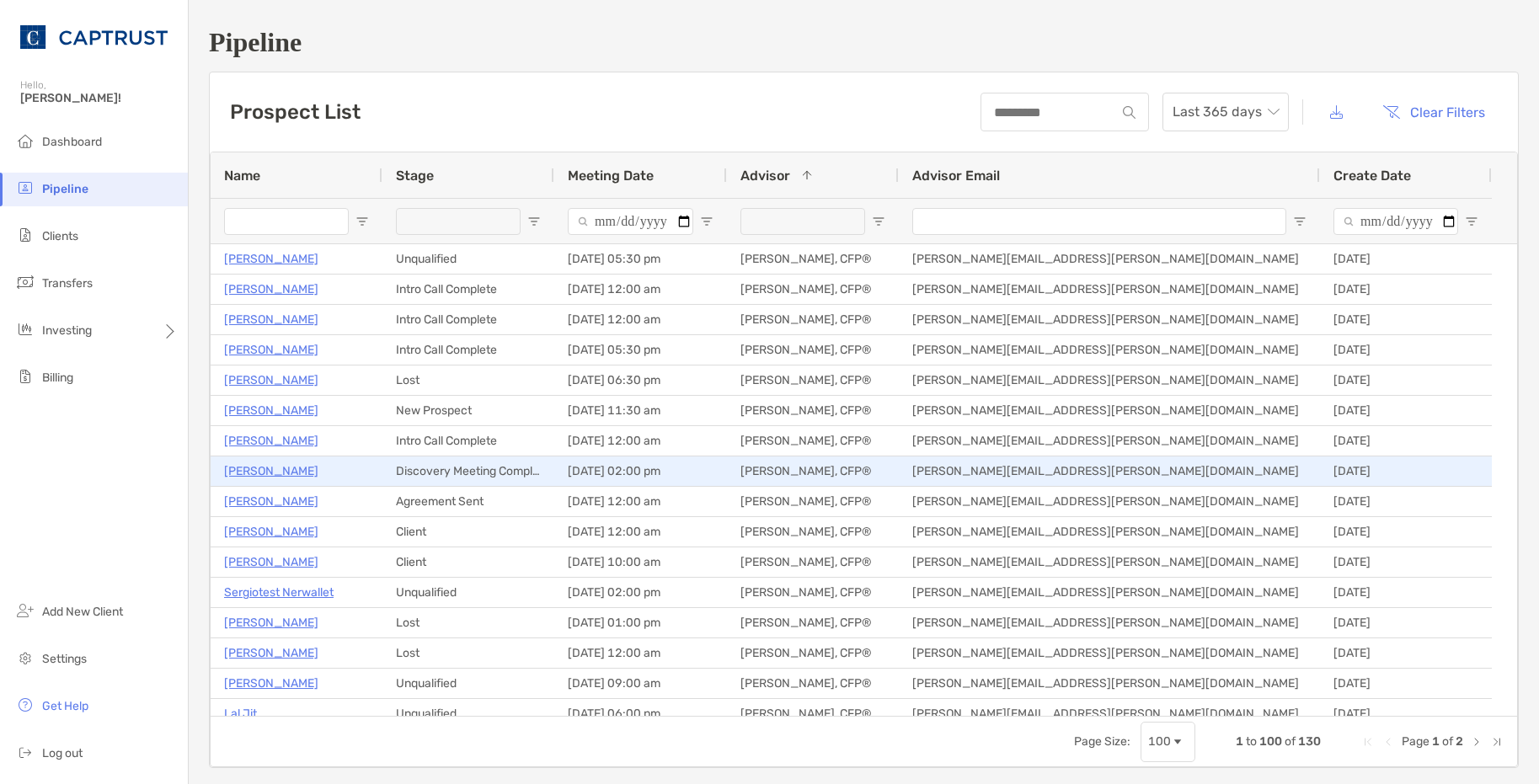
click at [266, 470] on p "[PERSON_NAME]" at bounding box center [271, 471] width 95 height 21
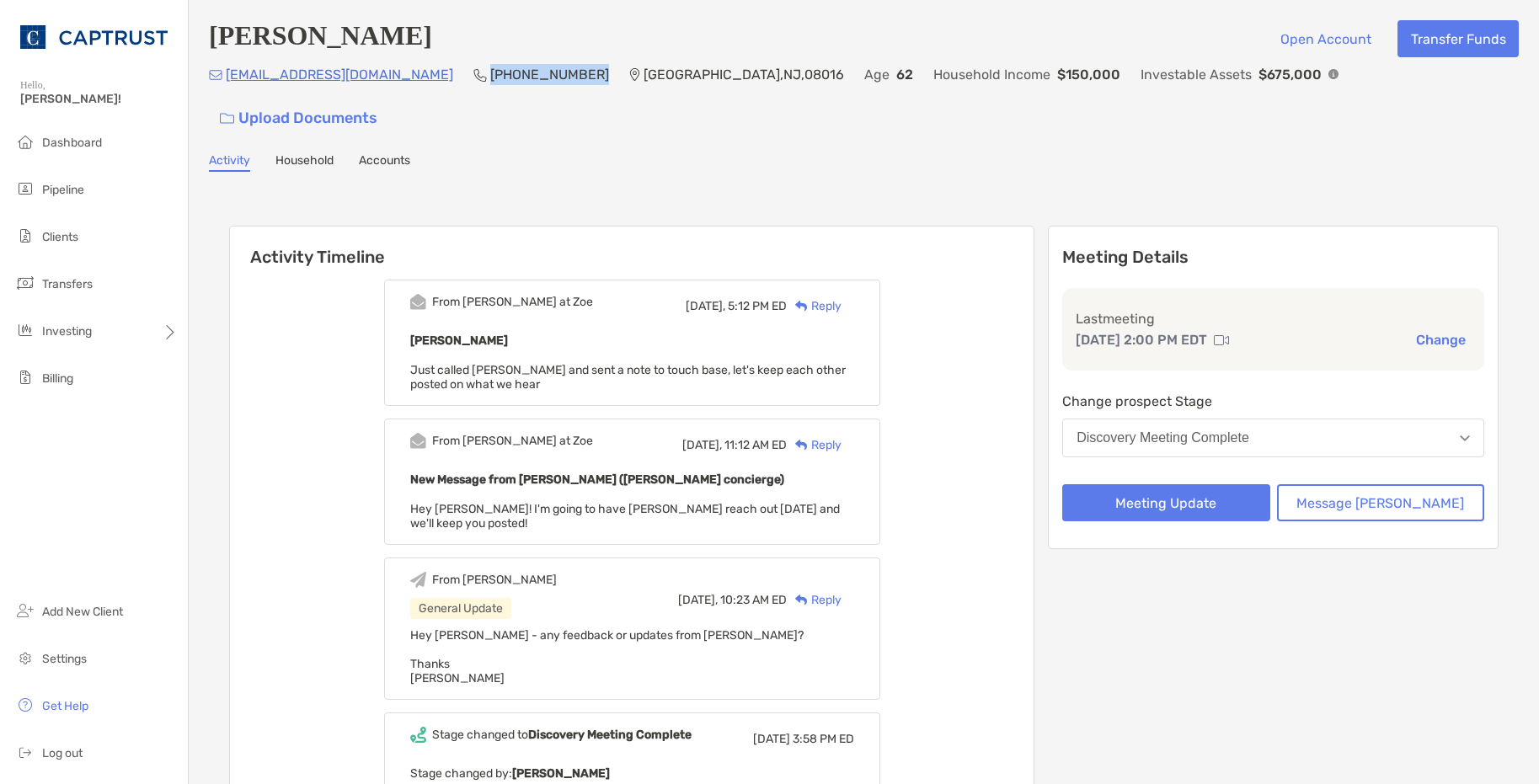
drag, startPoint x: 0, startPoint y: 0, endPoint x: 396, endPoint y: 82, distance: 404.4
click at [842, 298] on div "Reply" at bounding box center [815, 306] width 55 height 18
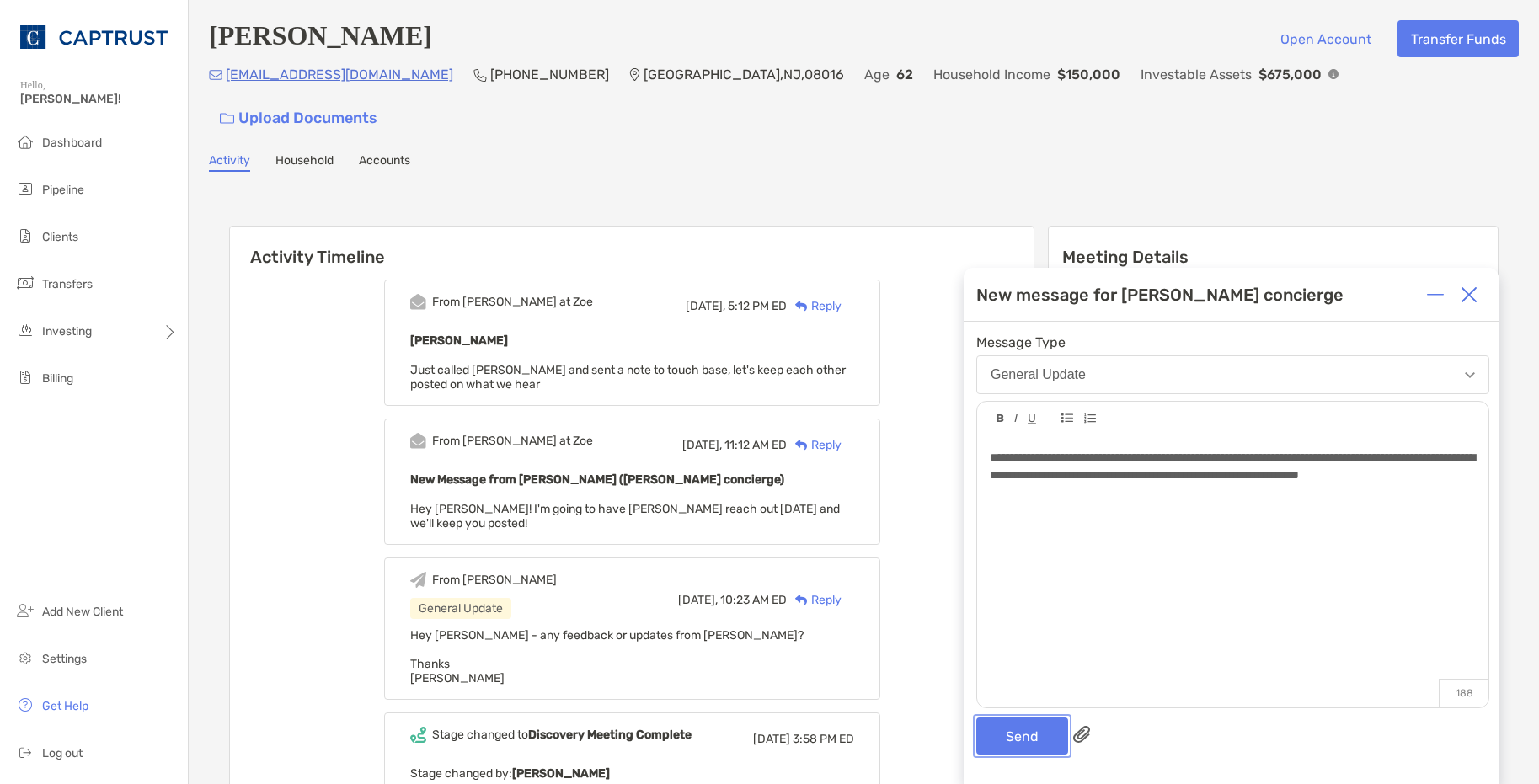
click at [995, 732] on button "Send" at bounding box center [1022, 736] width 92 height 37
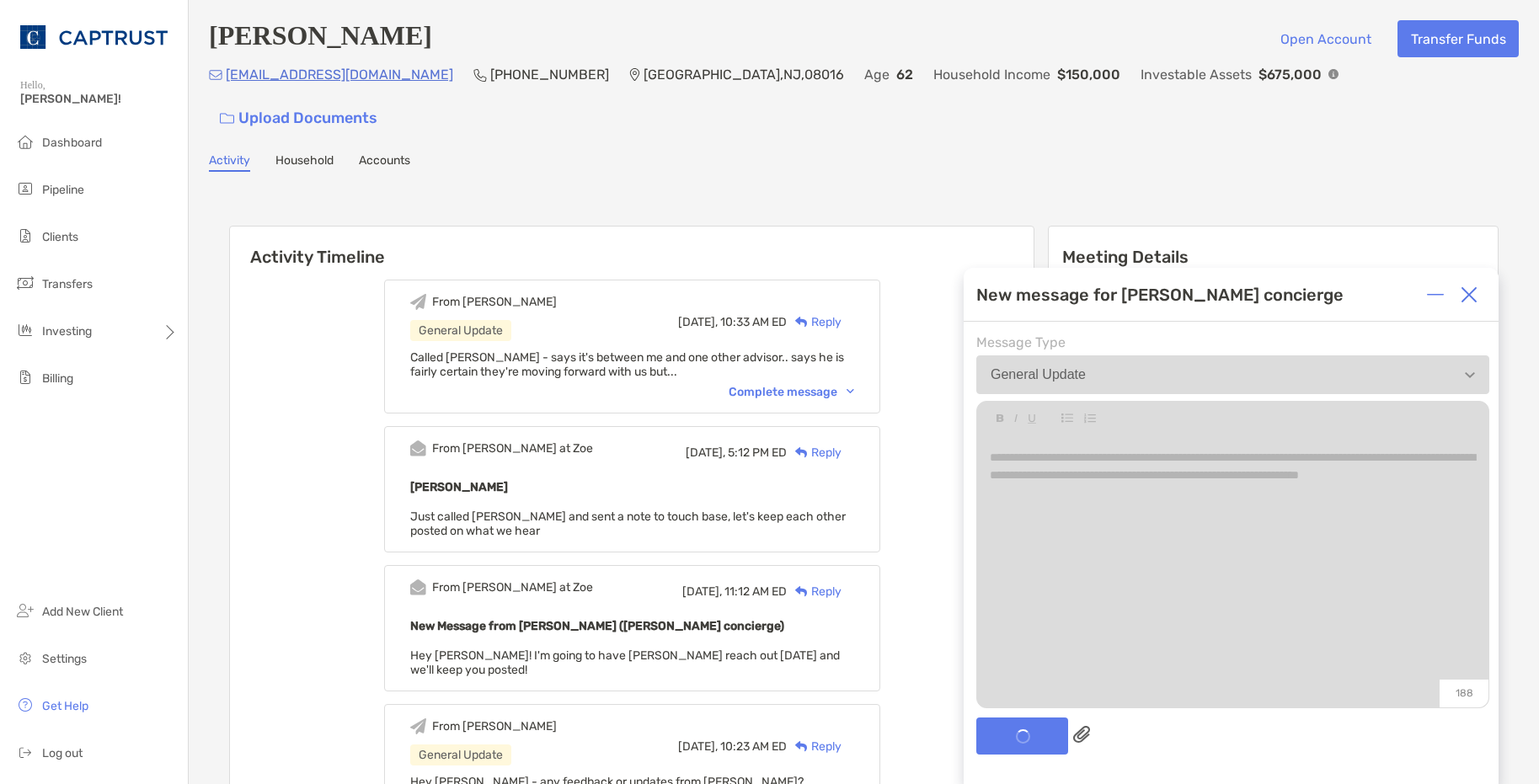
drag, startPoint x: 589, startPoint y: 179, endPoint x: 493, endPoint y: 167, distance: 96.7
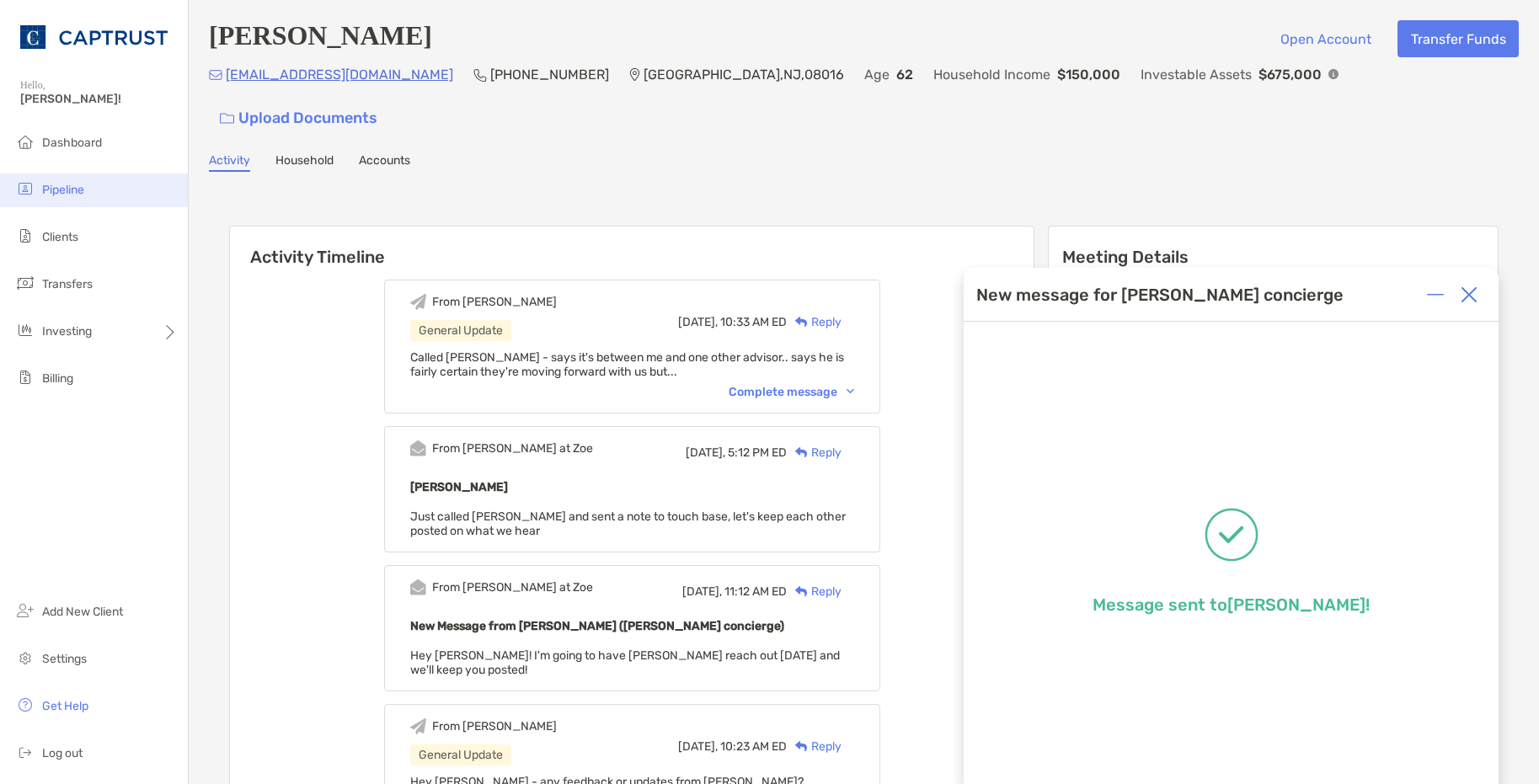
click at [62, 199] on li "Pipeline" at bounding box center [94, 191] width 188 height 34
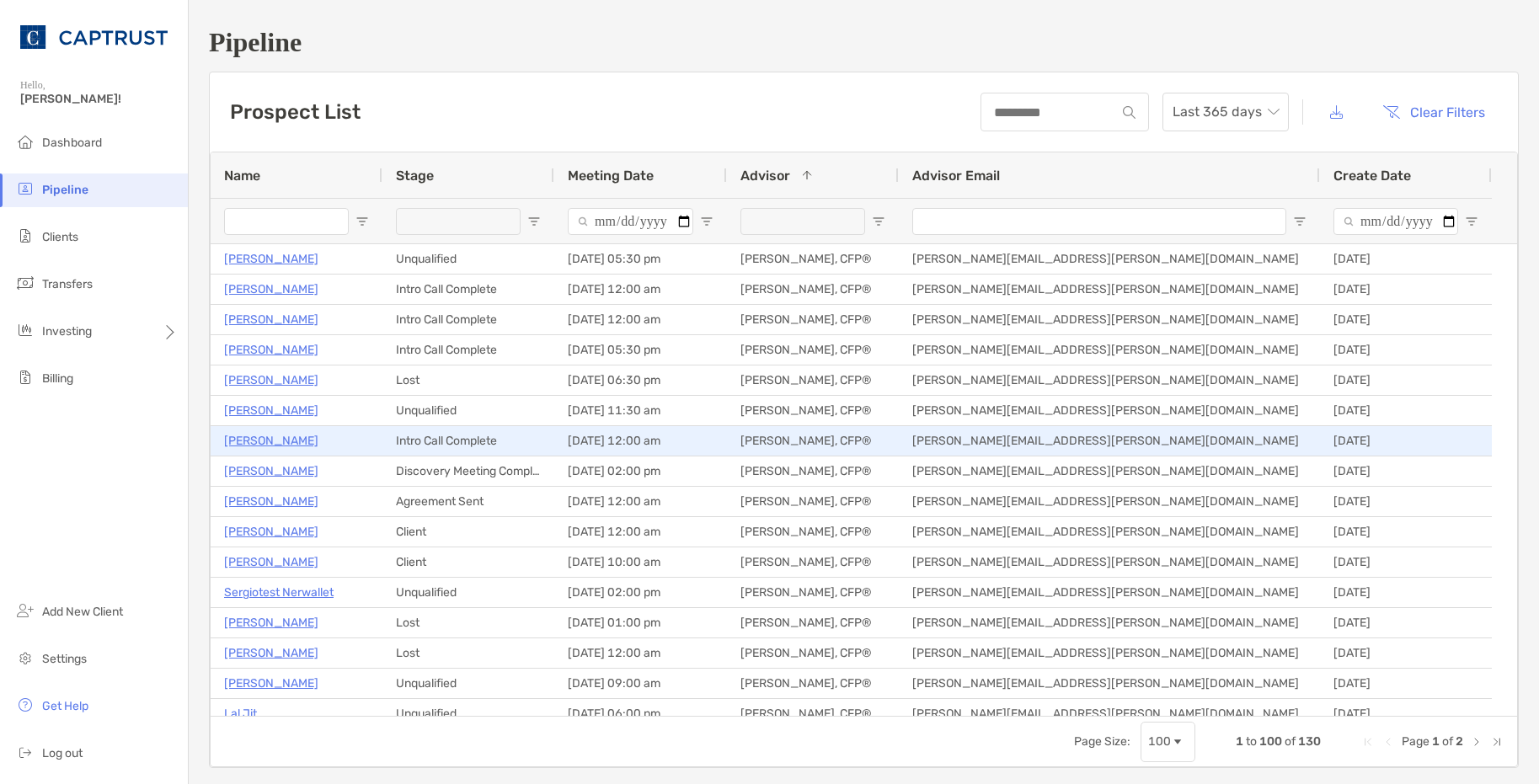
scroll to position [84, 0]
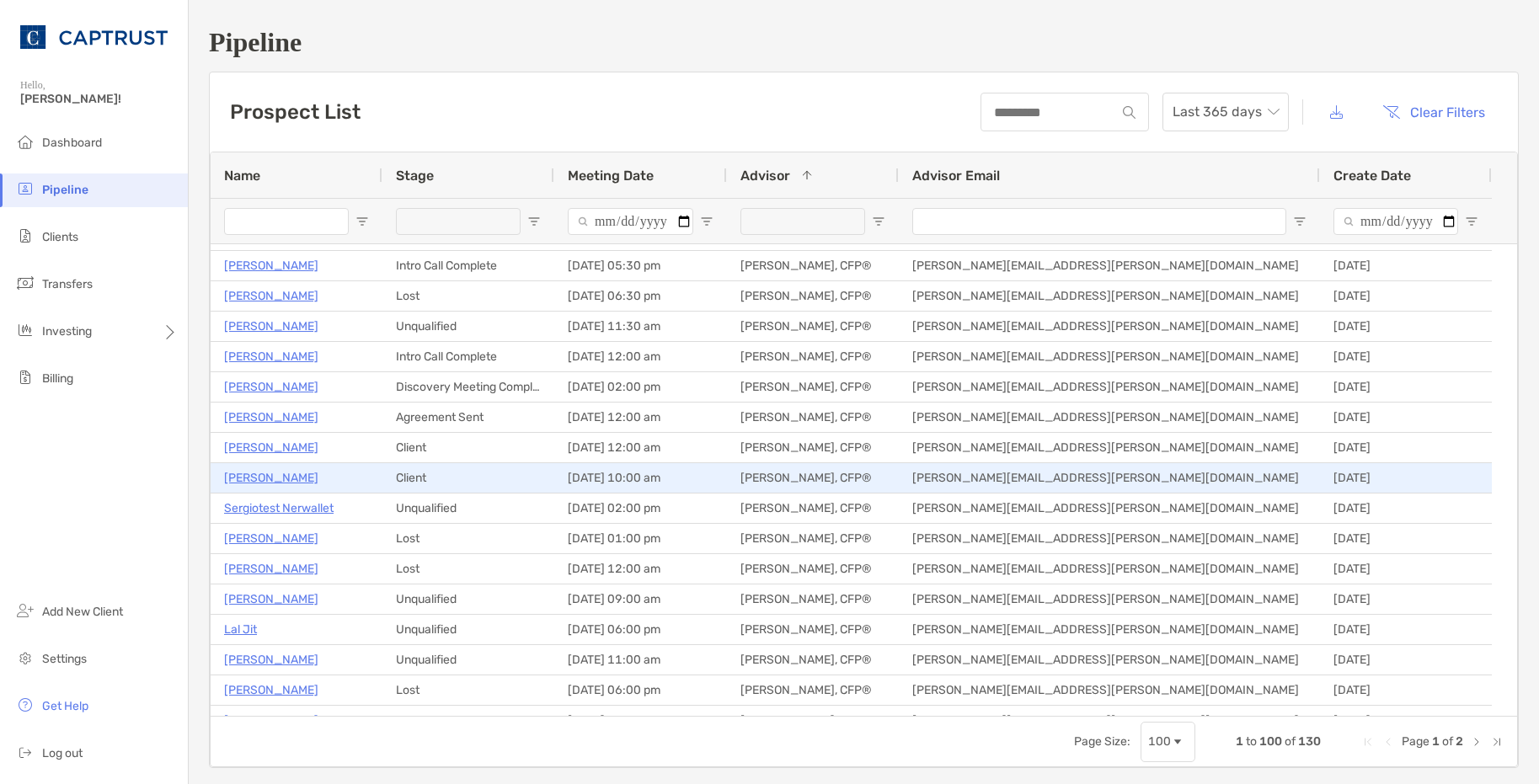
click at [266, 481] on p "[PERSON_NAME]" at bounding box center [271, 478] width 95 height 21
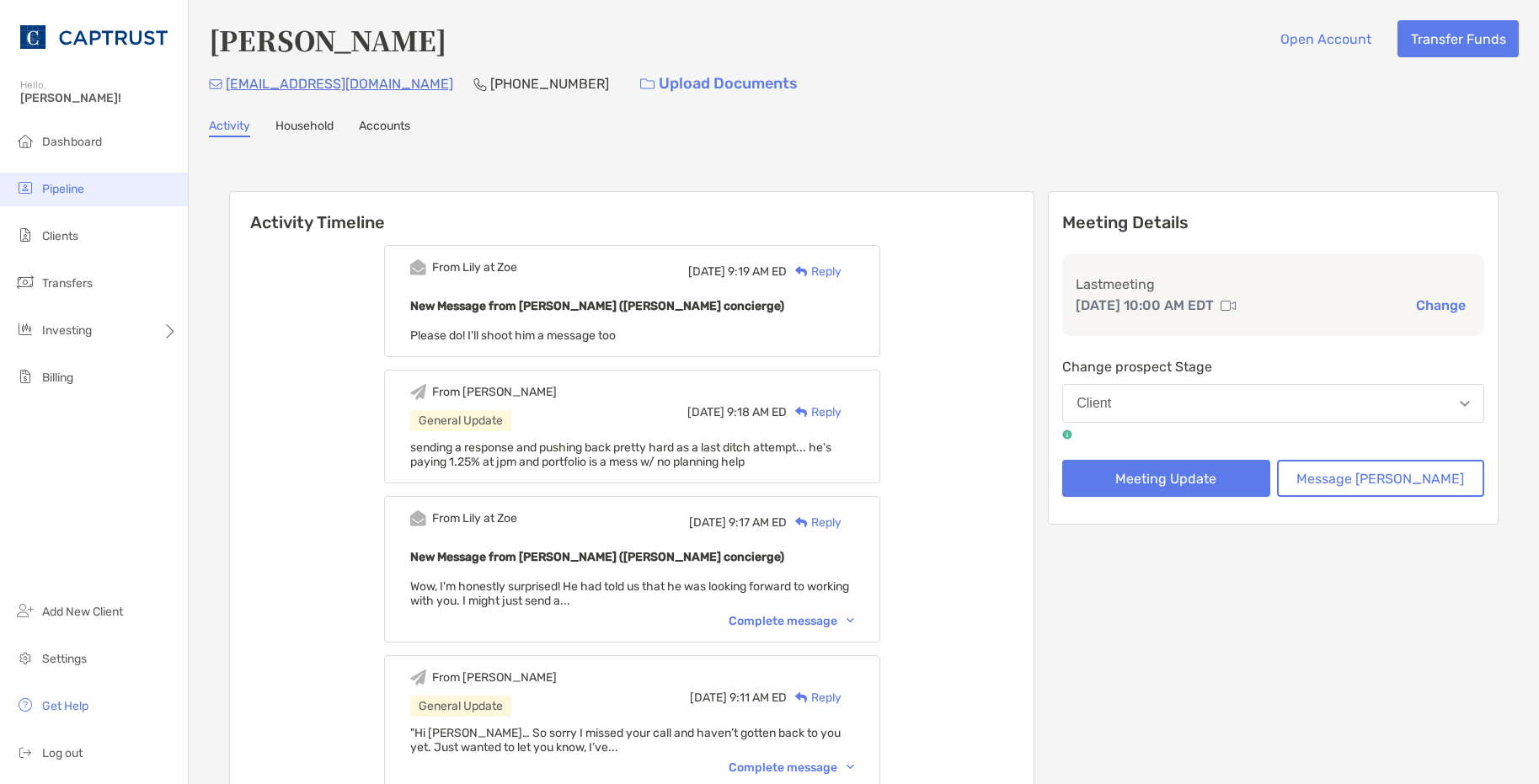
click at [72, 193] on span "Pipeline" at bounding box center [63, 189] width 42 height 14
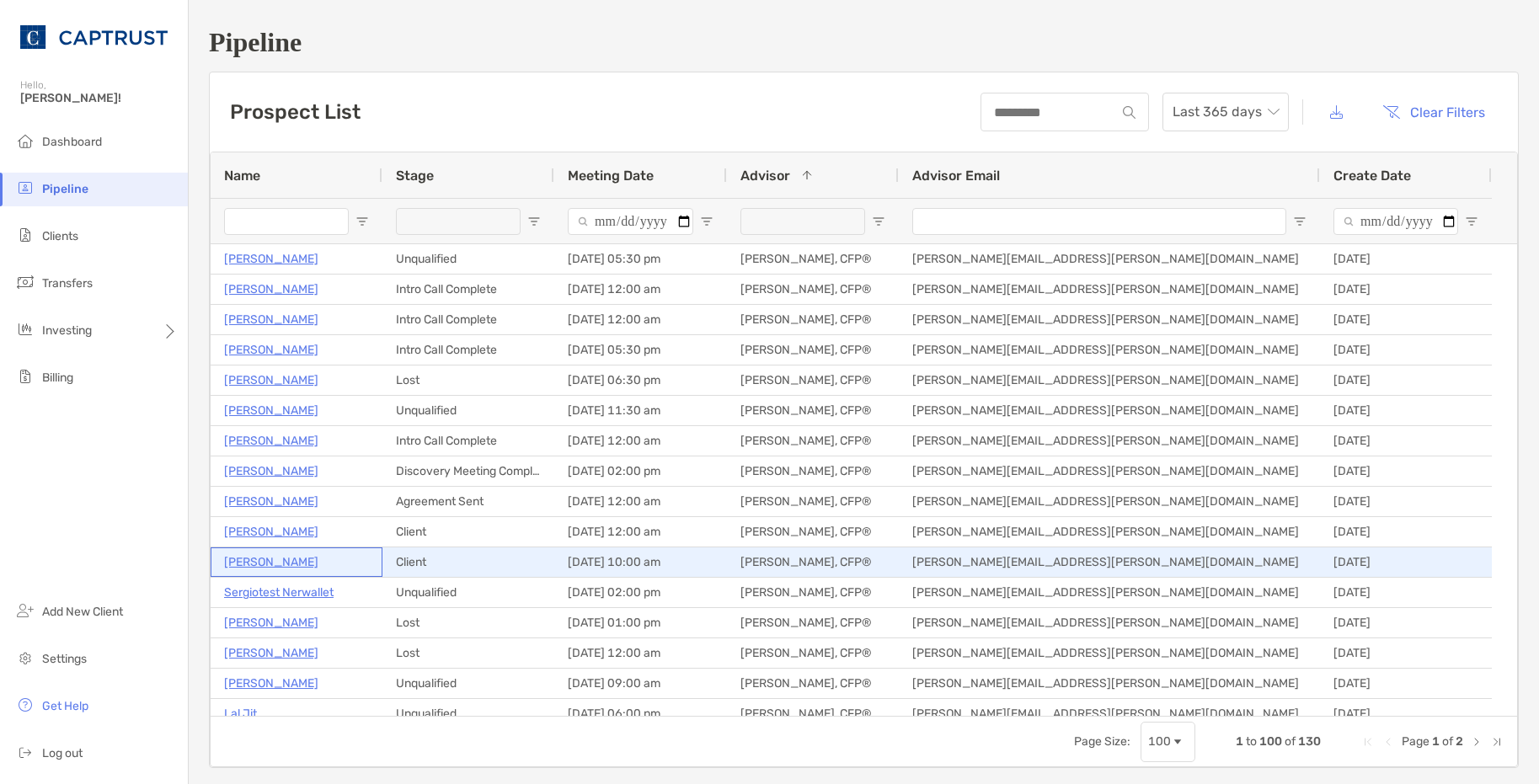
drag, startPoint x: 355, startPoint y: 550, endPoint x: 345, endPoint y: 547, distance: 10.4
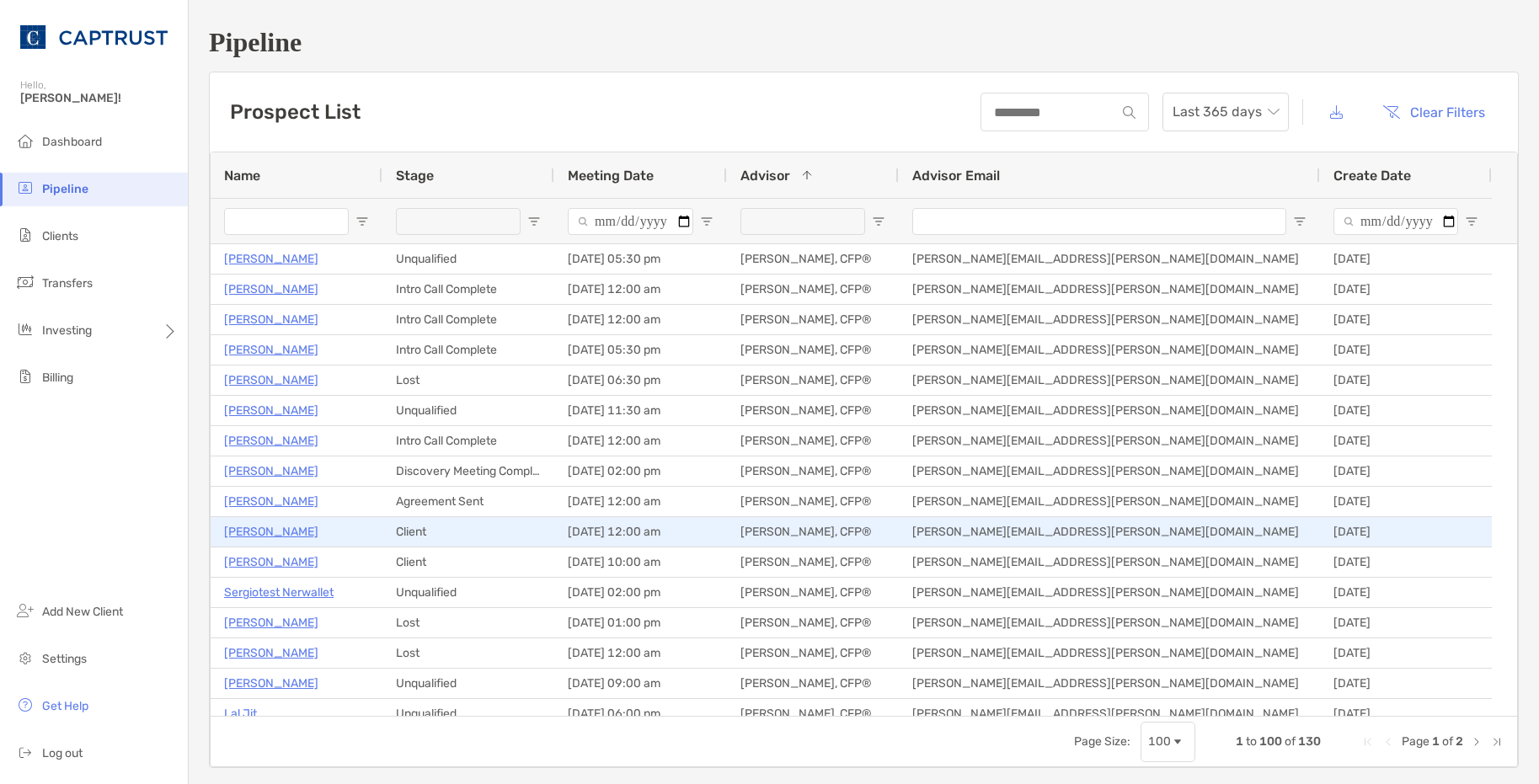
drag, startPoint x: 345, startPoint y: 547, endPoint x: 154, endPoint y: 544, distance: 191.0
click at [150, 548] on div "Dashboard Pipeline Clients Transfers Investing Billing Add New Client Settings …" at bounding box center [94, 454] width 188 height 659
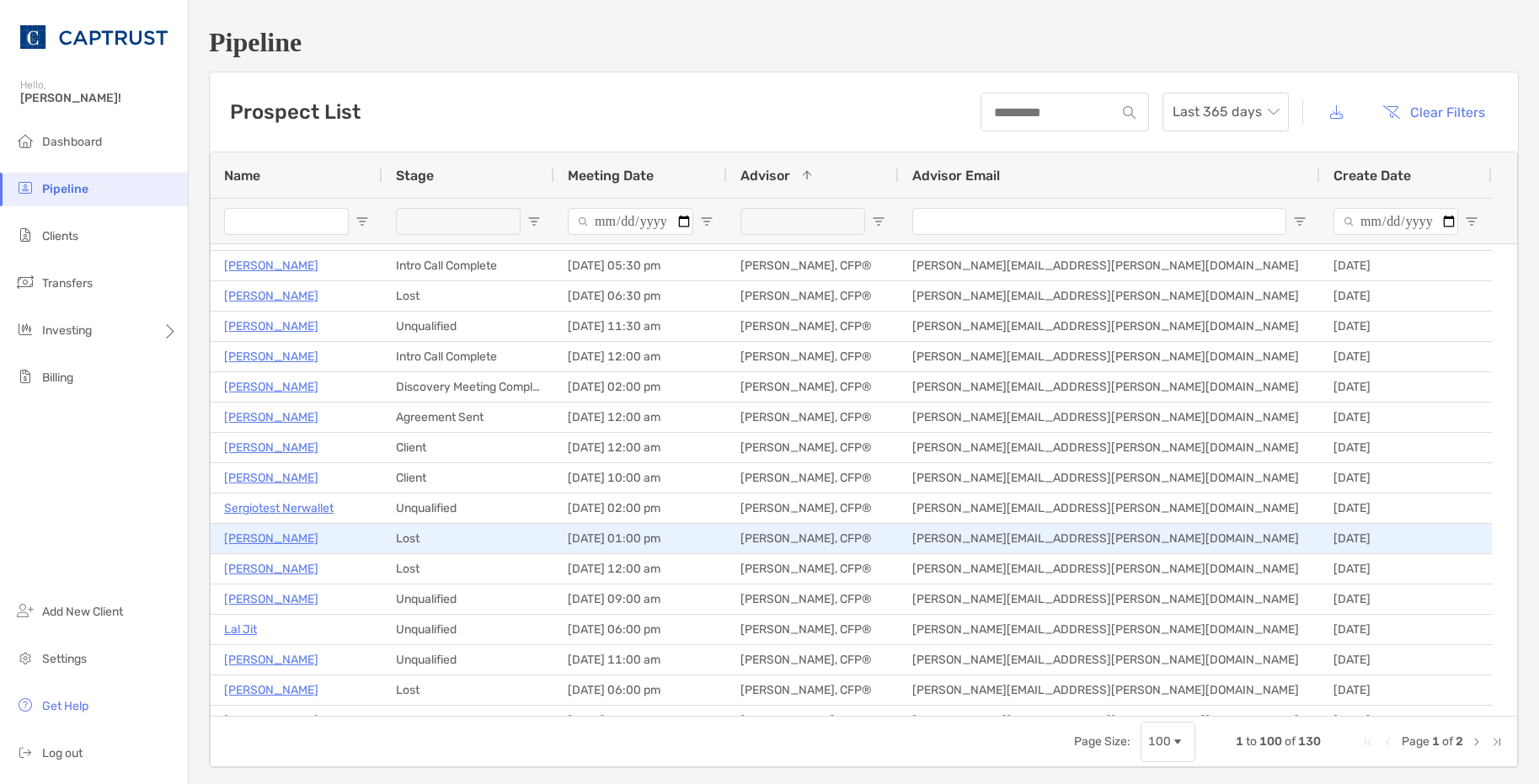
scroll to position [169, 0]
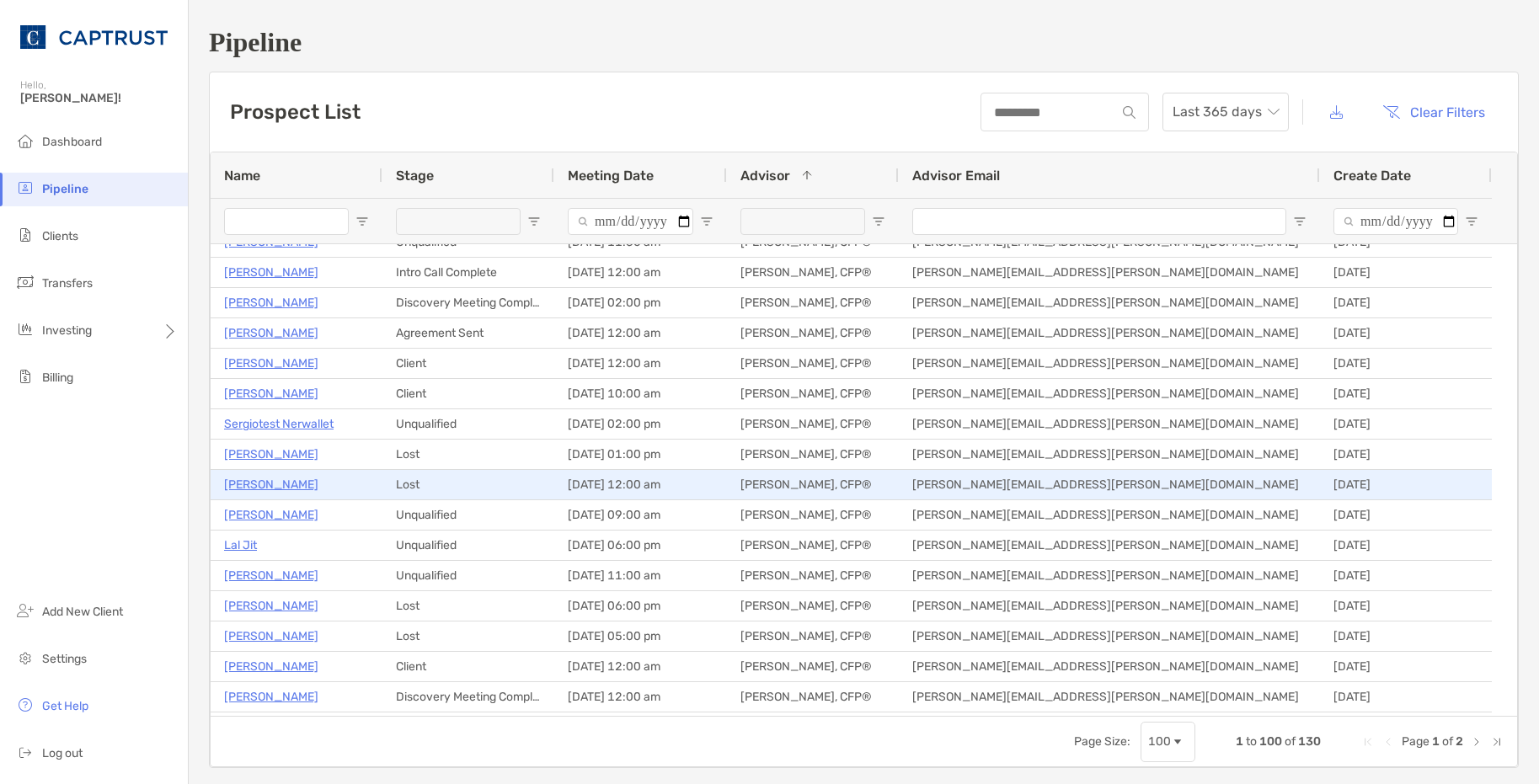
click at [265, 486] on p "[PERSON_NAME]" at bounding box center [271, 484] width 95 height 21
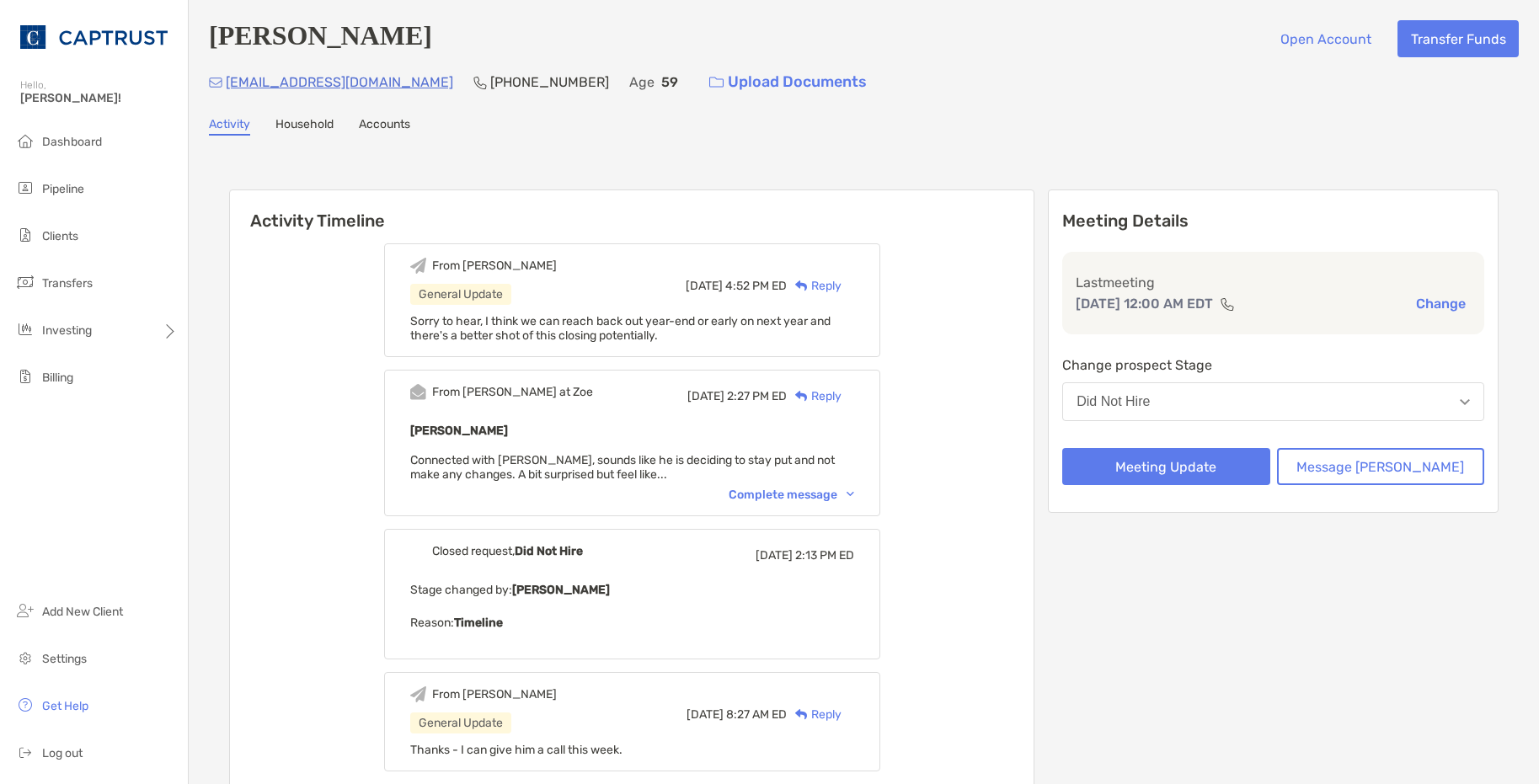
click at [835, 499] on div "Complete message" at bounding box center [792, 494] width 125 height 14
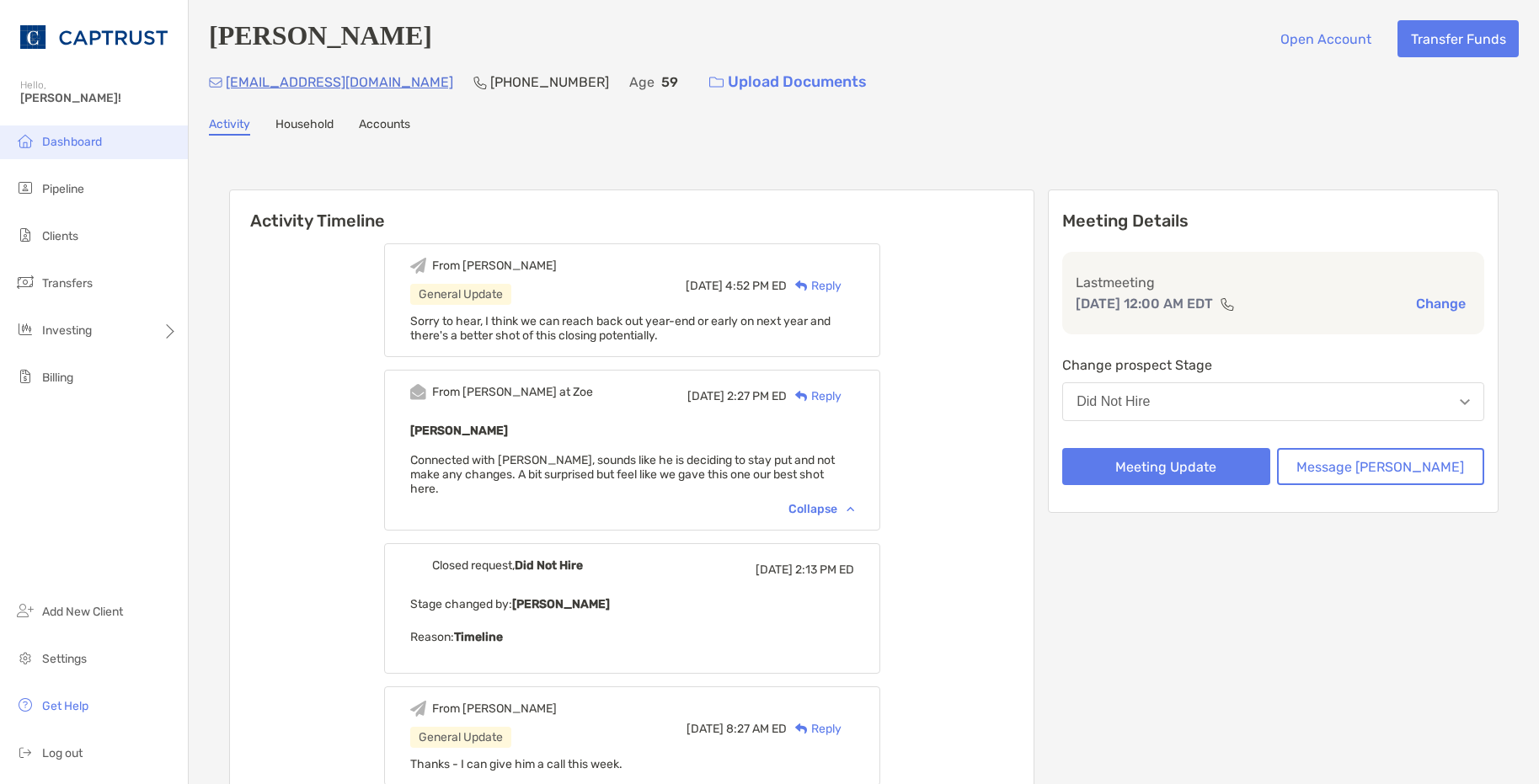
click at [61, 138] on span "Dashboard" at bounding box center [71, 141] width 60 height 14
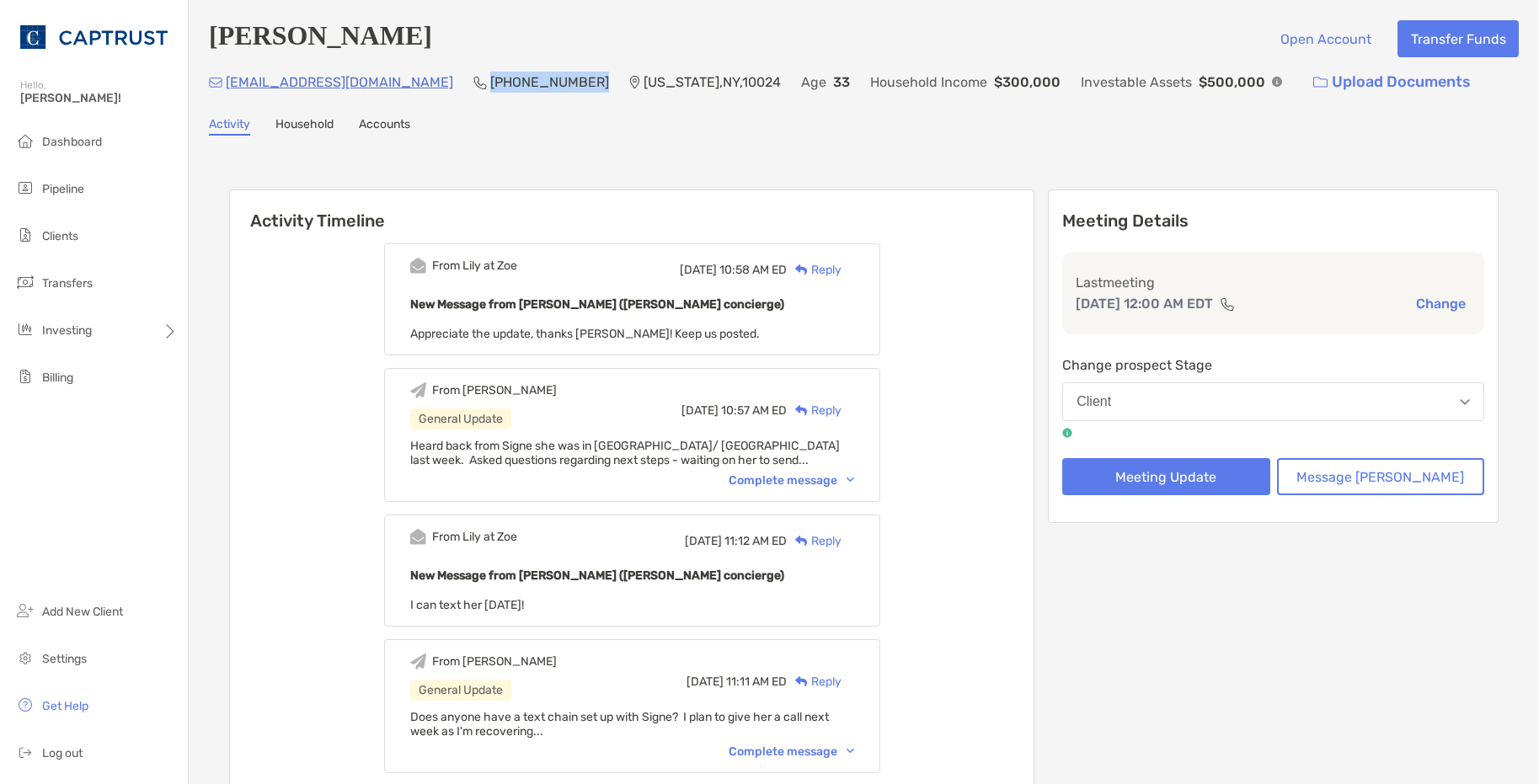
drag, startPoint x: 477, startPoint y: 83, endPoint x: 388, endPoint y: 87, distance: 89.1
click at [490, 87] on p "[PHONE_NUMBER]" at bounding box center [549, 82] width 119 height 21
copy p "[PHONE_NUMBER]"
drag, startPoint x: 571, startPoint y: 155, endPoint x: 782, endPoint y: 201, distance: 216.0
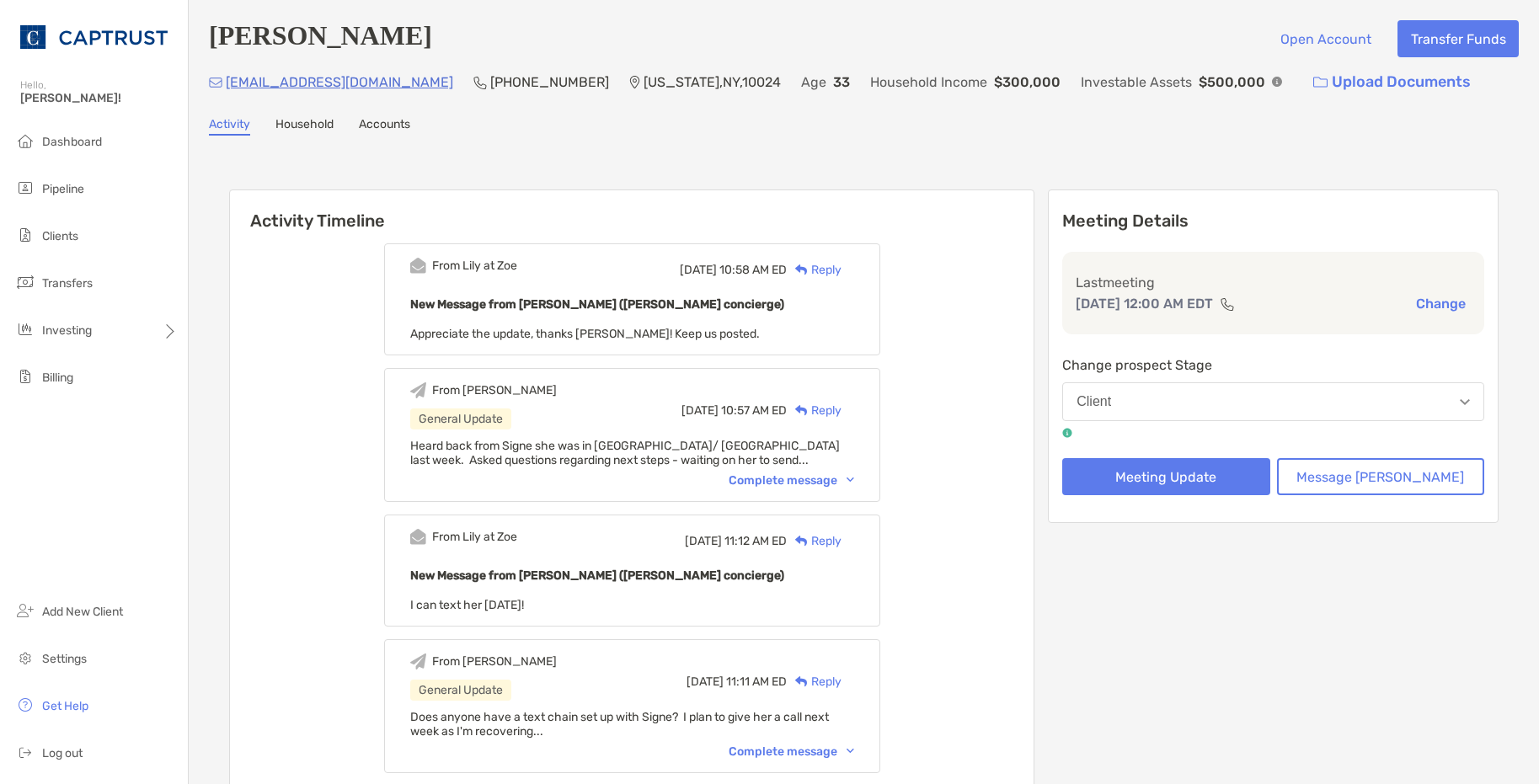
click at [842, 274] on div "Reply" at bounding box center [815, 269] width 55 height 18
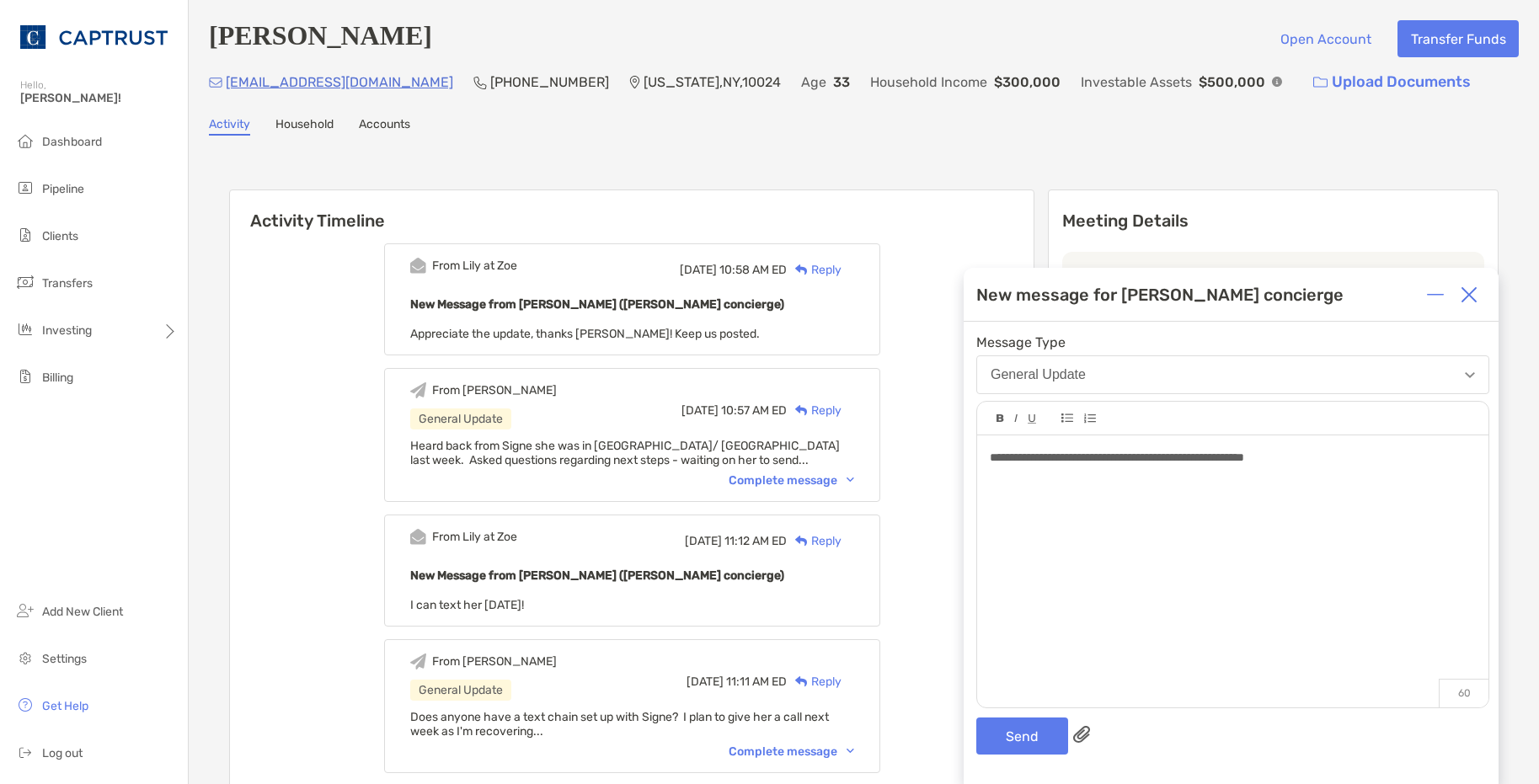
click at [1326, 454] on div "**********" at bounding box center [1233, 458] width 486 height 18
click at [1035, 745] on button "Send" at bounding box center [1022, 736] width 92 height 37
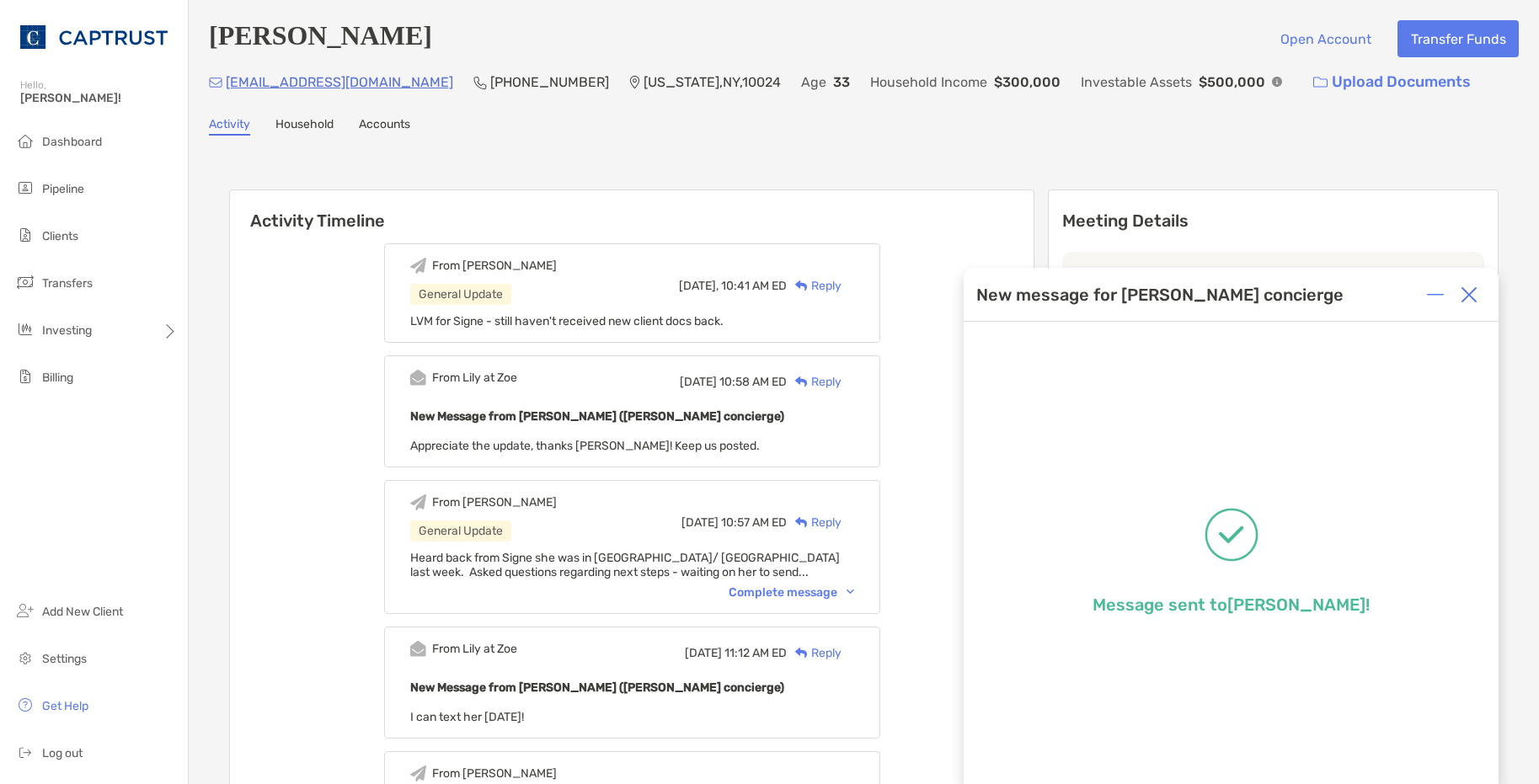
click at [1476, 300] on img at bounding box center [1470, 295] width 17 height 17
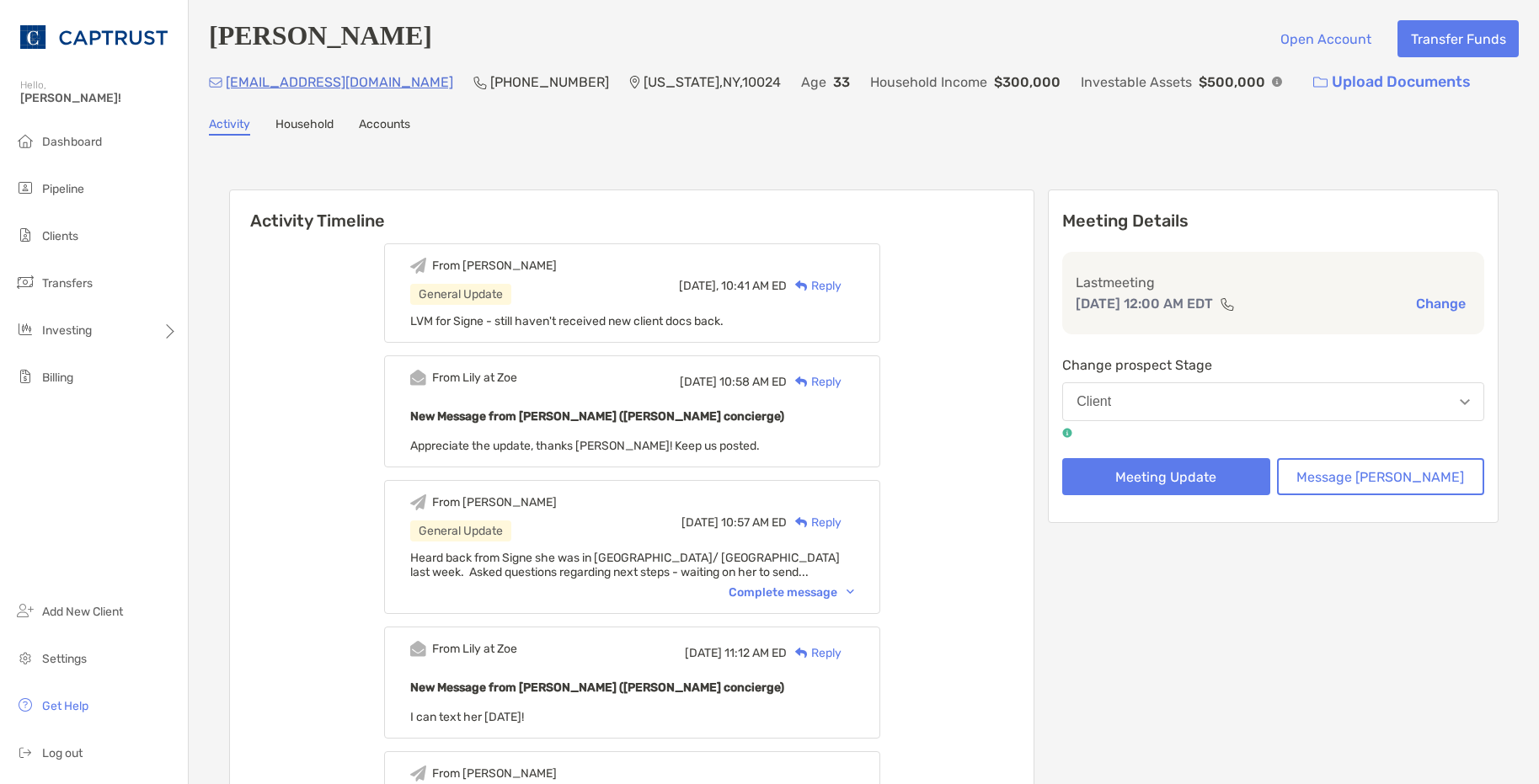
click at [653, 194] on h6 "Activity Timeline" at bounding box center [632, 210] width 804 height 41
click at [64, 188] on span "Pipeline" at bounding box center [63, 189] width 42 height 14
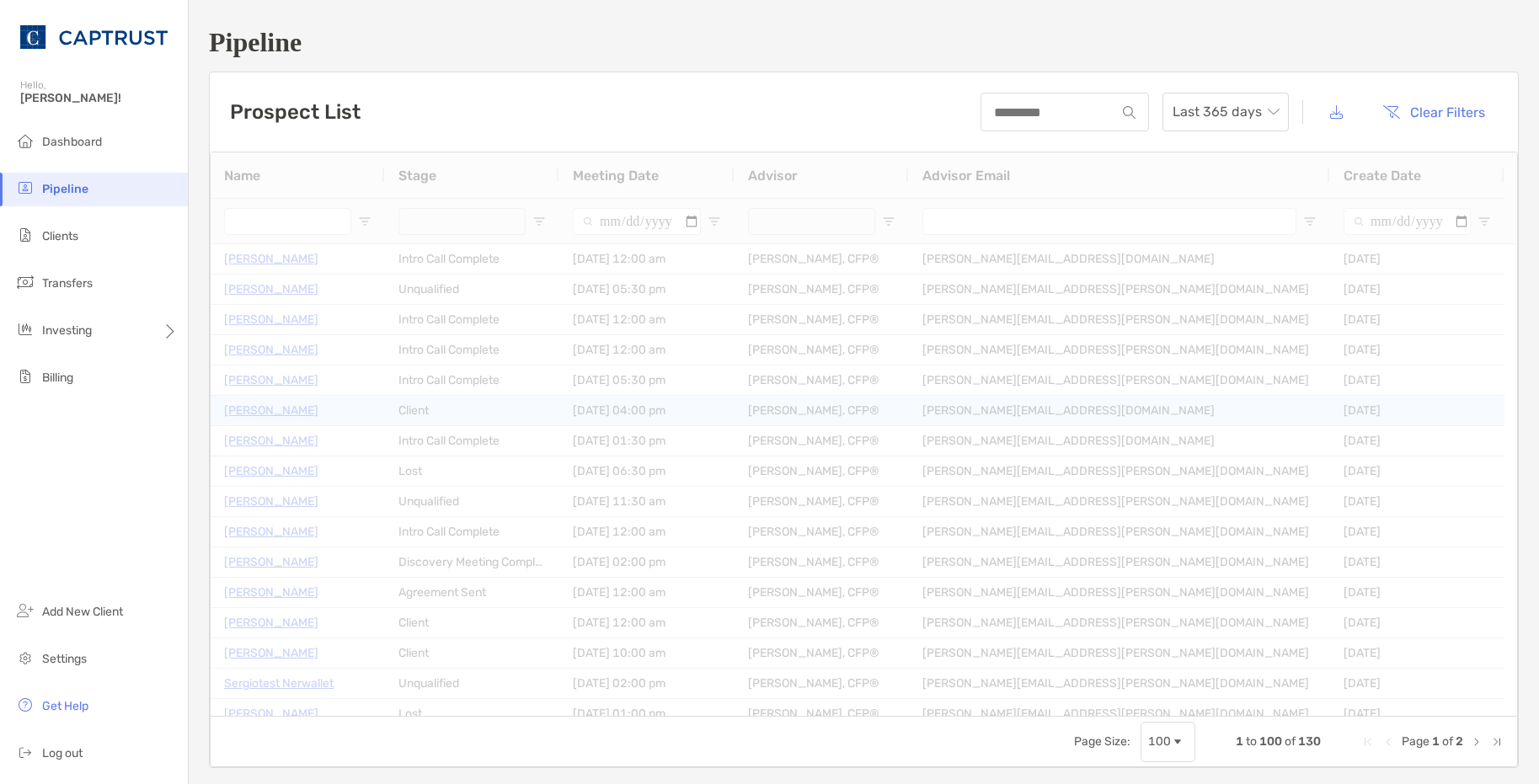
type input "*****"
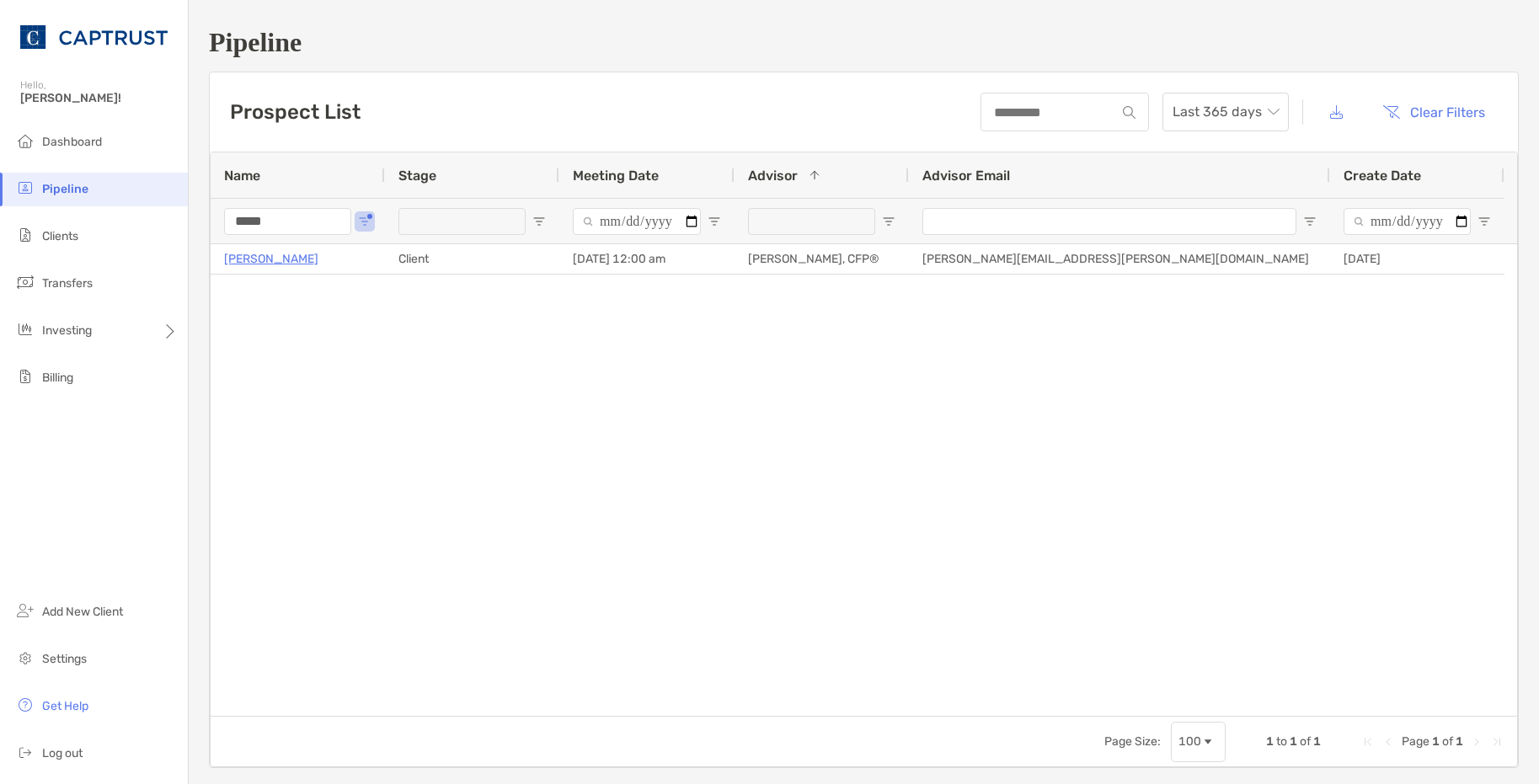
drag, startPoint x: 322, startPoint y: 219, endPoint x: 119, endPoint y: 212, distance: 203.1
click at [197, 228] on div "Pipeline Prospect List Last 365 days Clear Filters 1 to 1 of 1. Page 1 of 1 Nam…" at bounding box center [864, 397] width 1350 height 795
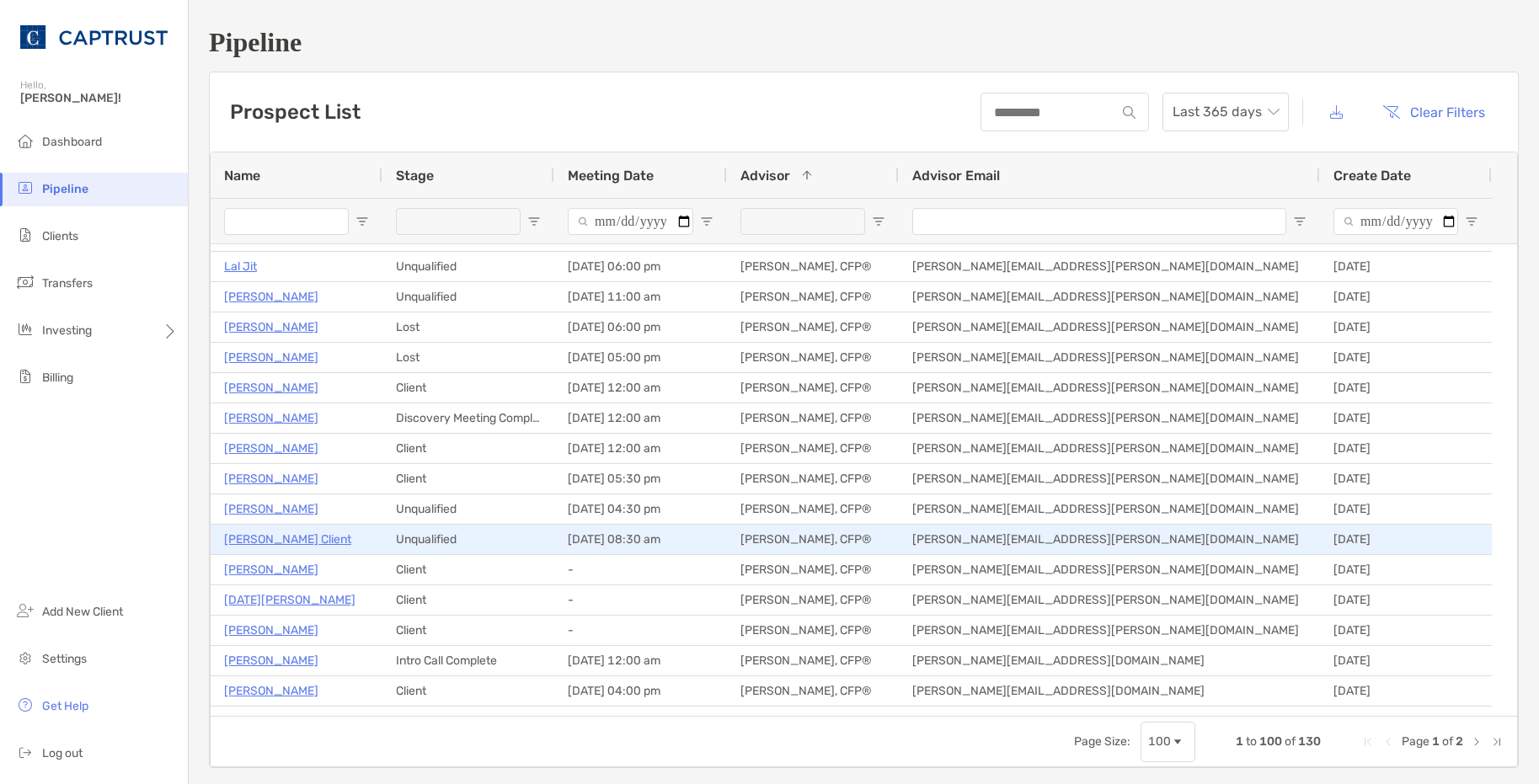
scroll to position [590, 0]
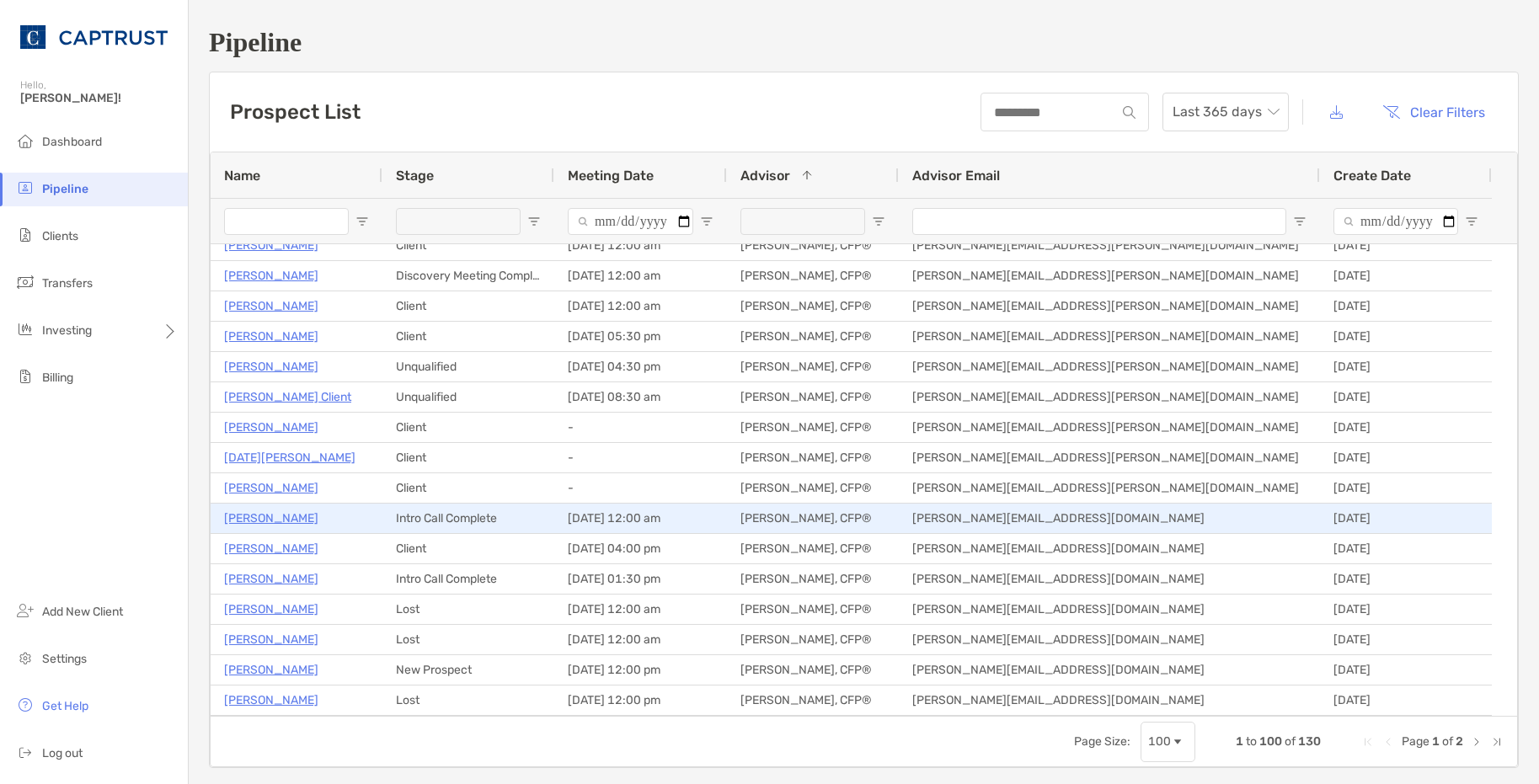
click at [289, 519] on p "[PERSON_NAME]" at bounding box center [271, 519] width 95 height 21
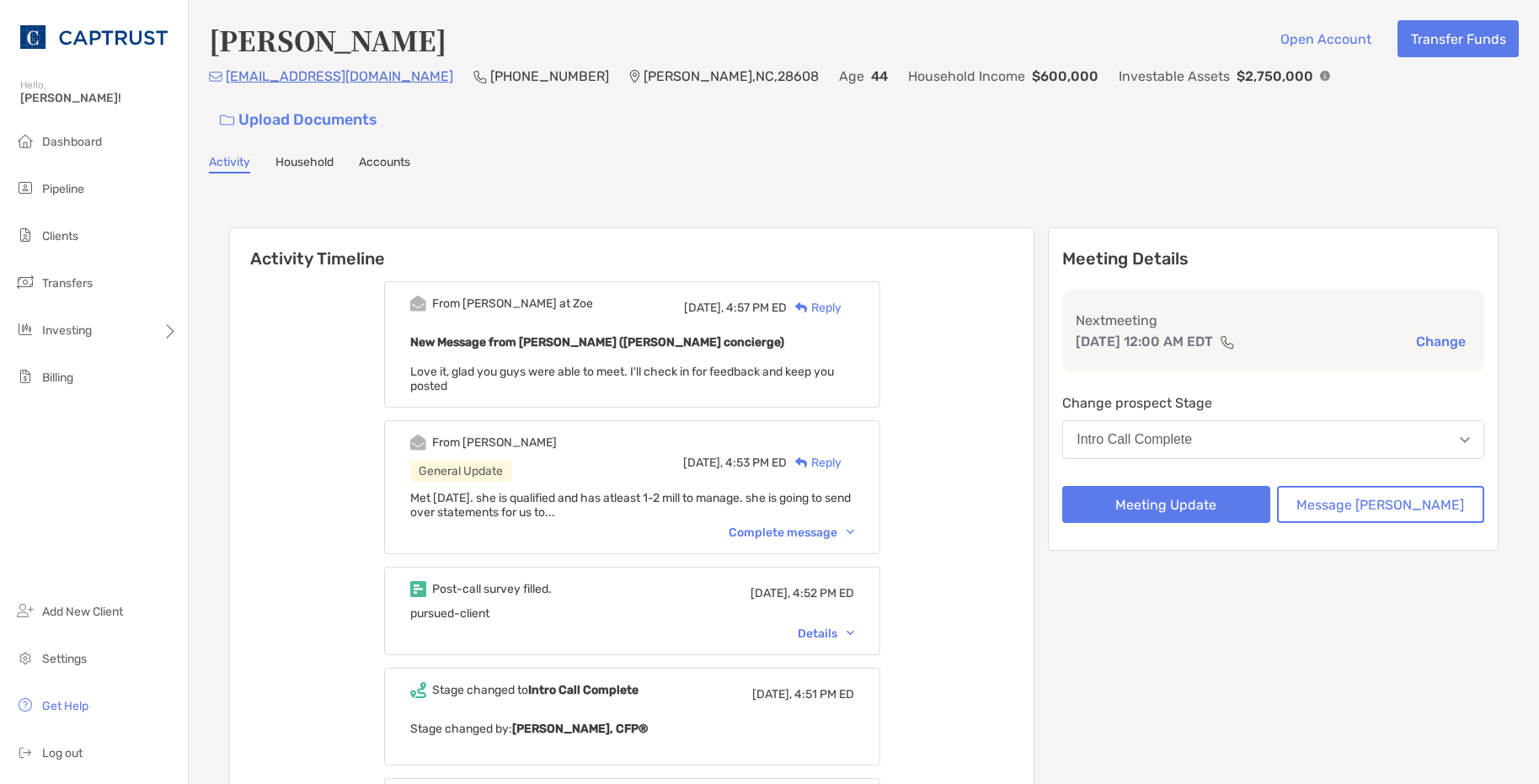
click at [841, 525] on div "Complete message" at bounding box center [792, 532] width 125 height 14
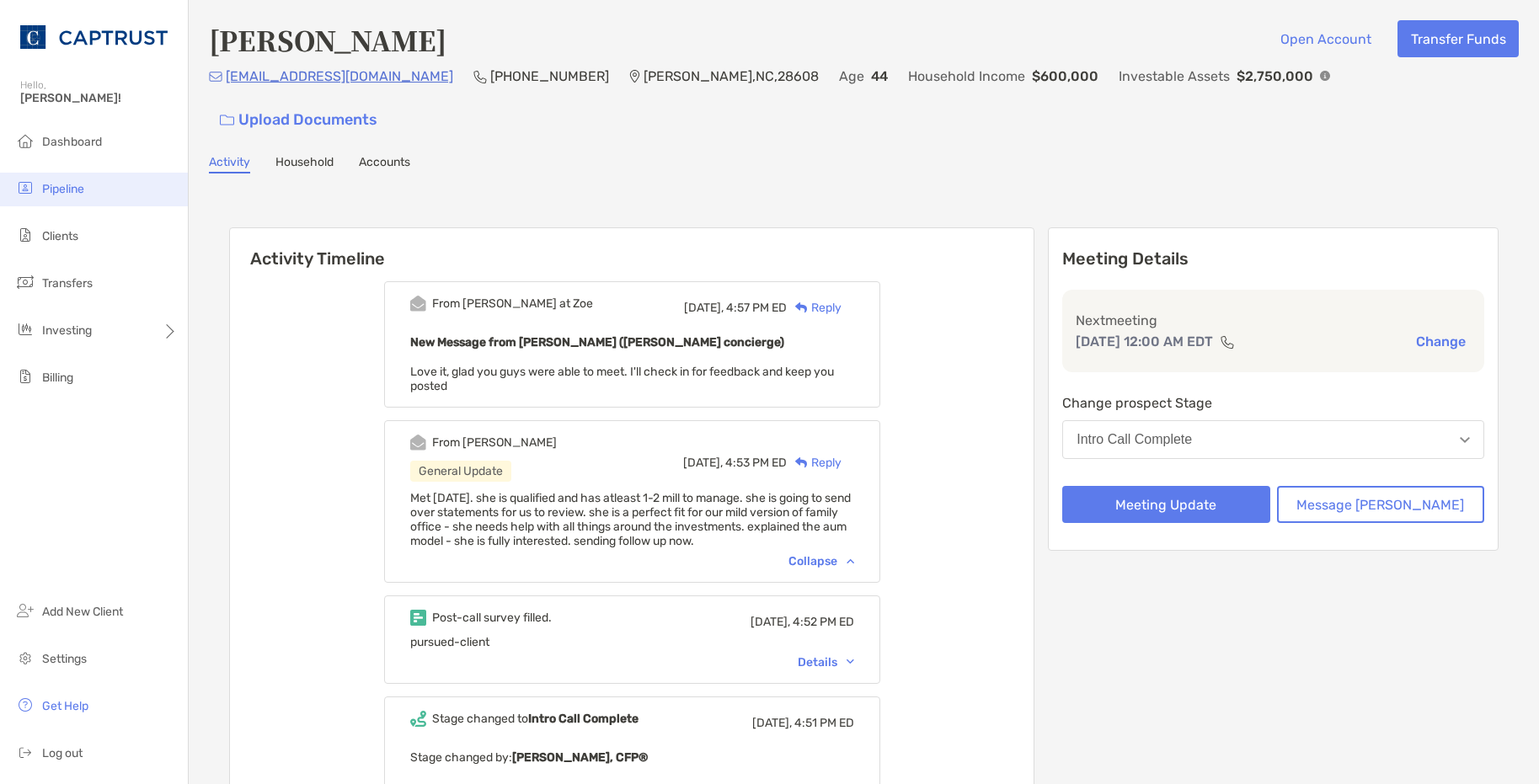
click at [77, 188] on span "Pipeline" at bounding box center [63, 189] width 42 height 14
